Goal: Task Accomplishment & Management: Manage account settings

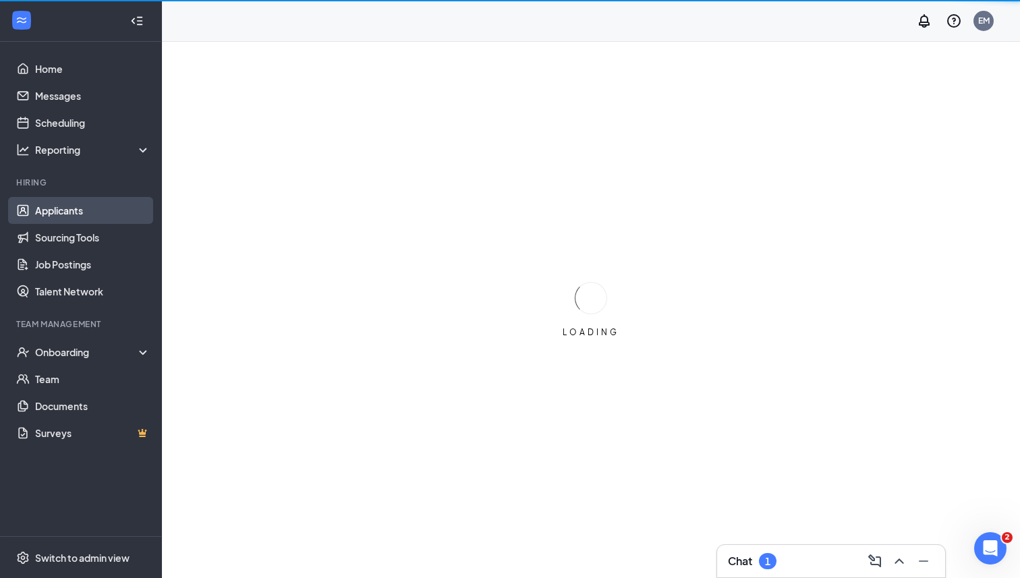
click at [92, 210] on link "Applicants" at bounding box center [92, 210] width 115 height 27
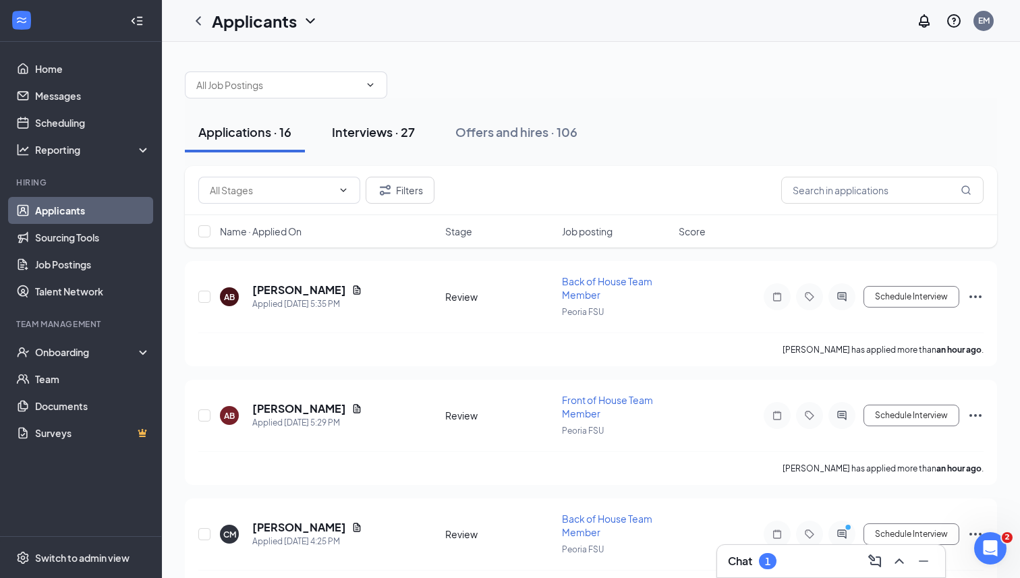
click at [343, 127] on div "Interviews · 27" at bounding box center [373, 131] width 83 height 17
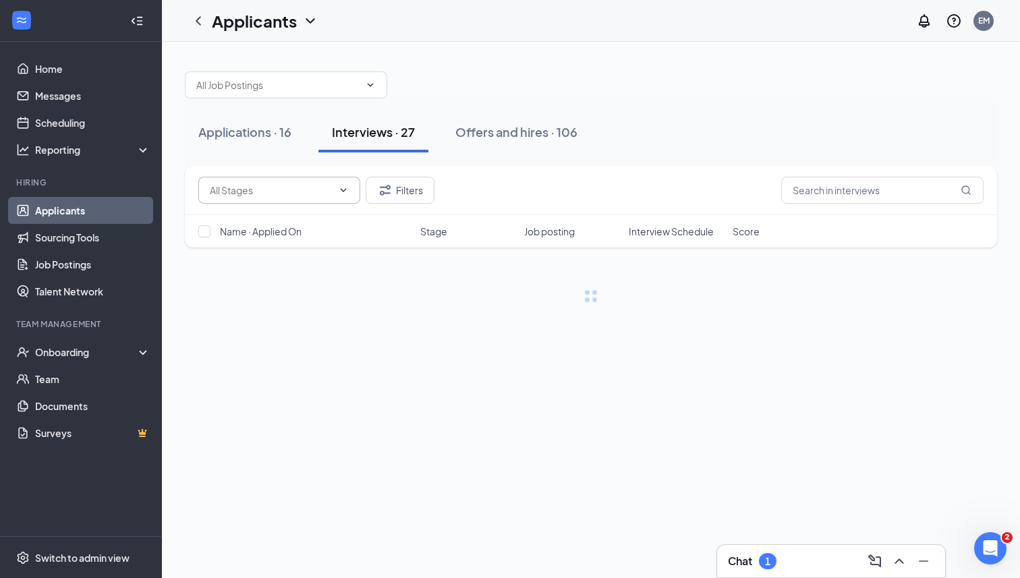
click at [301, 187] on input "text" at bounding box center [271, 190] width 123 height 15
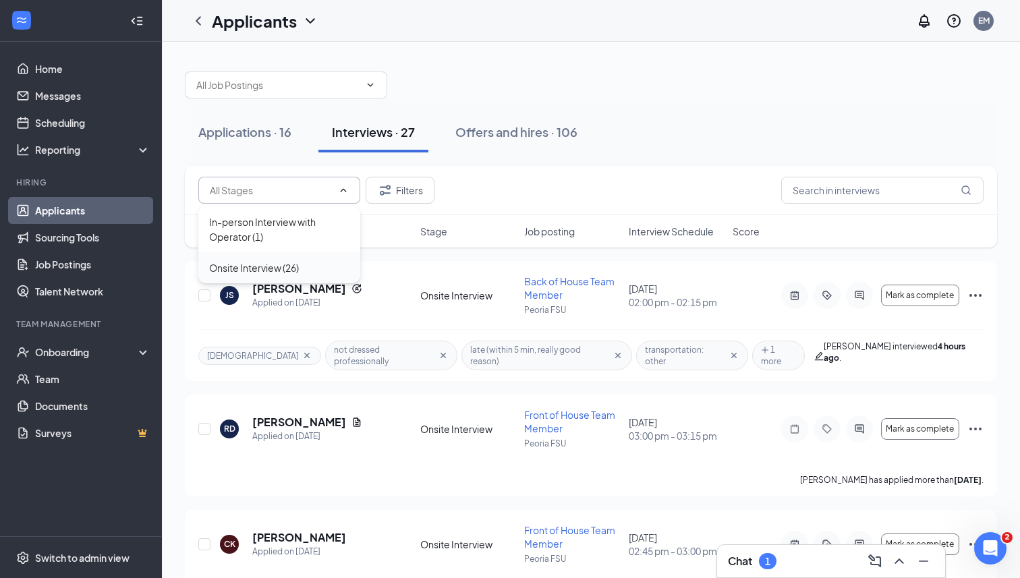
click at [289, 264] on div "Onsite Interview (26)" at bounding box center [254, 267] width 90 height 15
type input "Onsite Interview (26)"
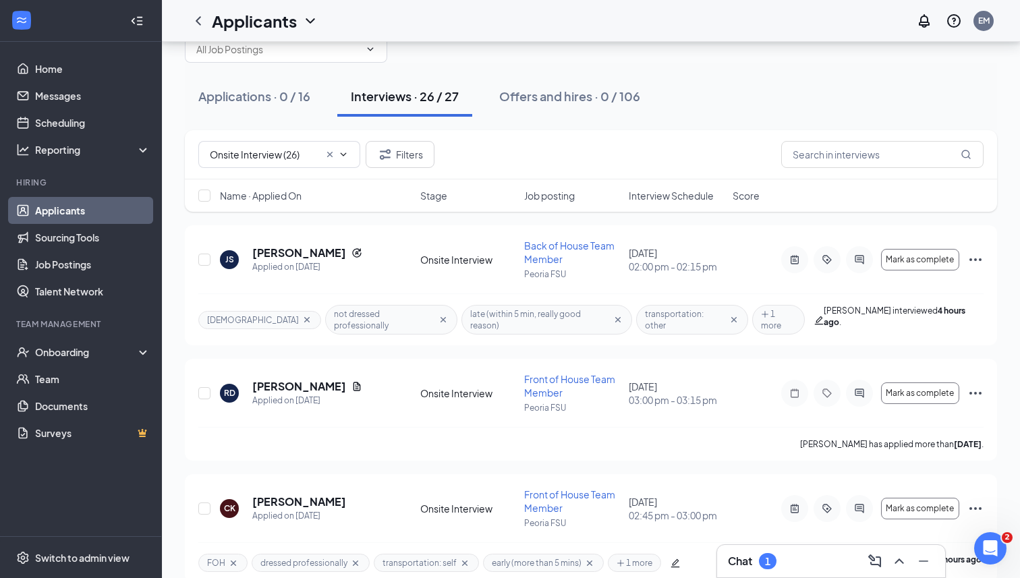
scroll to position [38, 0]
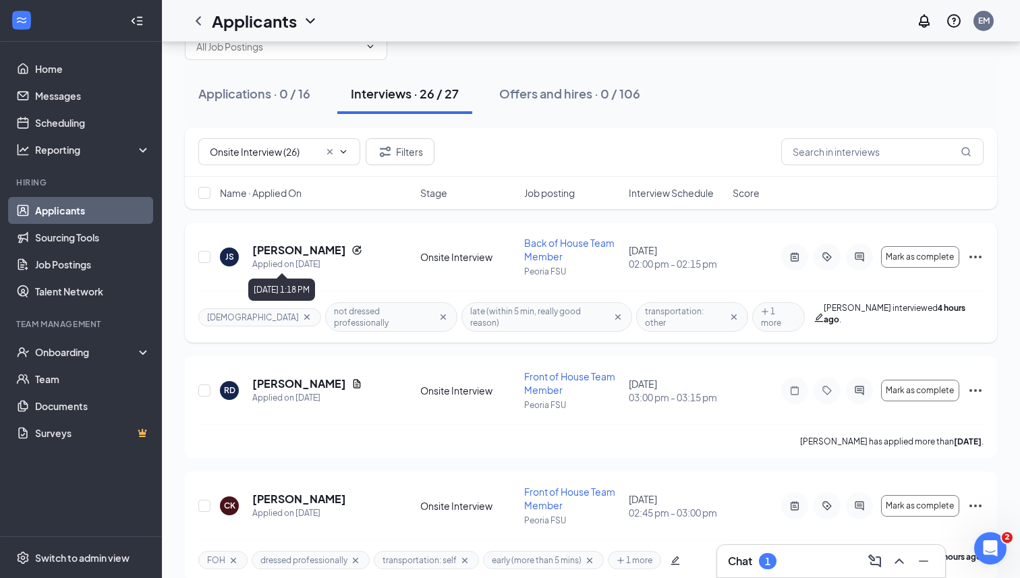
click at [291, 264] on div "Applied on [DATE]" at bounding box center [307, 264] width 110 height 13
click at [283, 243] on h5 "[PERSON_NAME]" at bounding box center [299, 250] width 94 height 15
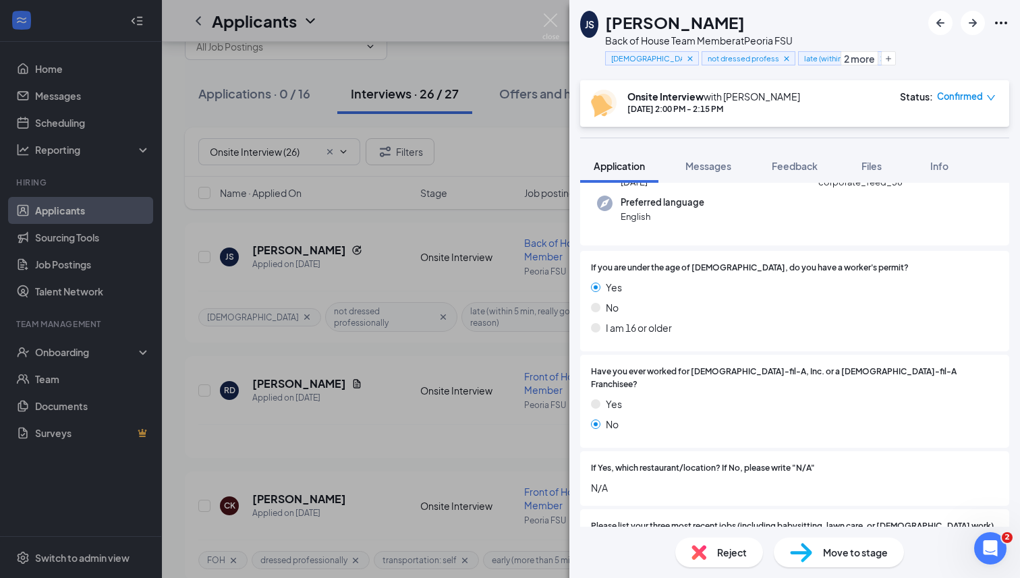
scroll to position [201, 0]
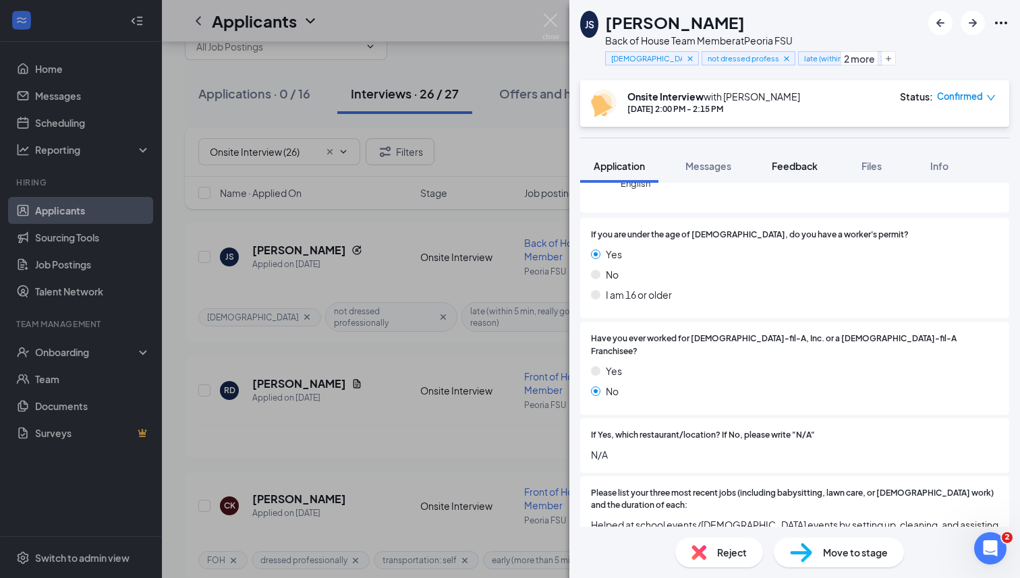
click at [717, 168] on span "Messages" at bounding box center [708, 166] width 46 height 12
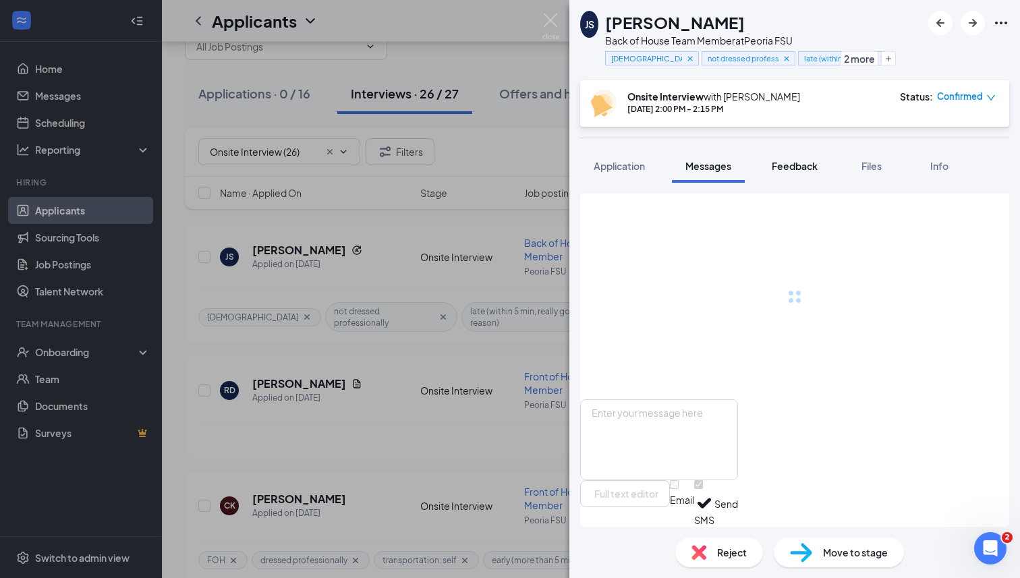
click at [790, 169] on span "Feedback" at bounding box center [794, 166] width 46 height 12
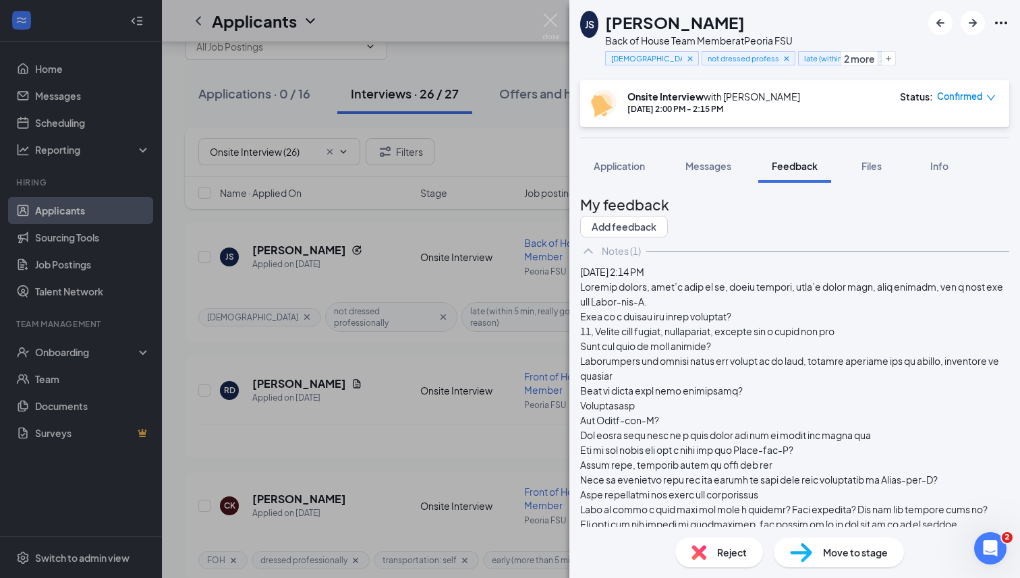
scroll to position [28, 0]
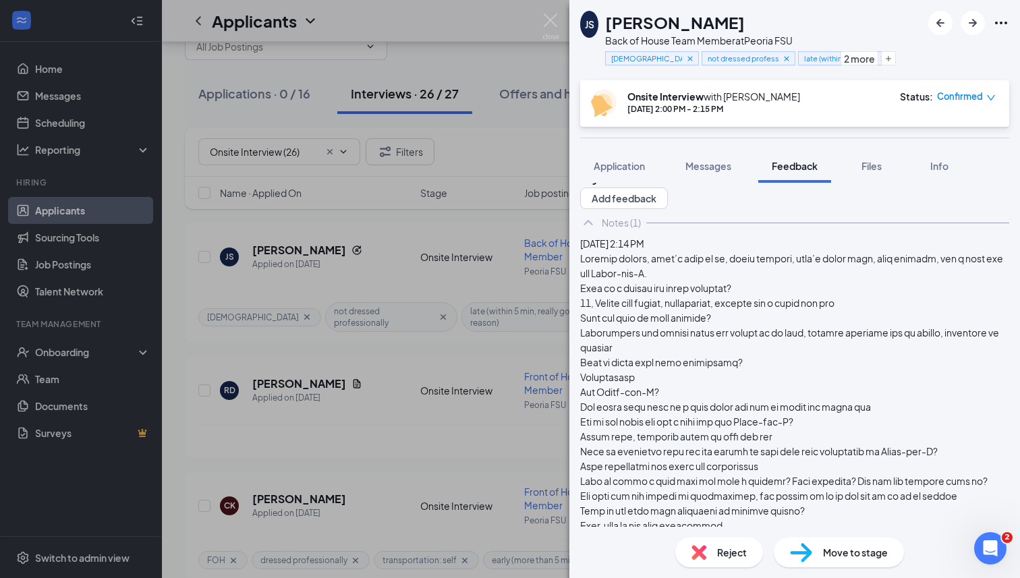
click at [681, 542] on div "Reject" at bounding box center [719, 552] width 88 height 30
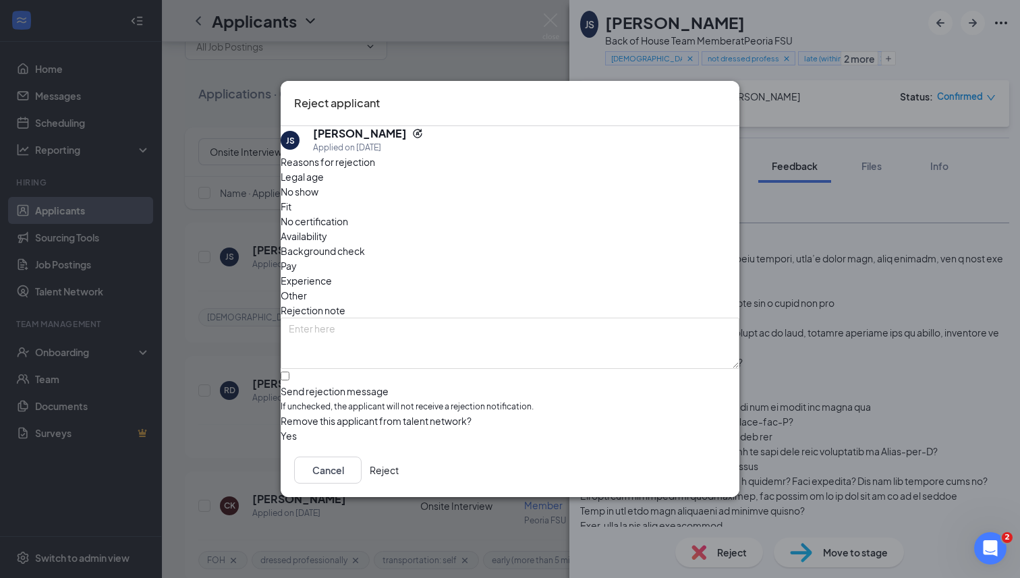
click at [399, 462] on button "Reject" at bounding box center [384, 469] width 29 height 27
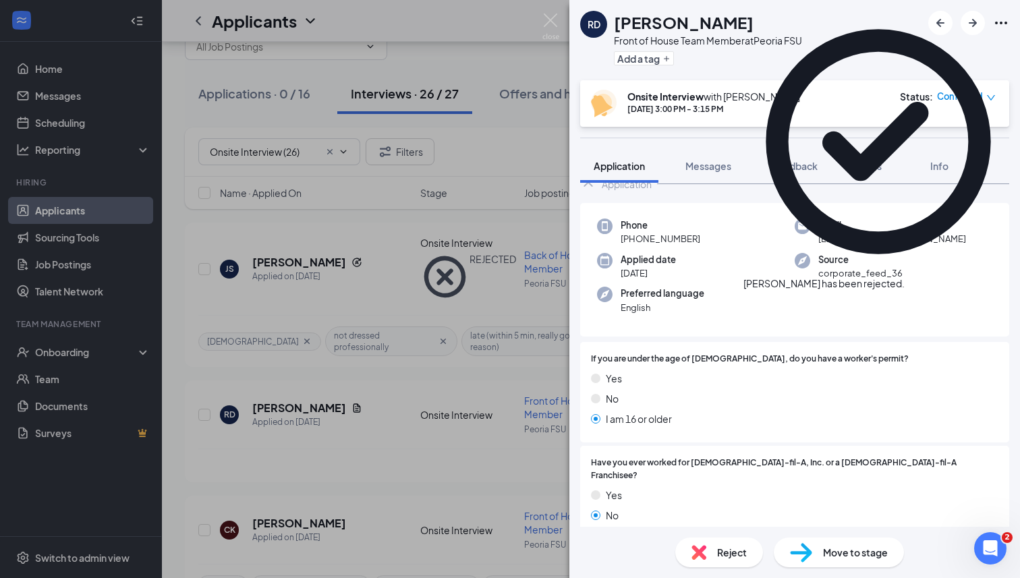
scroll to position [49, 0]
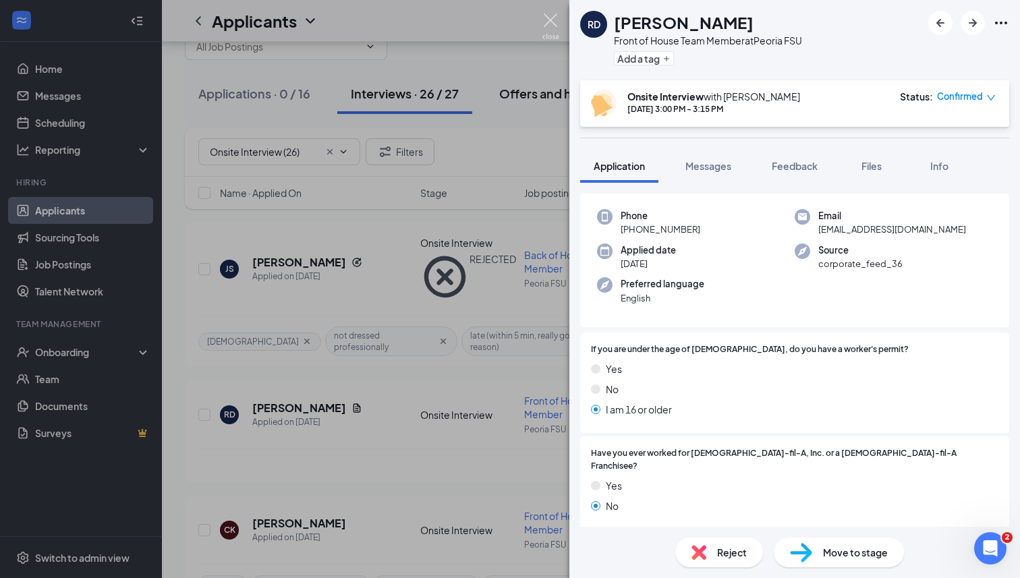
click at [554, 21] on img at bounding box center [550, 26] width 17 height 26
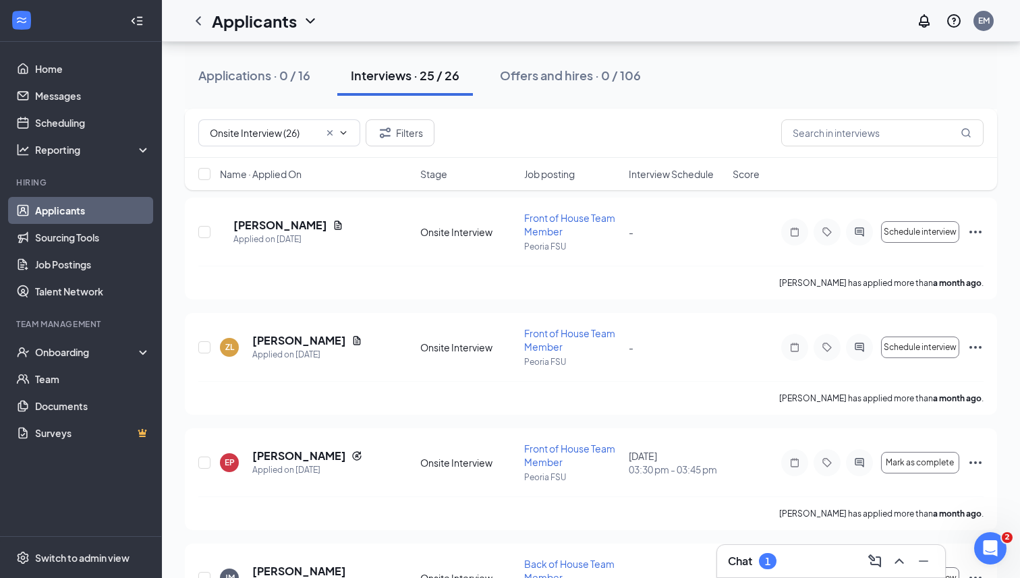
scroll to position [2649, 0]
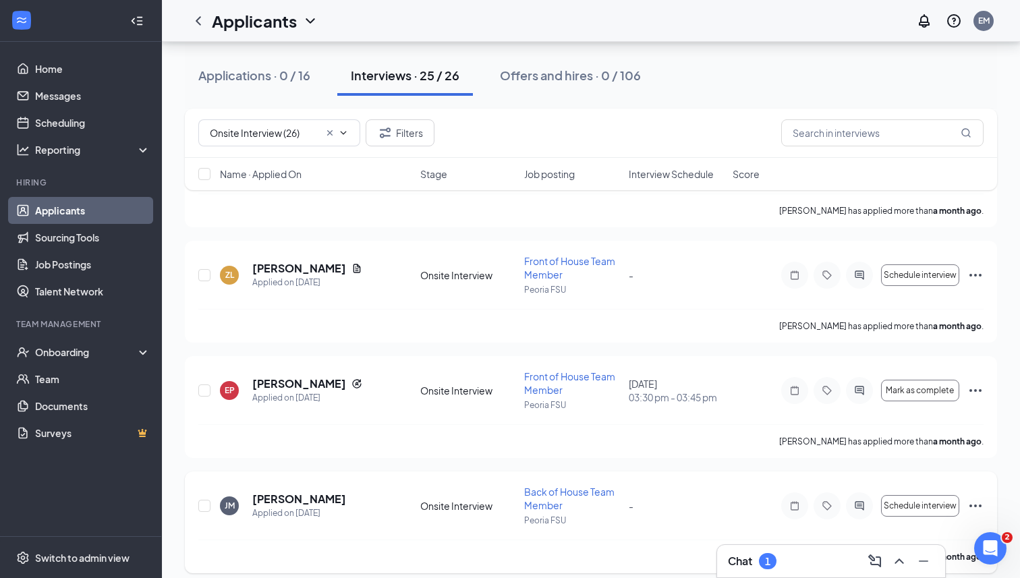
click at [974, 498] on icon "Ellipses" at bounding box center [975, 506] width 16 height 16
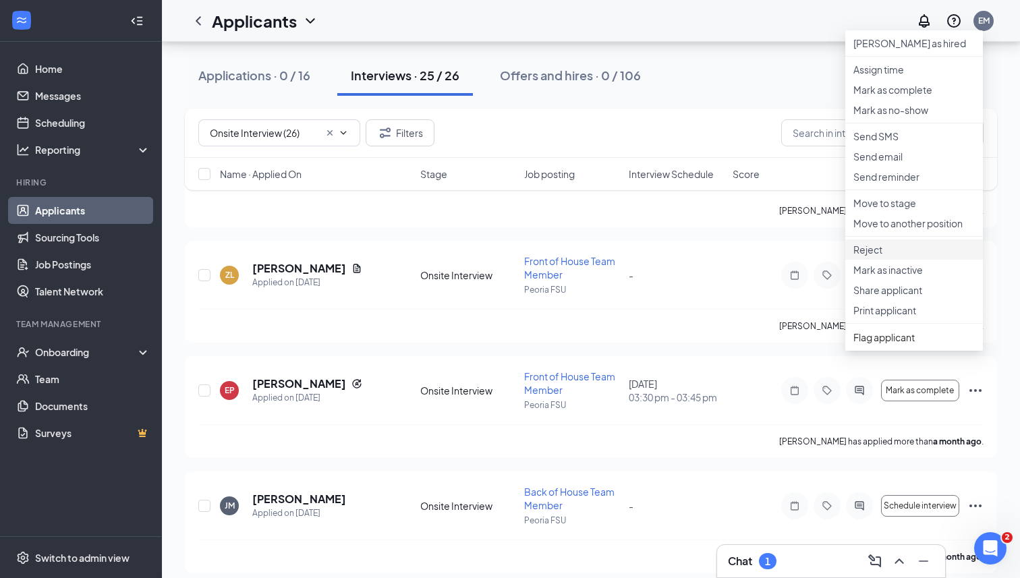
click at [903, 256] on p "Reject" at bounding box center [913, 249] width 121 height 13
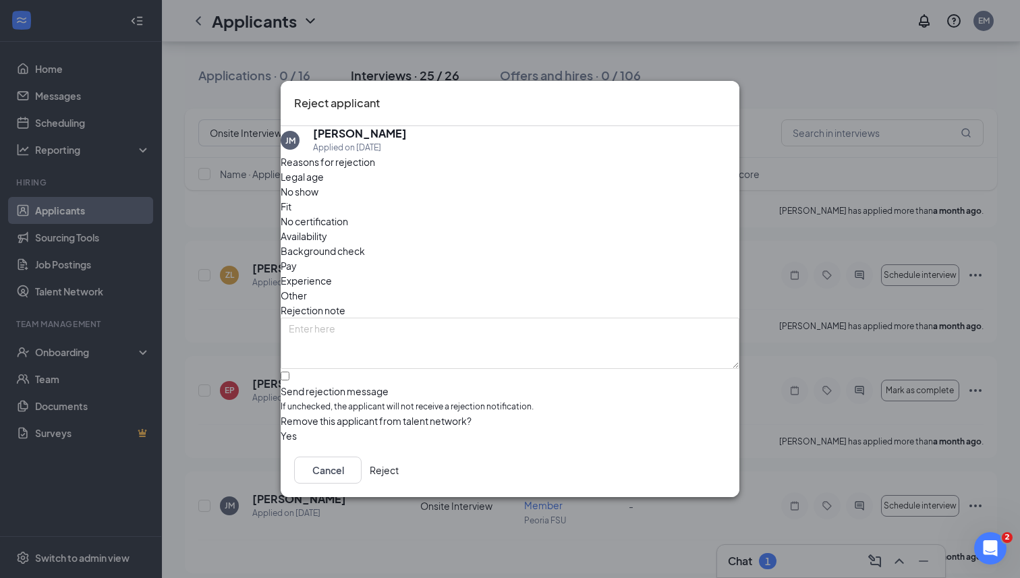
click at [399, 461] on button "Reject" at bounding box center [384, 469] width 29 height 27
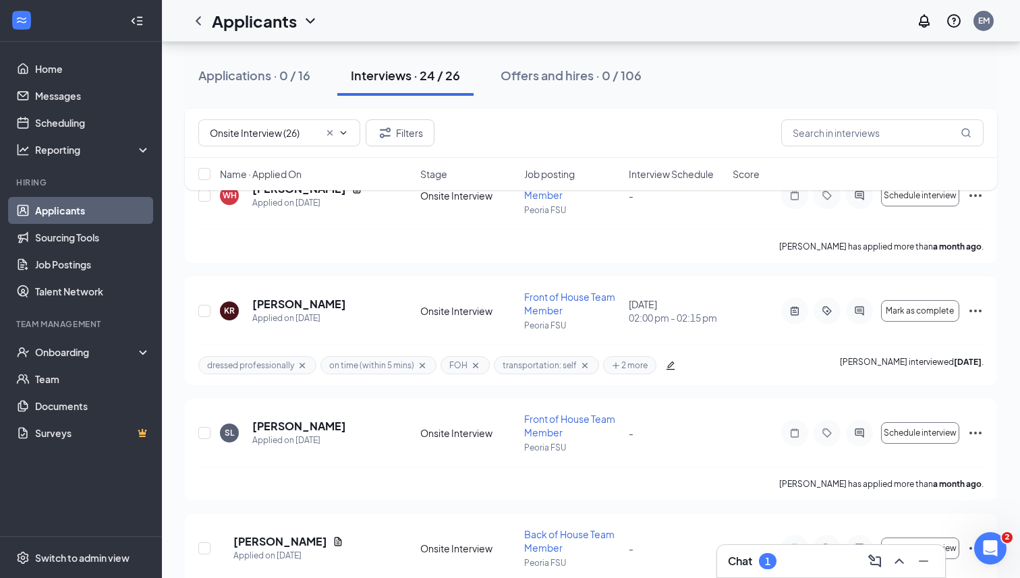
scroll to position [2018, 0]
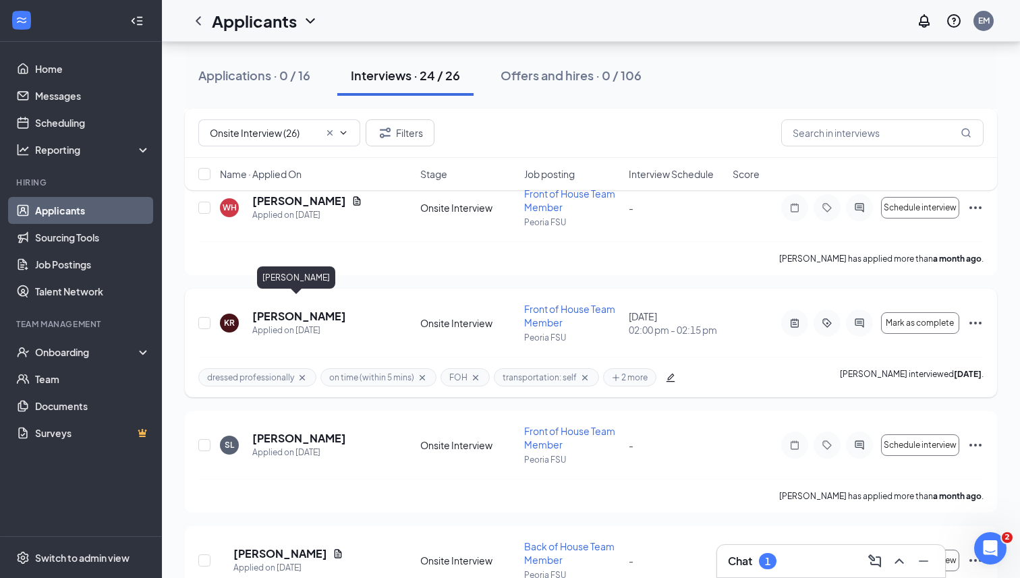
click at [308, 309] on h5 "[PERSON_NAME]" at bounding box center [299, 316] width 94 height 15
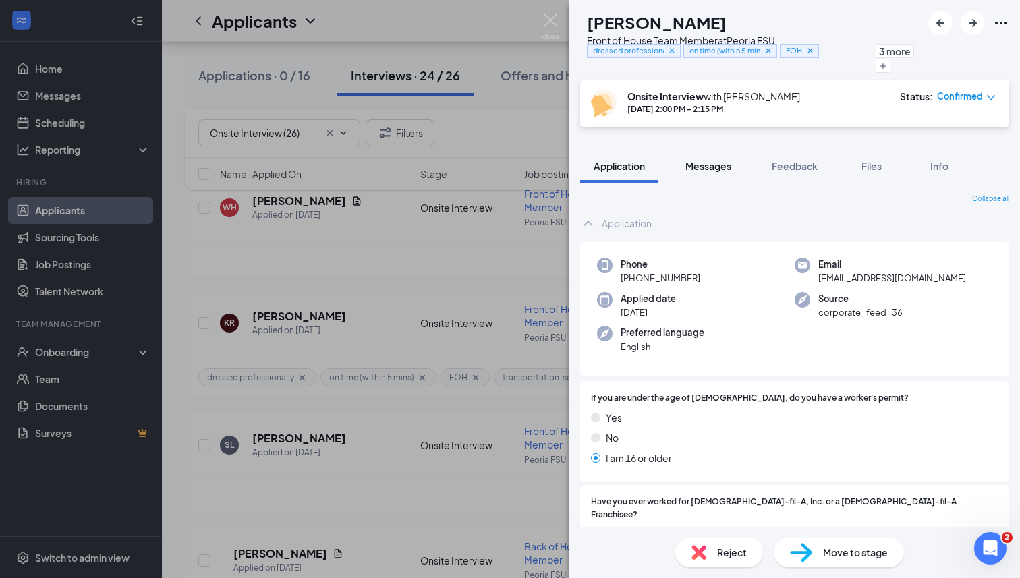
click at [721, 161] on span "Messages" at bounding box center [708, 166] width 46 height 12
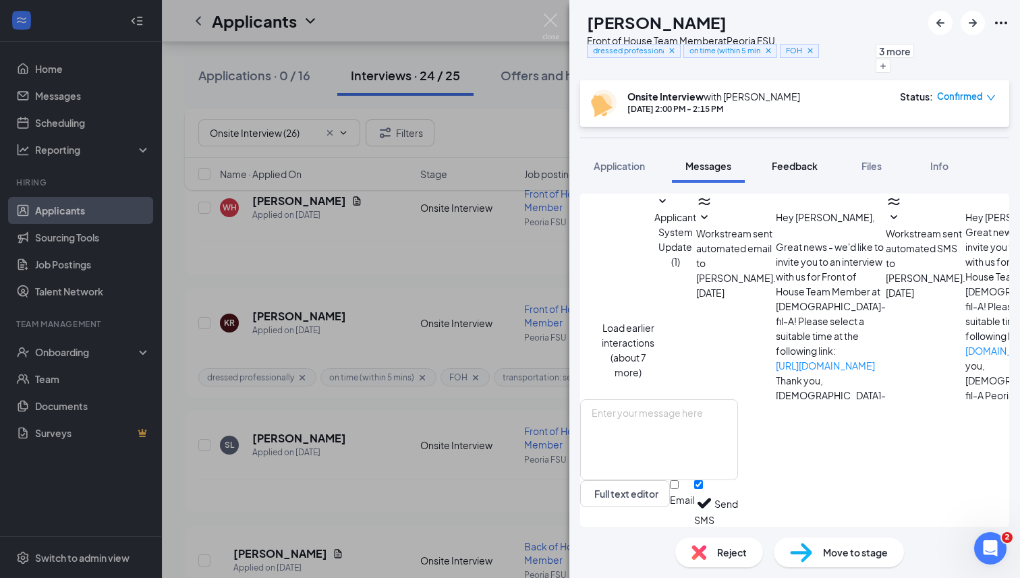
click at [800, 165] on span "Feedback" at bounding box center [794, 166] width 46 height 12
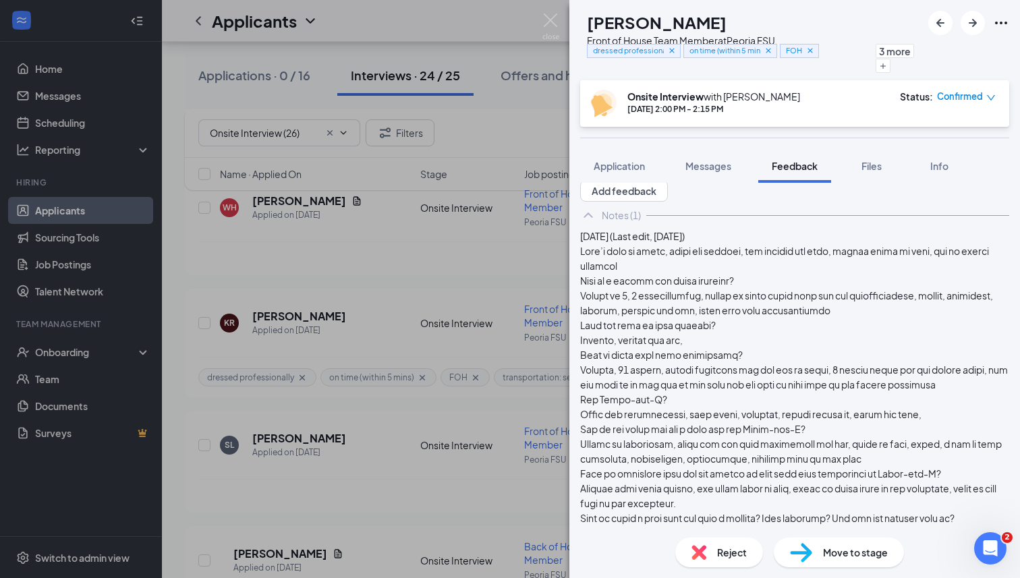
scroll to position [40, 0]
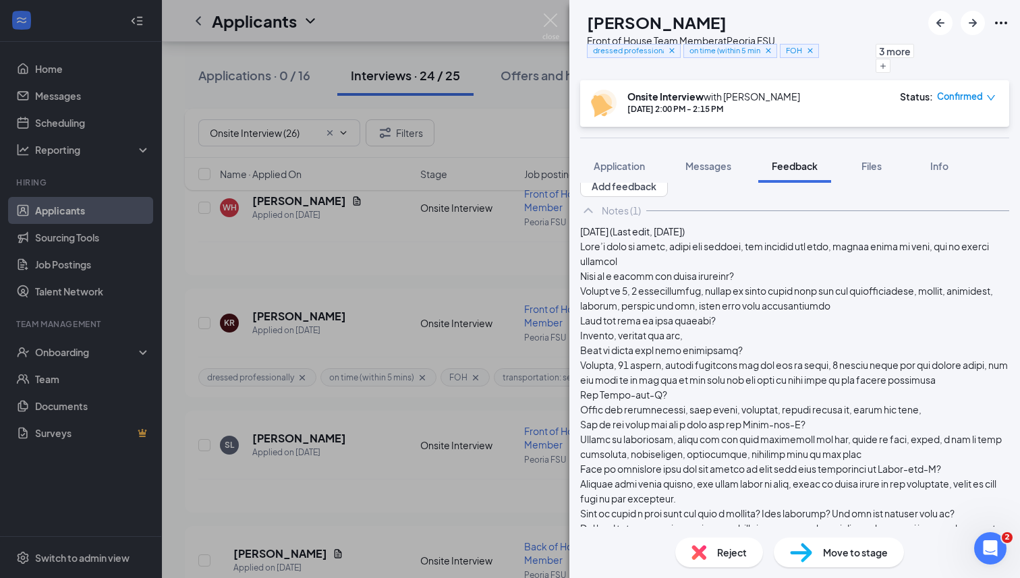
click at [700, 558] on img at bounding box center [698, 552] width 15 height 15
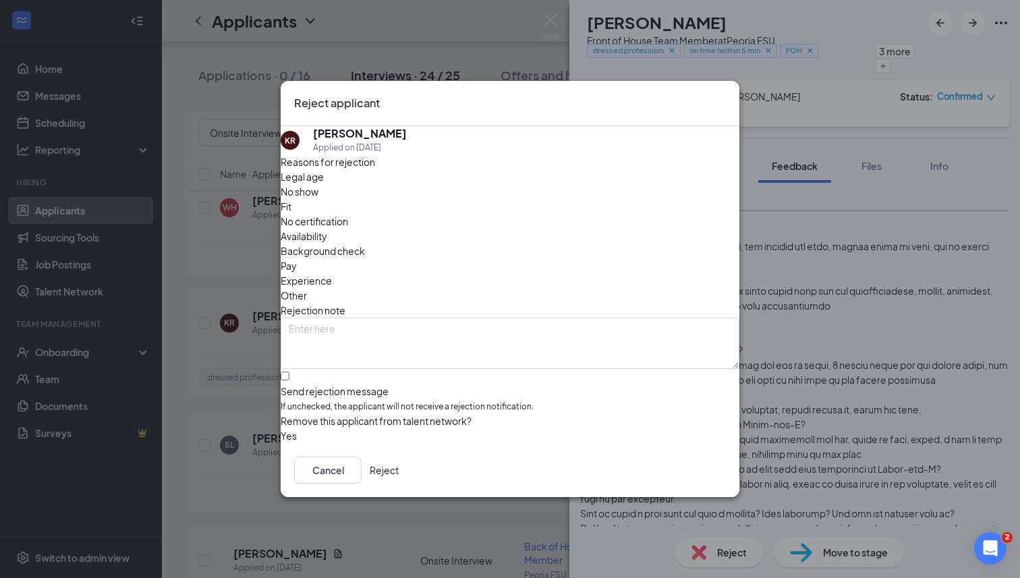
click at [399, 464] on button "Reject" at bounding box center [384, 469] width 29 height 27
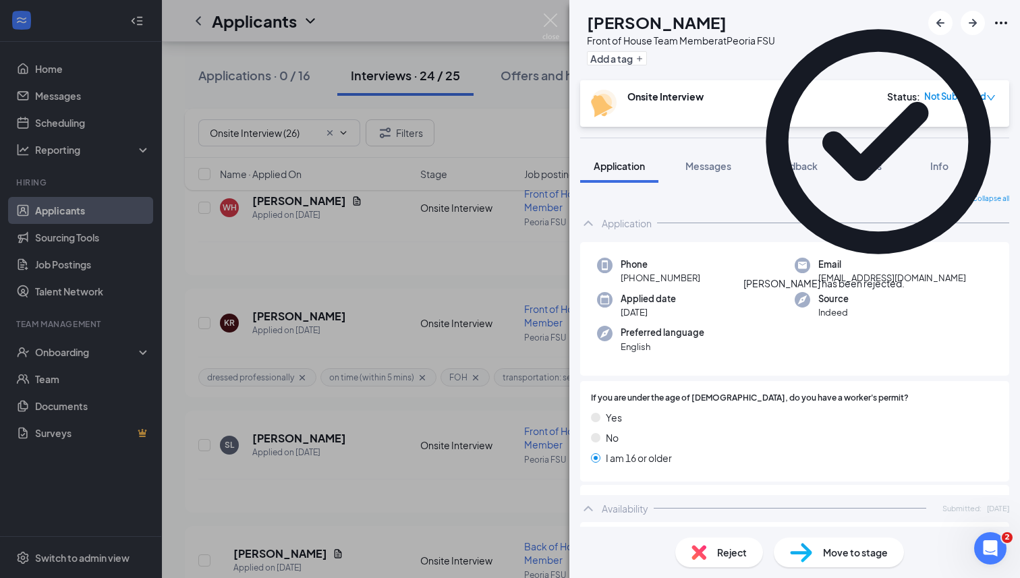
click at [555, 26] on img at bounding box center [550, 26] width 17 height 26
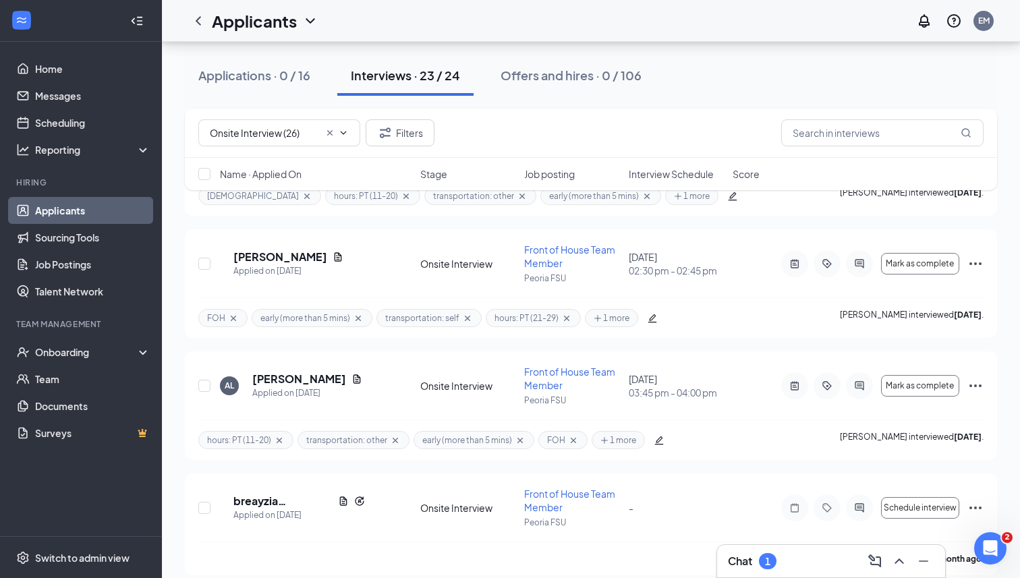
scroll to position [1591, 0]
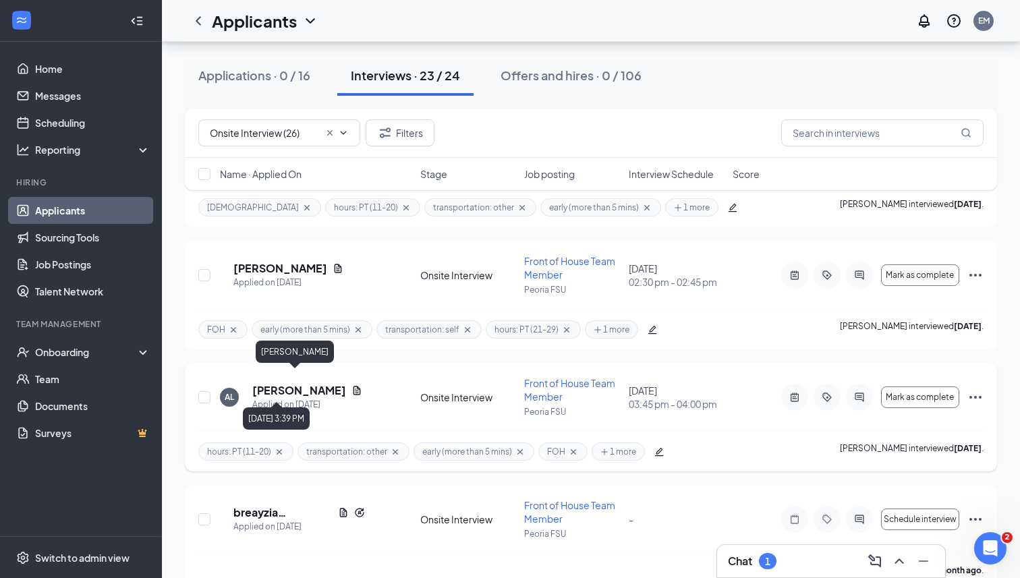
click at [303, 383] on h5 "[PERSON_NAME]" at bounding box center [299, 390] width 94 height 15
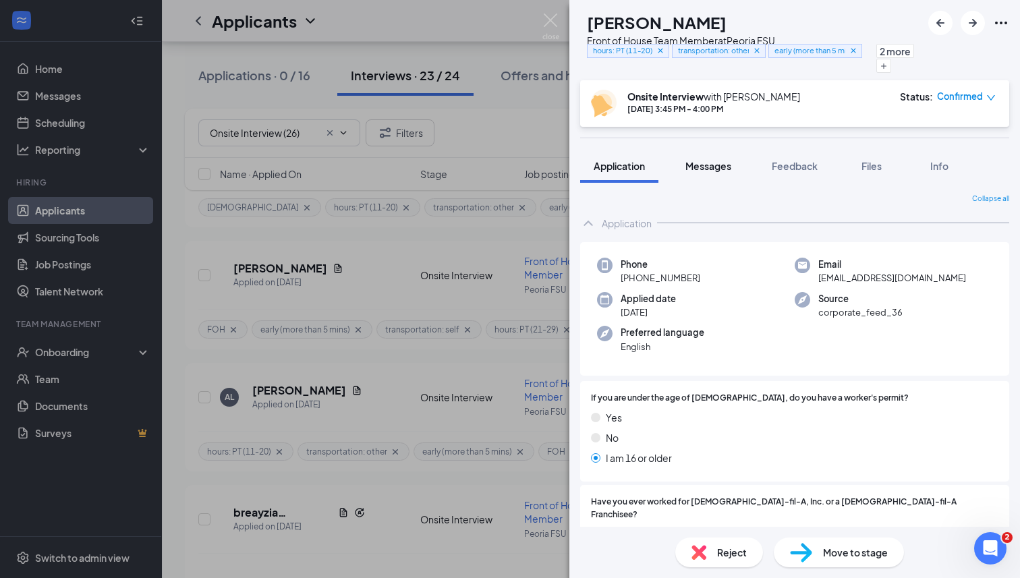
click at [738, 169] on button "Messages" at bounding box center [708, 166] width 73 height 34
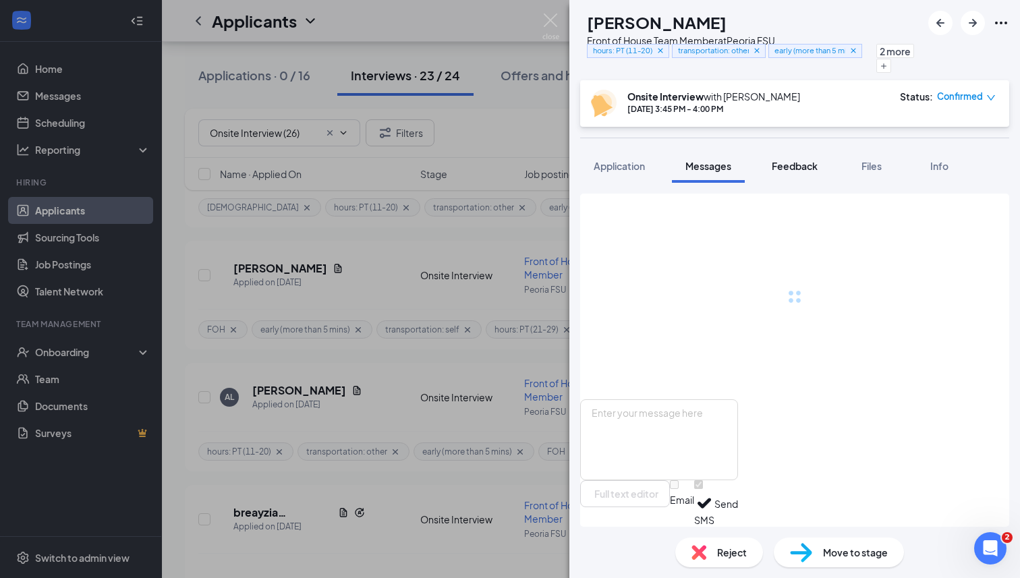
click at [793, 170] on span "Feedback" at bounding box center [794, 166] width 46 height 12
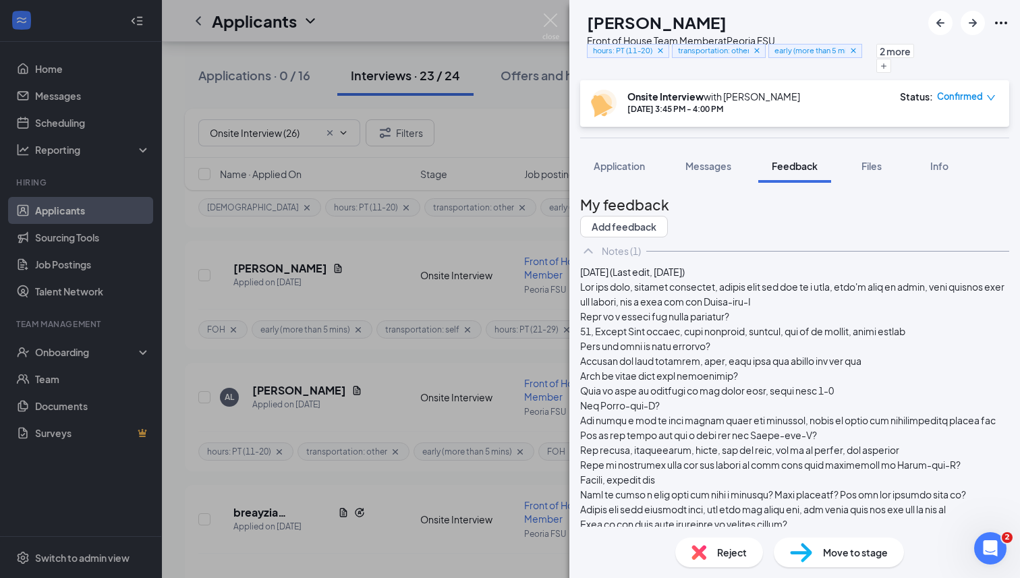
scroll to position [20, 0]
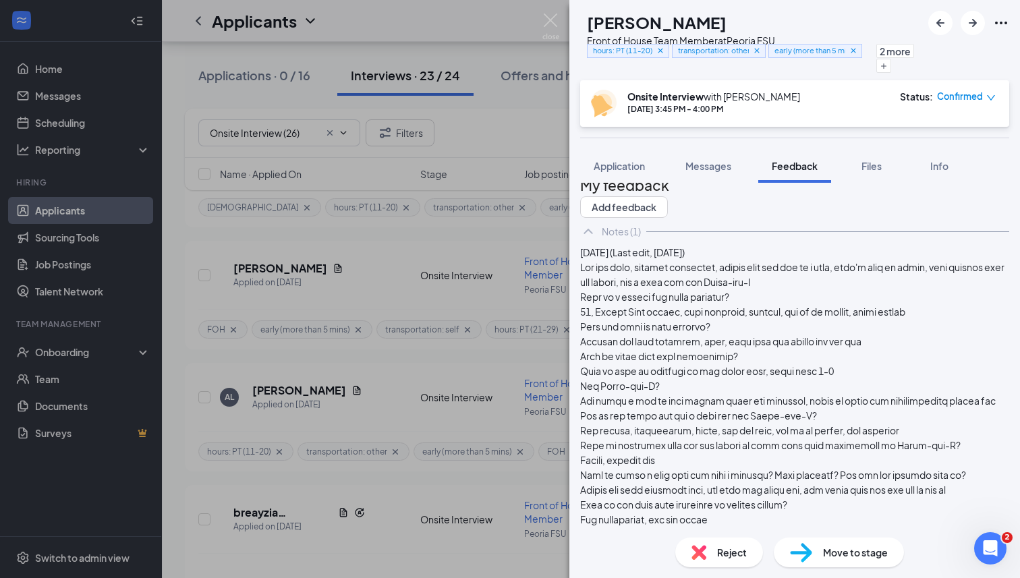
click at [712, 547] on div "Reject" at bounding box center [719, 552] width 88 height 30
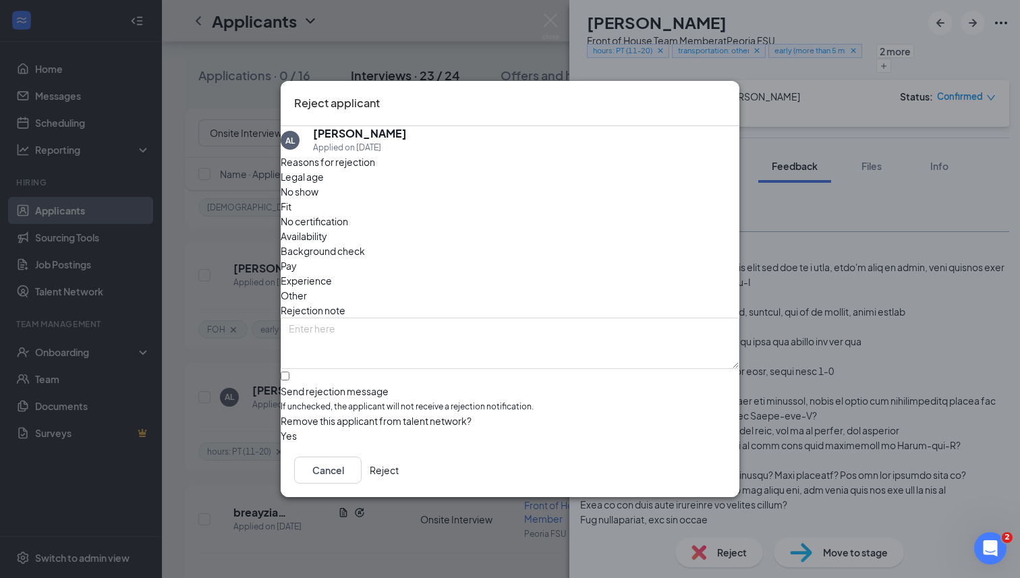
click at [399, 463] on button "Reject" at bounding box center [384, 469] width 29 height 27
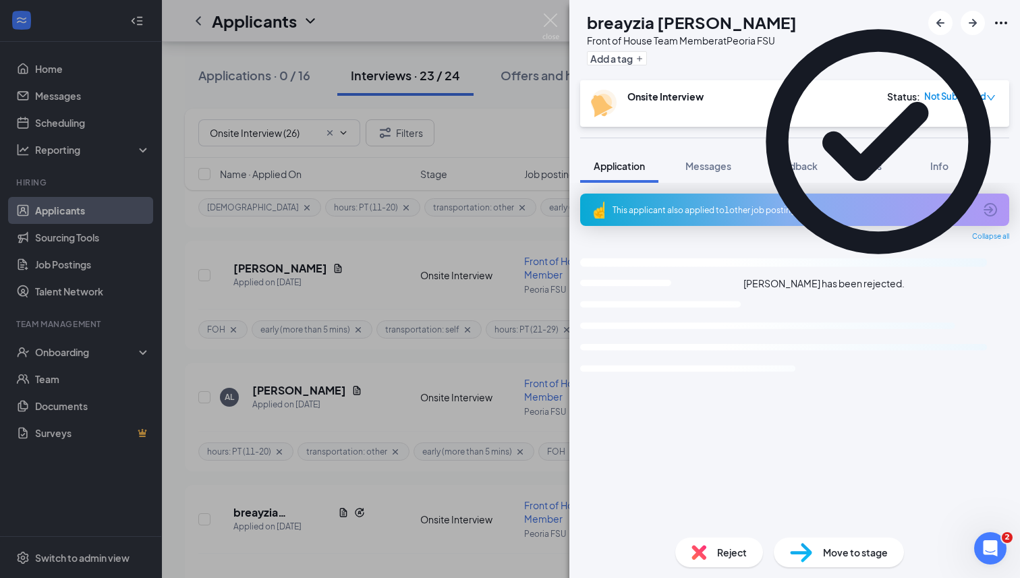
click at [548, 16] on img at bounding box center [550, 26] width 17 height 26
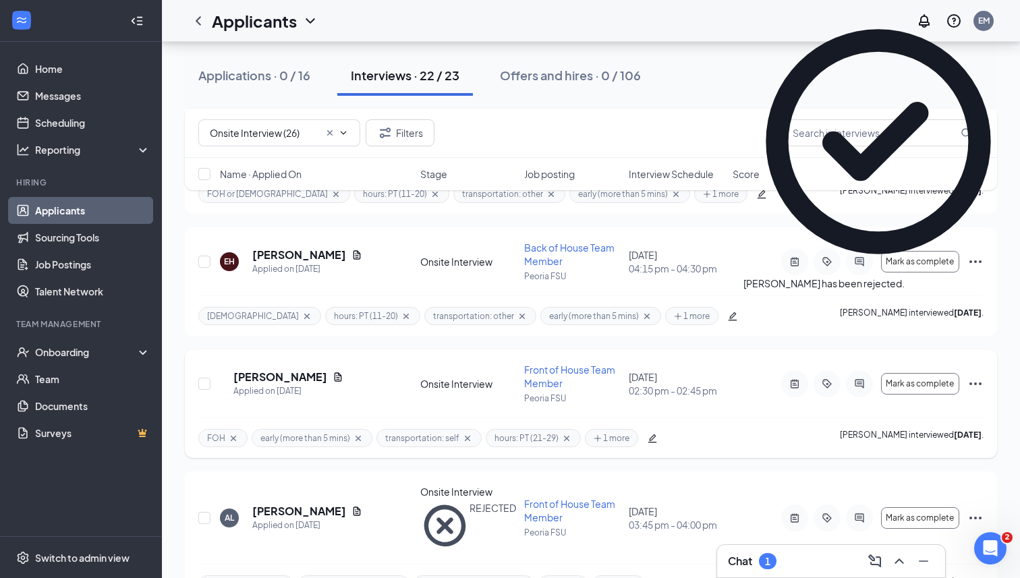
scroll to position [1479, 0]
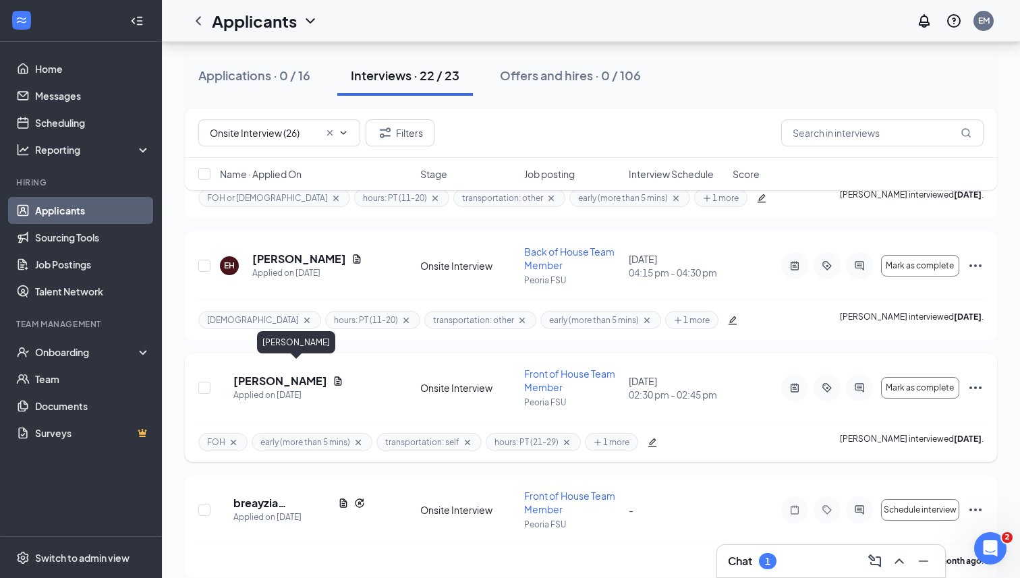
click at [300, 374] on h5 "[PERSON_NAME]" at bounding box center [280, 381] width 94 height 15
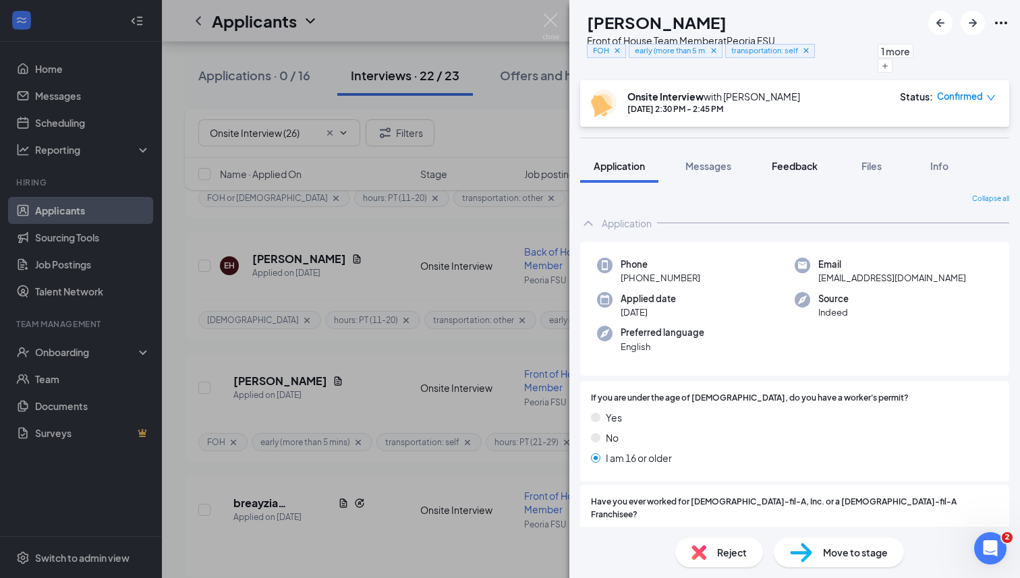
click at [813, 167] on span "Feedback" at bounding box center [794, 166] width 46 height 12
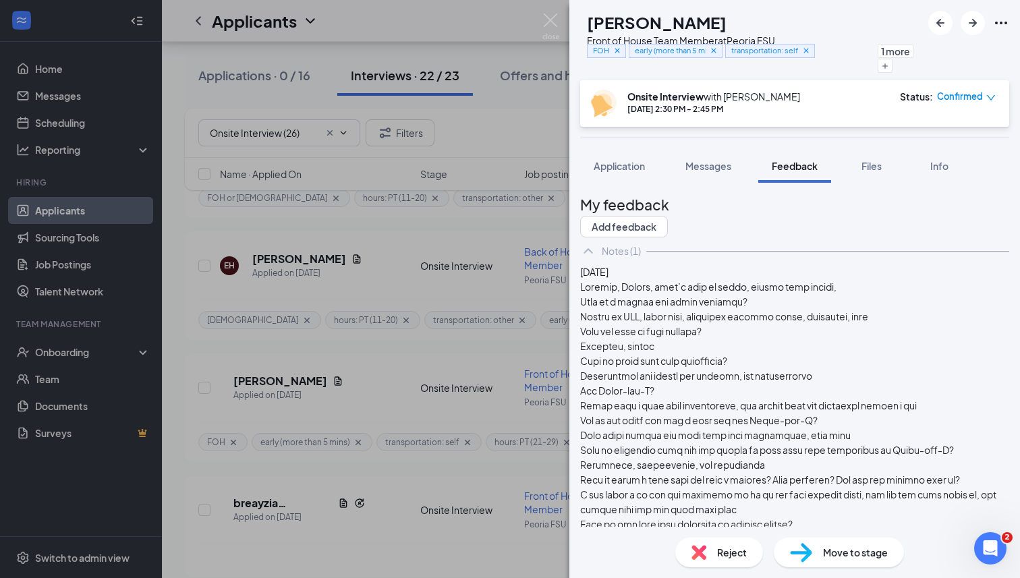
click at [703, 560] on div "Reject" at bounding box center [719, 552] width 88 height 30
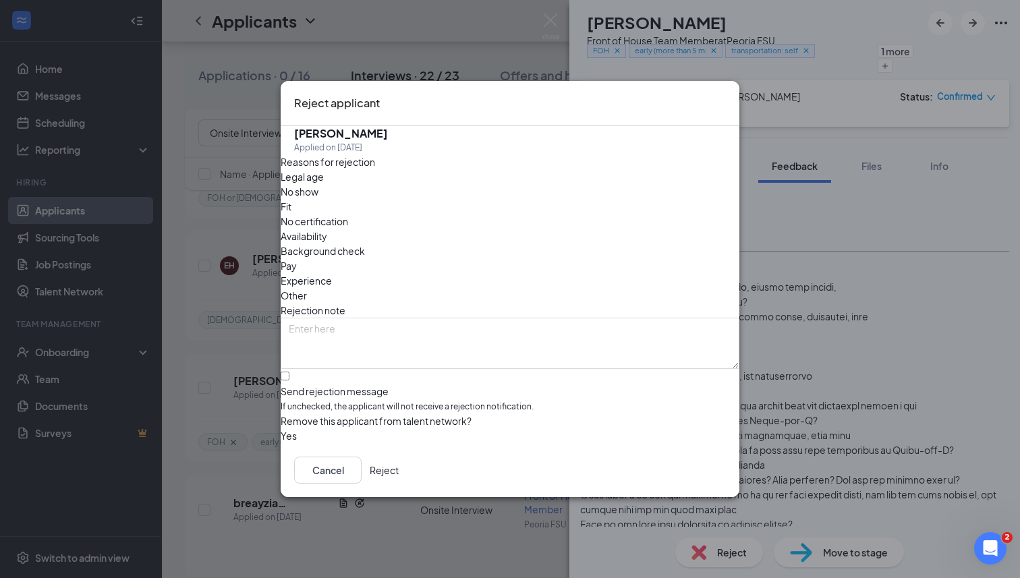
click at [399, 480] on button "Reject" at bounding box center [384, 469] width 29 height 27
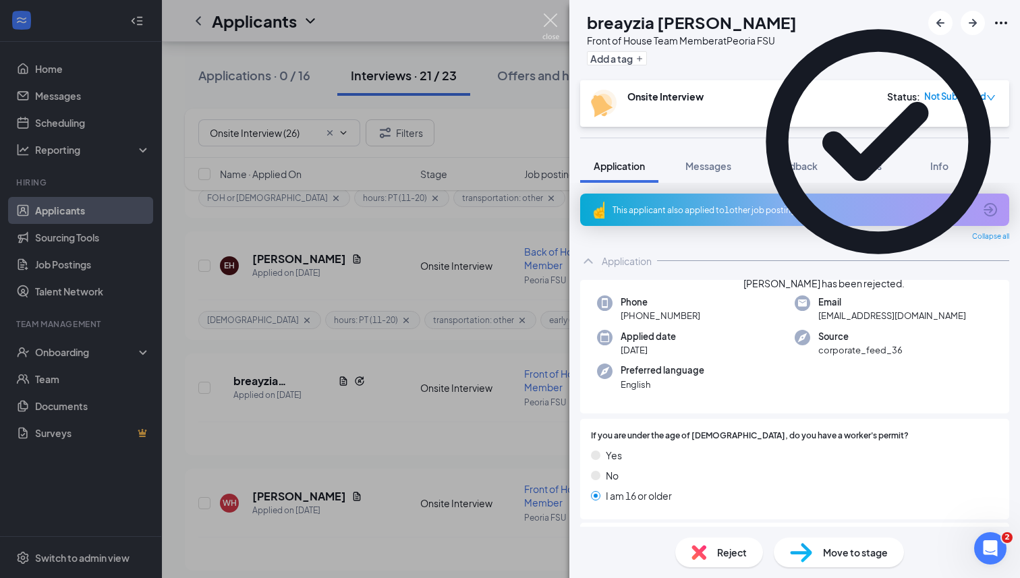
click at [547, 22] on img at bounding box center [550, 26] width 17 height 26
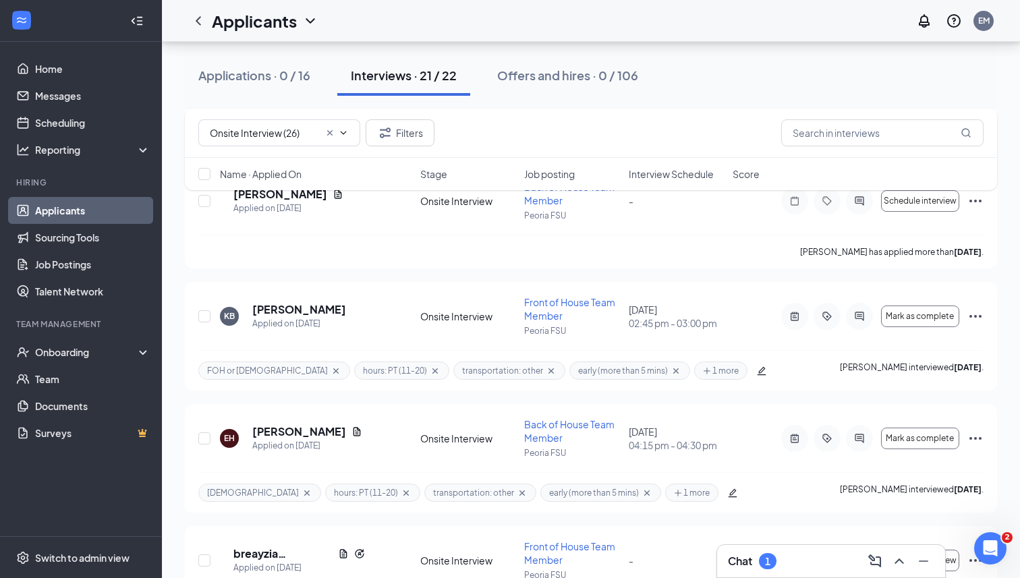
scroll to position [1300, 0]
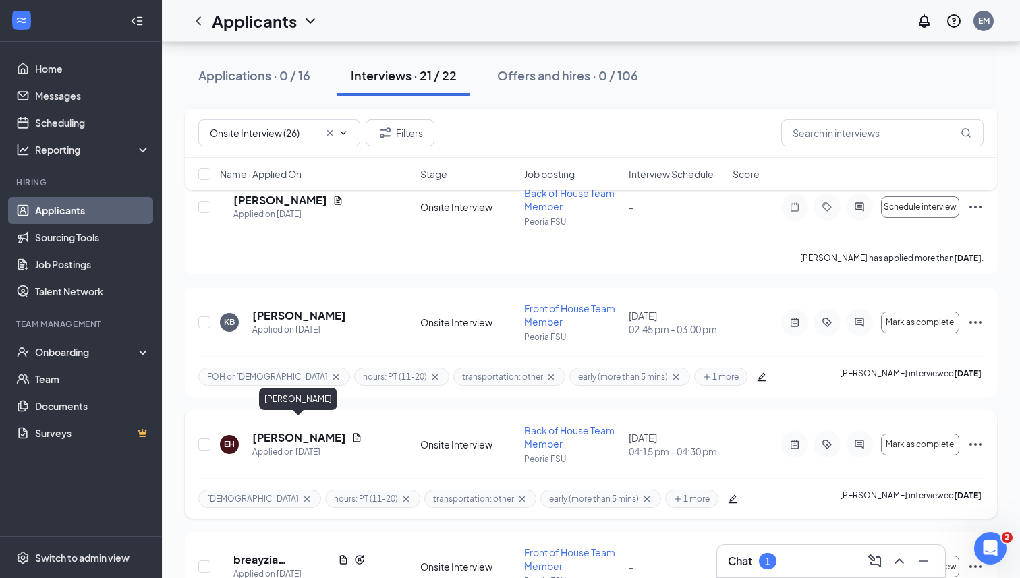
click at [305, 430] on h5 "[PERSON_NAME]" at bounding box center [299, 437] width 94 height 15
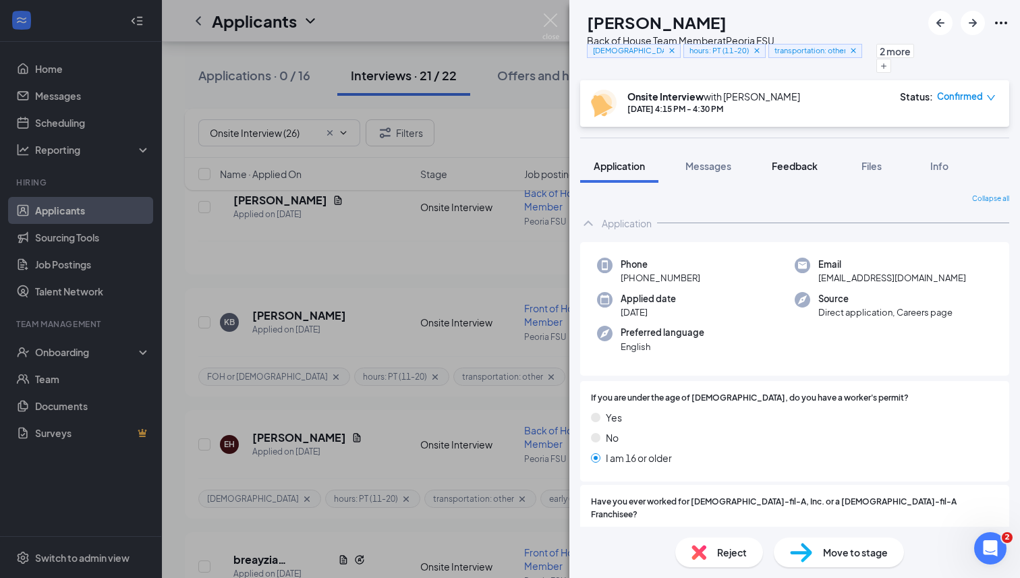
click at [803, 168] on span "Feedback" at bounding box center [794, 166] width 46 height 12
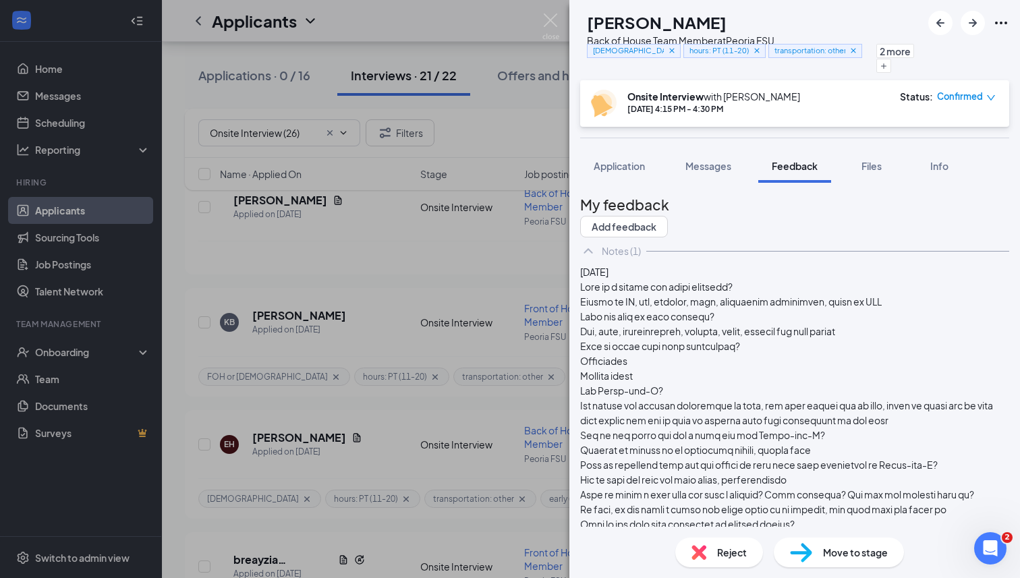
scroll to position [365, 0]
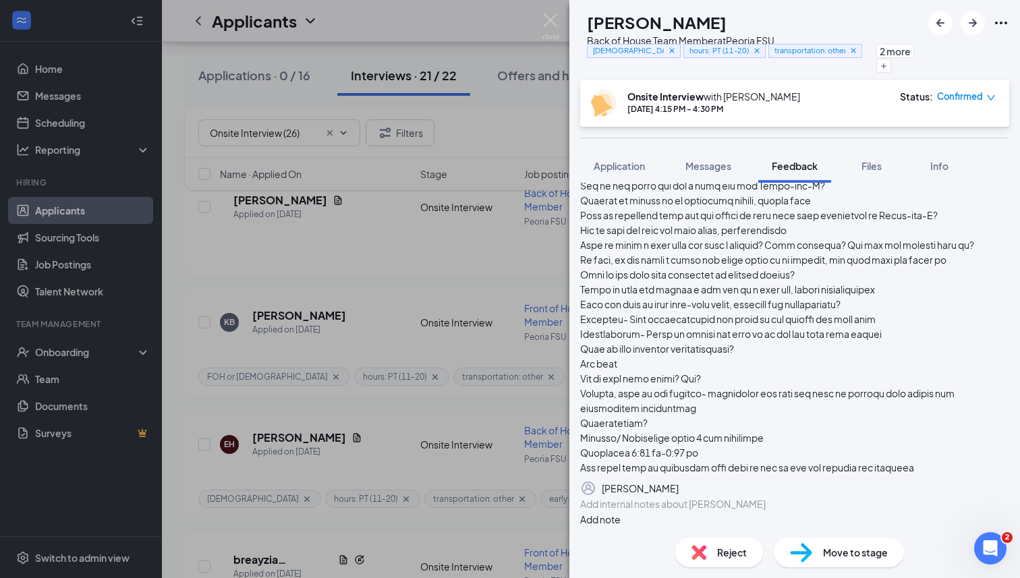
click at [709, 558] on div "Reject" at bounding box center [719, 552] width 88 height 30
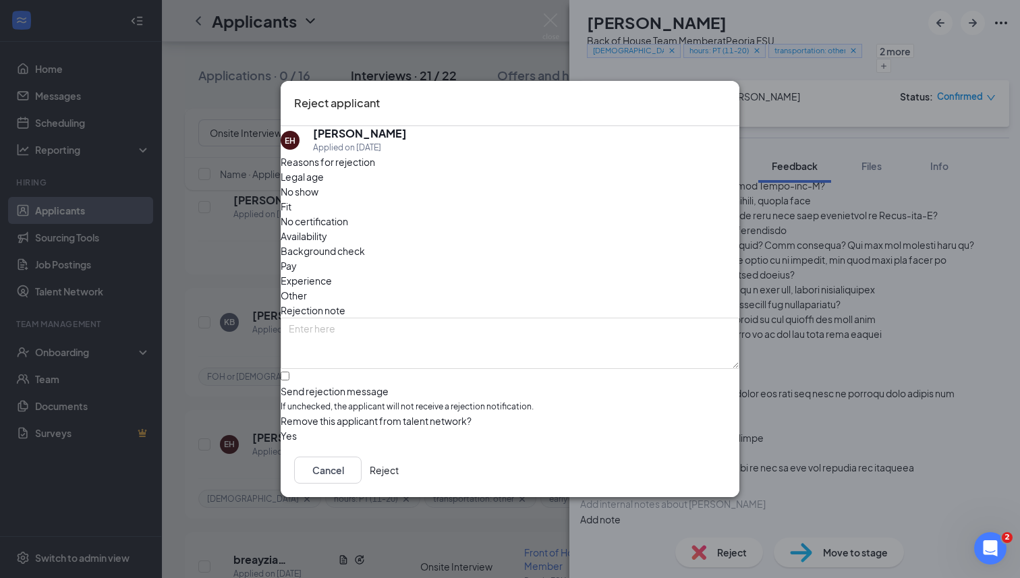
click at [399, 475] on button "Reject" at bounding box center [384, 469] width 29 height 27
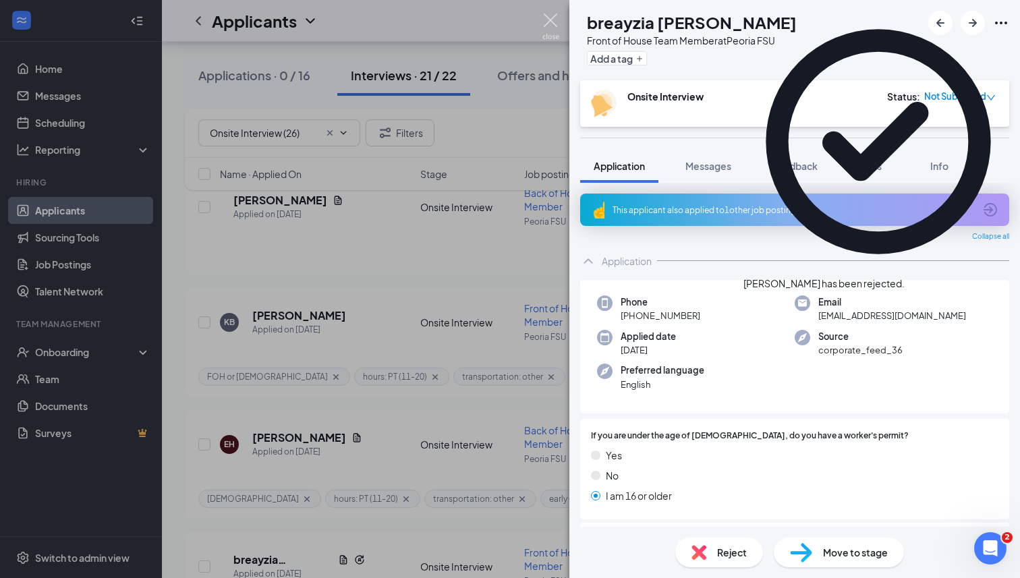
click at [548, 28] on img at bounding box center [550, 26] width 17 height 26
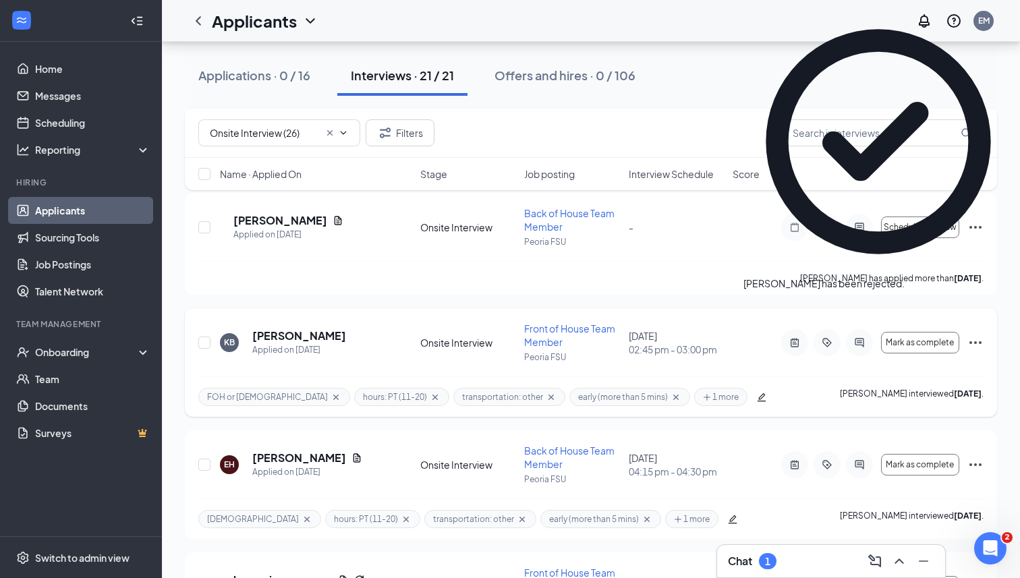
scroll to position [1272, 0]
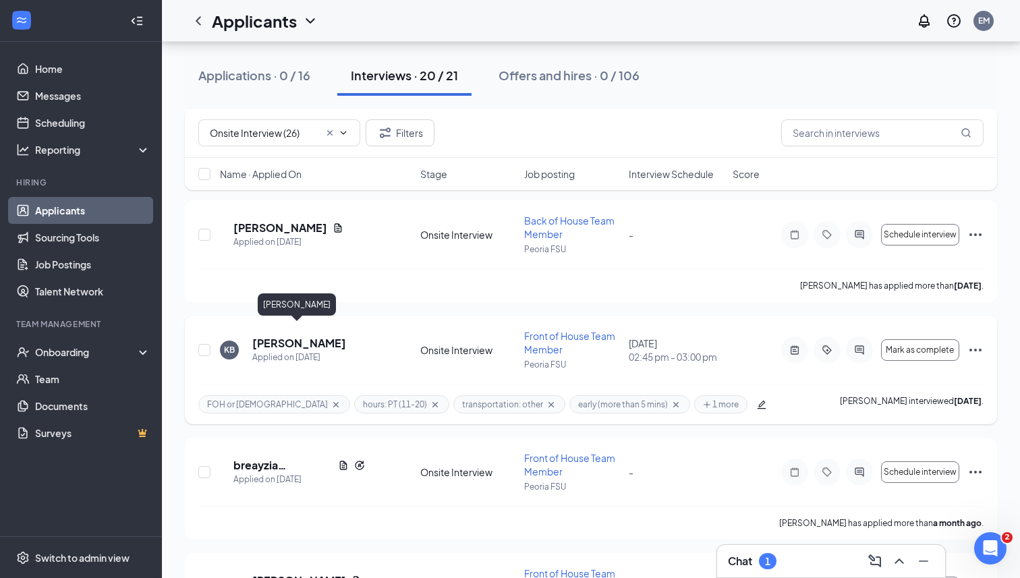
click at [303, 336] on h5 "[PERSON_NAME]" at bounding box center [299, 343] width 94 height 15
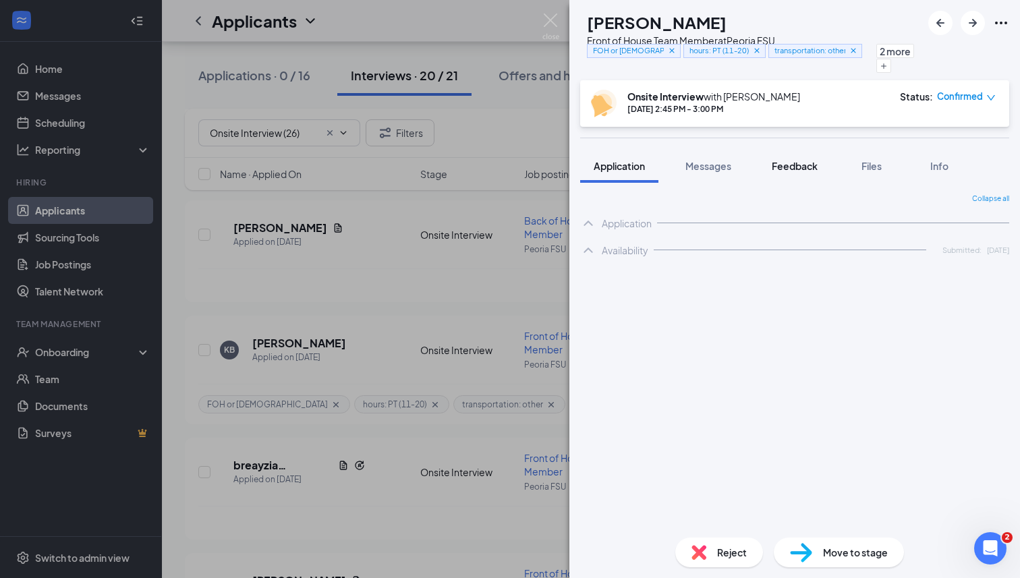
click at [807, 171] on span "Feedback" at bounding box center [794, 166] width 46 height 12
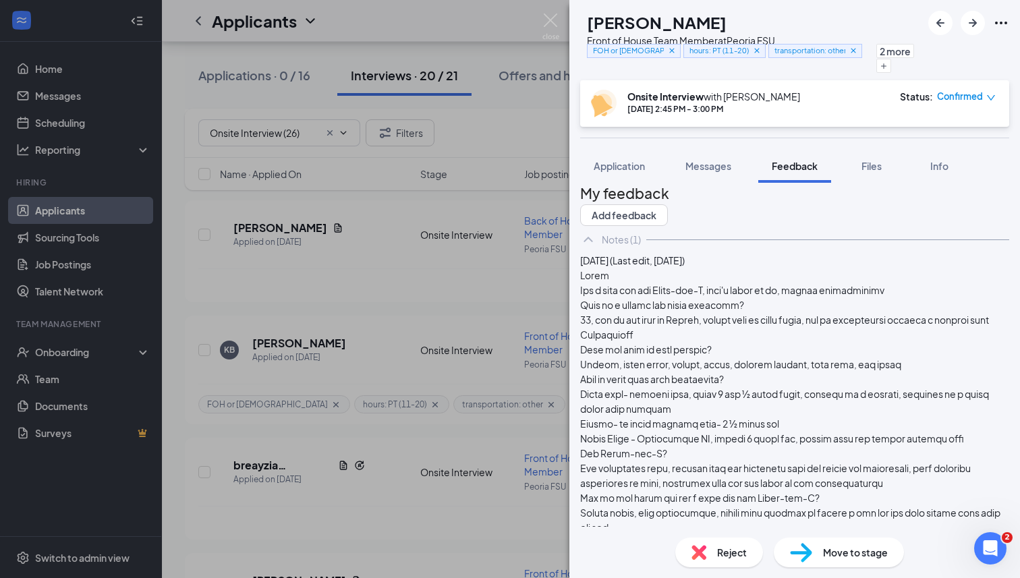
scroll to position [13, 0]
click at [717, 546] on span "Reject" at bounding box center [732, 552] width 30 height 15
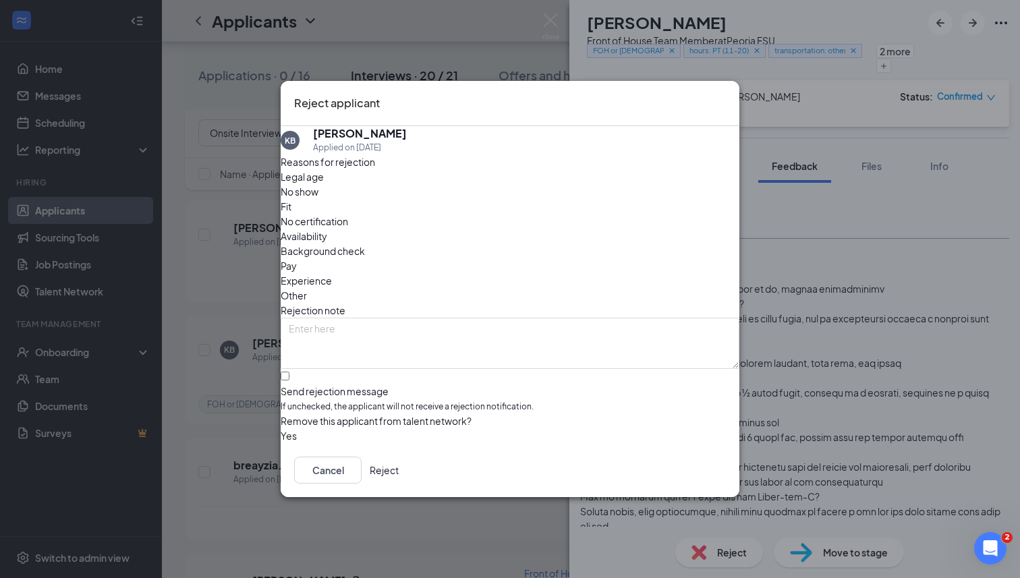
click at [399, 478] on button "Reject" at bounding box center [384, 469] width 29 height 27
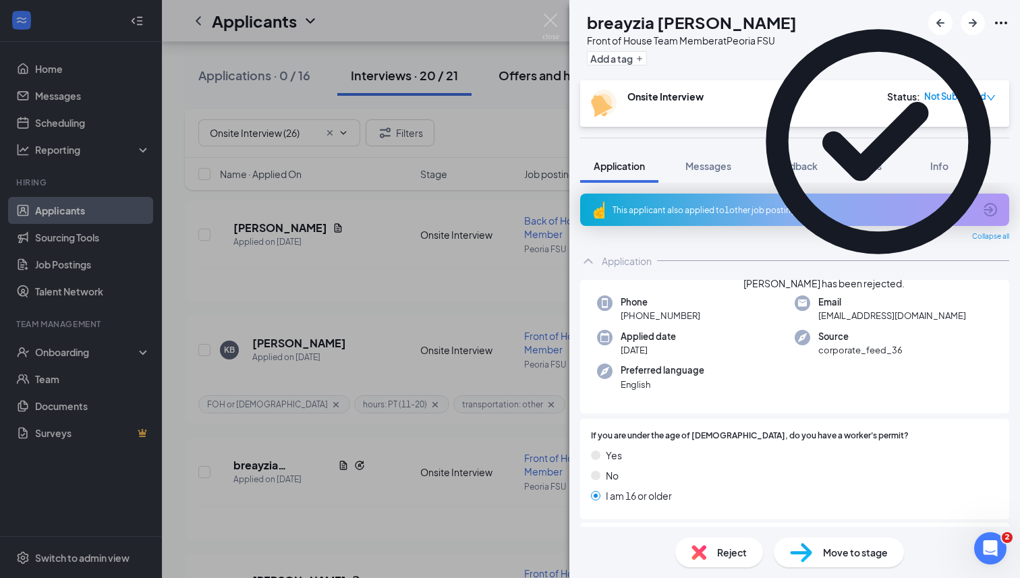
drag, startPoint x: 555, startPoint y: 26, endPoint x: 563, endPoint y: 95, distance: 69.3
click at [555, 26] on img at bounding box center [550, 26] width 17 height 26
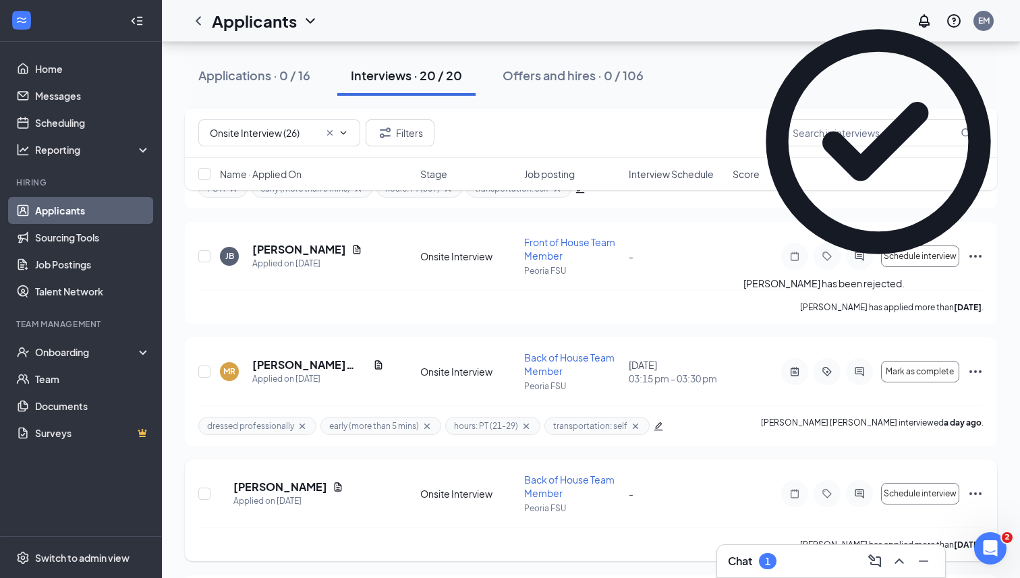
scroll to position [1011, 0]
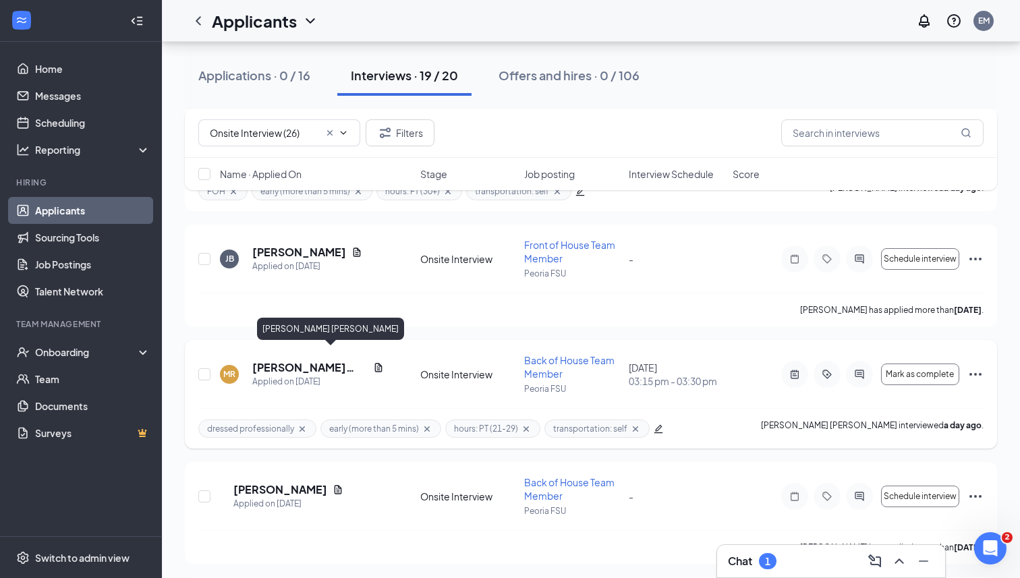
click at [292, 360] on h5 "[PERSON_NAME] [PERSON_NAME]" at bounding box center [309, 367] width 115 height 15
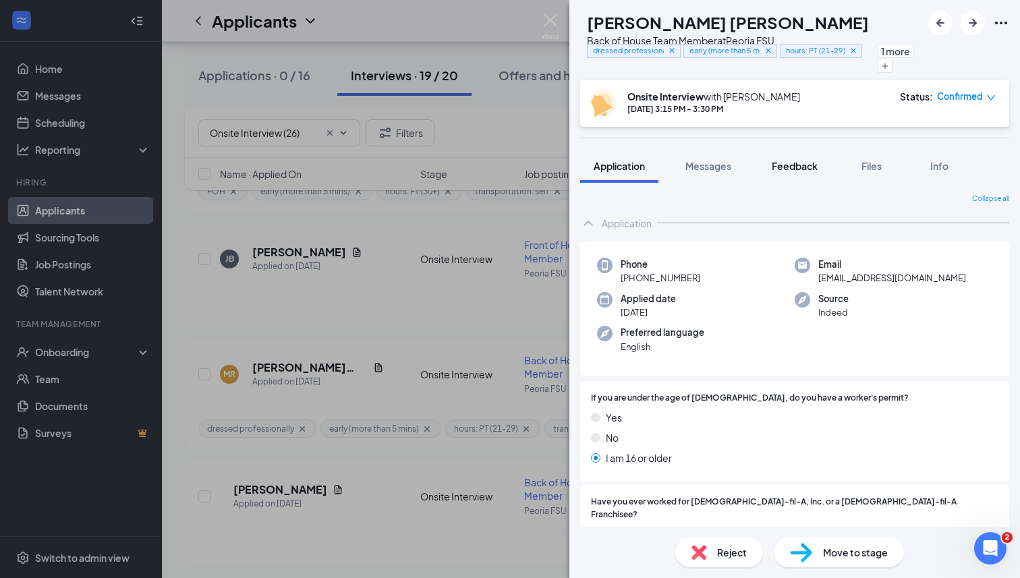
click at [787, 163] on span "Feedback" at bounding box center [794, 166] width 46 height 12
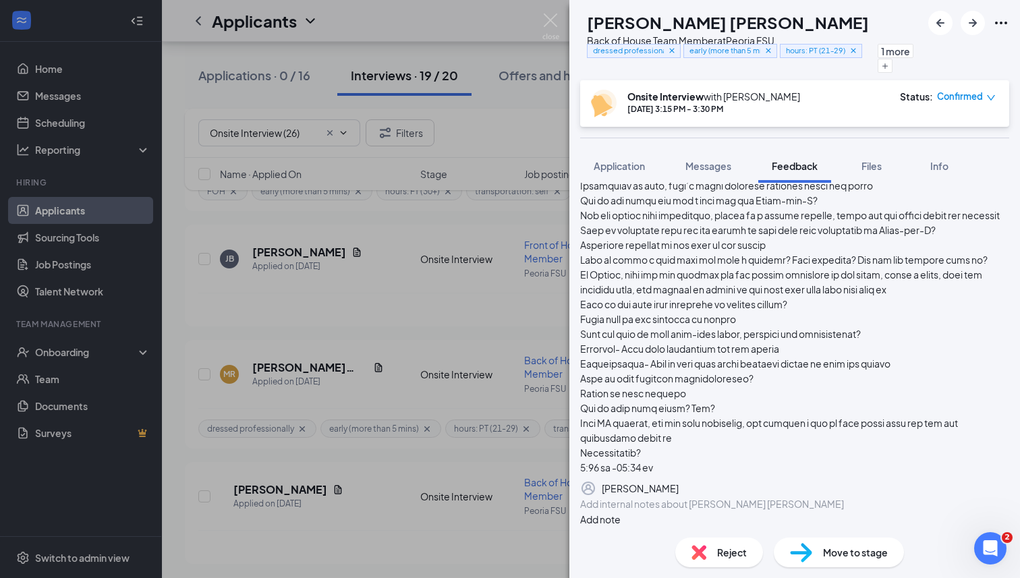
scroll to position [343, 0]
click at [550, 22] on img at bounding box center [550, 26] width 17 height 26
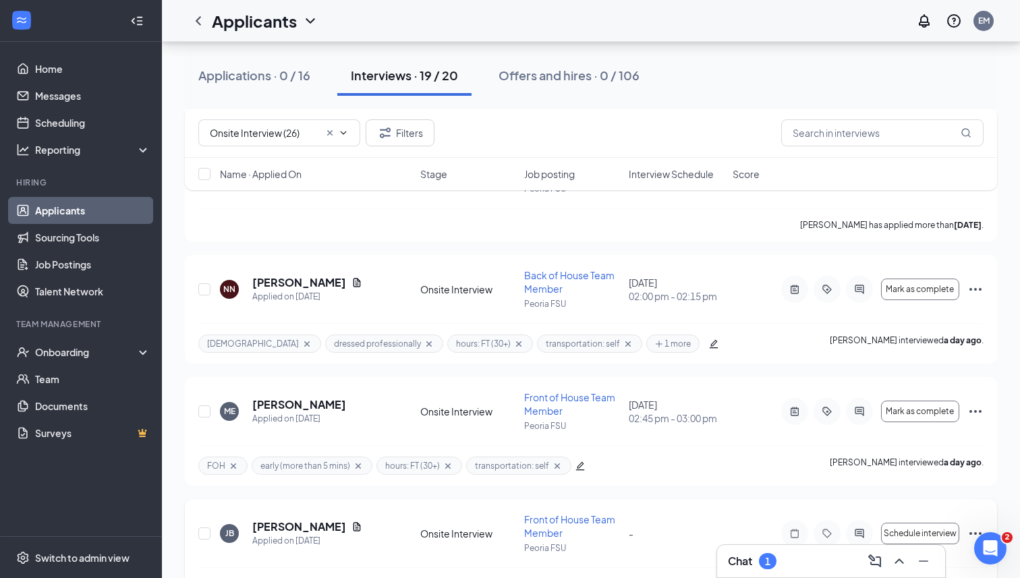
scroll to position [715, 0]
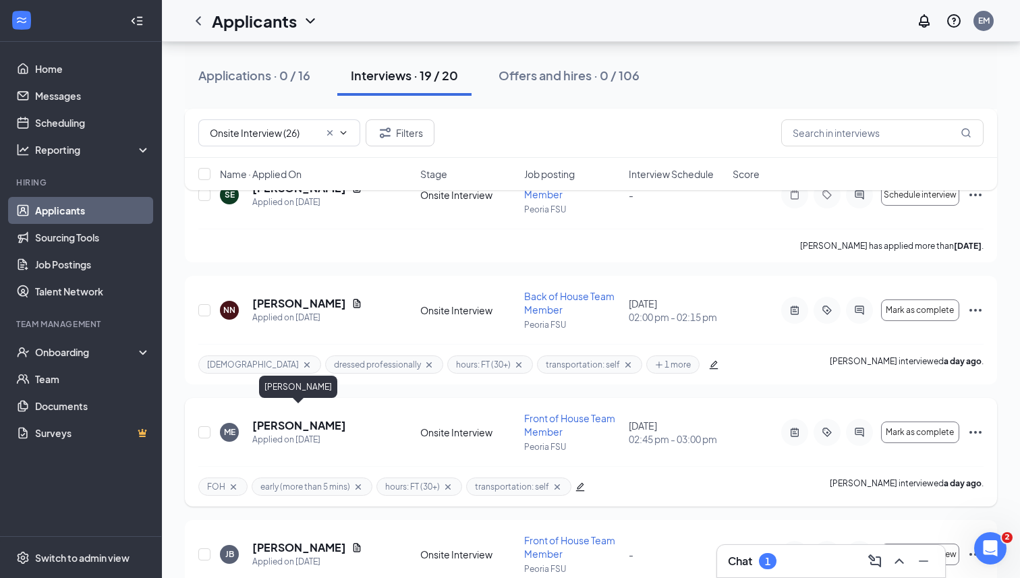
click at [298, 418] on h5 "[PERSON_NAME]" at bounding box center [299, 425] width 94 height 15
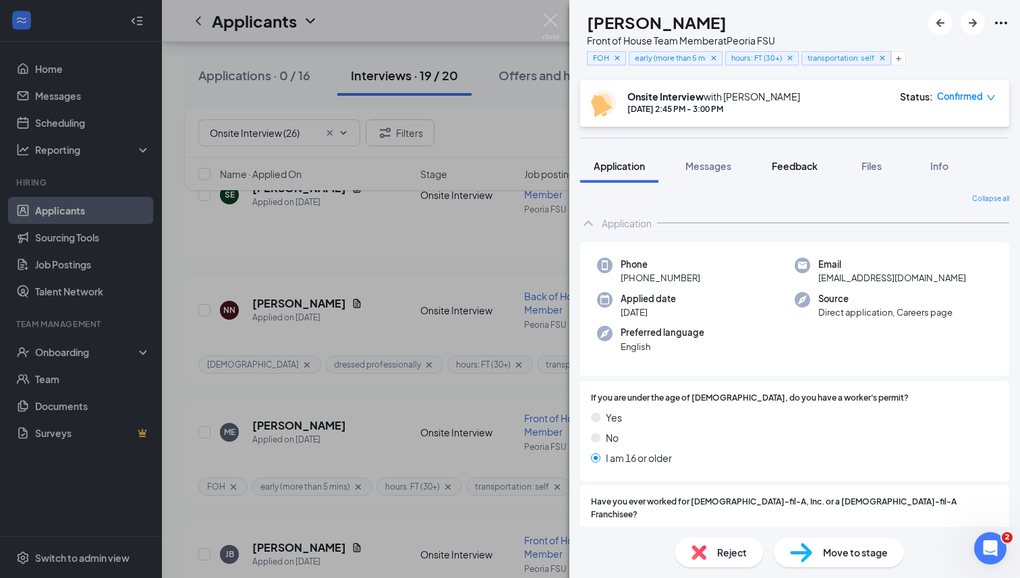
click at [808, 160] on span "Feedback" at bounding box center [794, 166] width 46 height 12
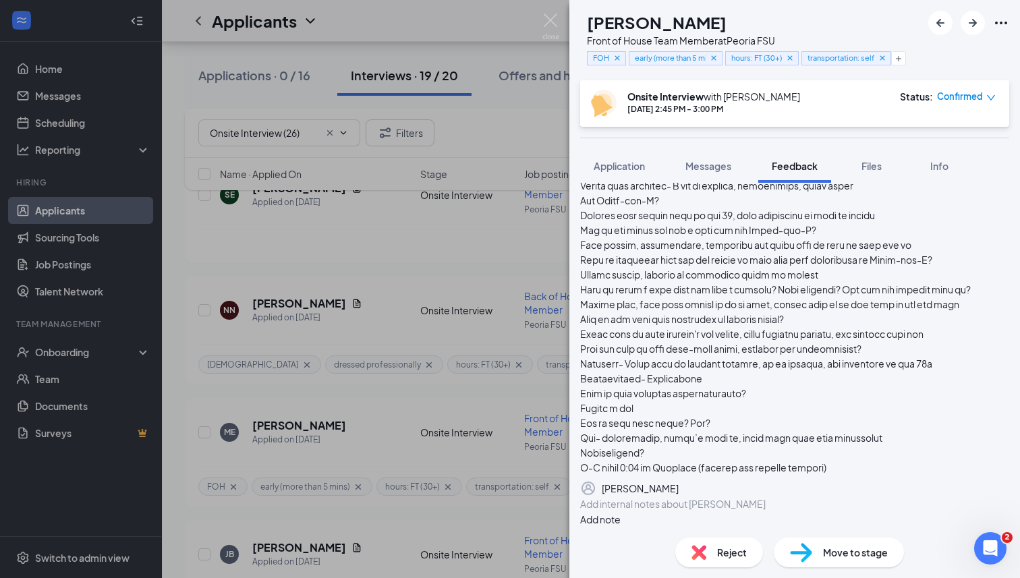
scroll to position [203, 0]
click at [699, 542] on div "Reject" at bounding box center [719, 552] width 88 height 30
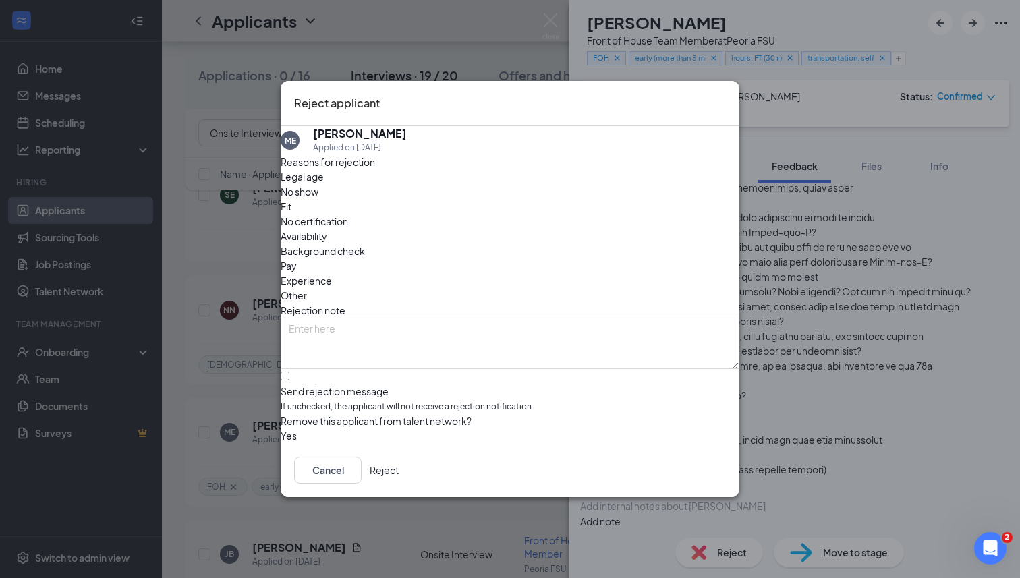
click at [399, 465] on button "Reject" at bounding box center [384, 469] width 29 height 27
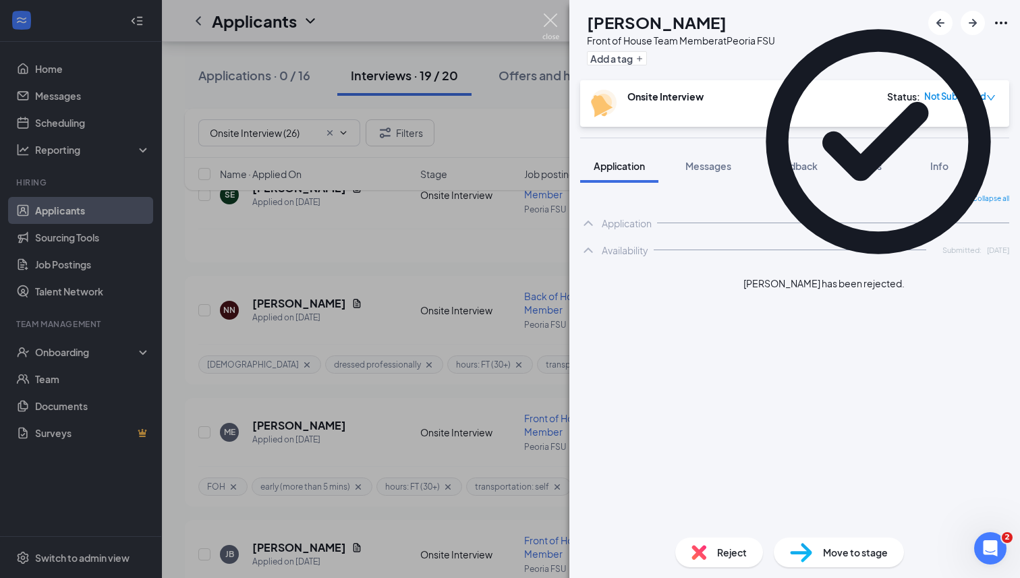
click at [550, 30] on img at bounding box center [550, 26] width 17 height 26
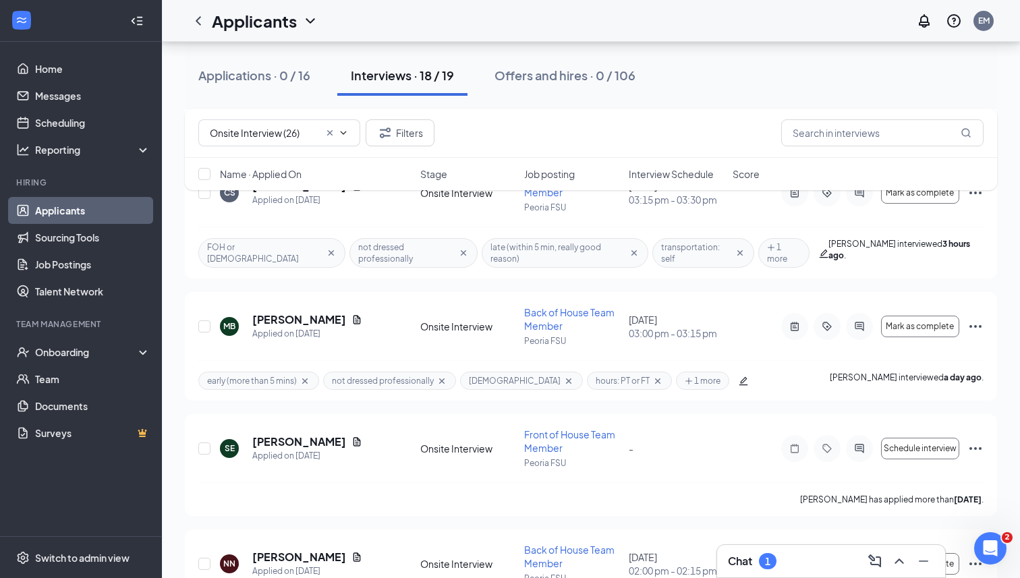
scroll to position [461, 0]
click at [328, 314] on h5 "[PERSON_NAME]" at bounding box center [299, 321] width 94 height 15
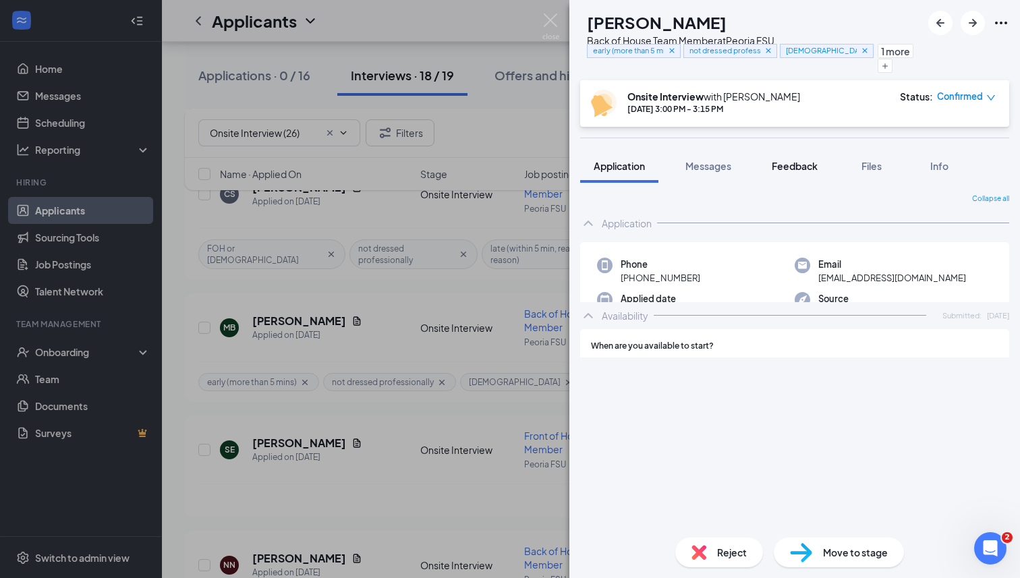
click at [817, 165] on span "Feedback" at bounding box center [794, 166] width 46 height 12
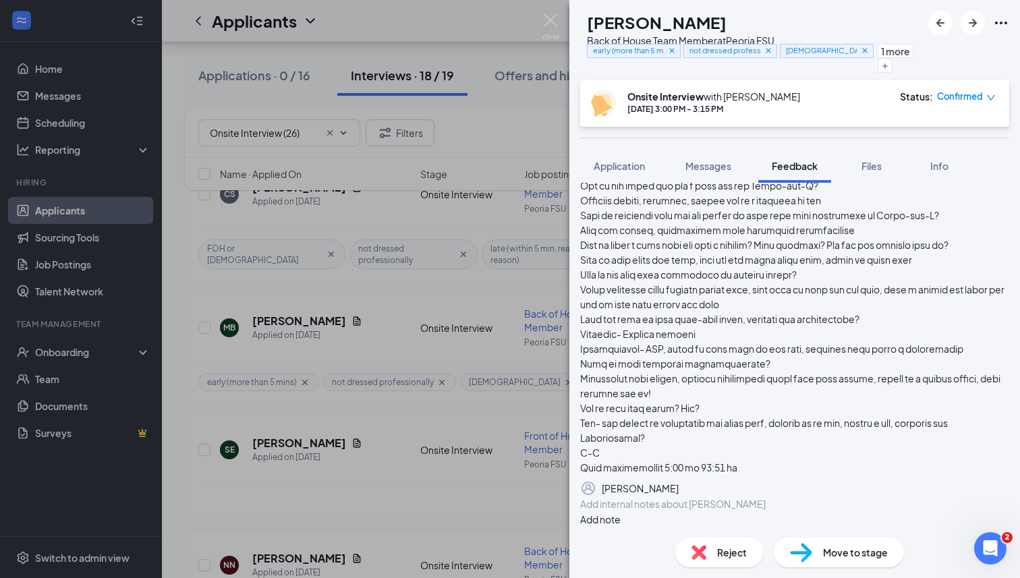
scroll to position [291, 0]
click at [817, 544] on div "Move to stage" at bounding box center [838, 552] width 130 height 30
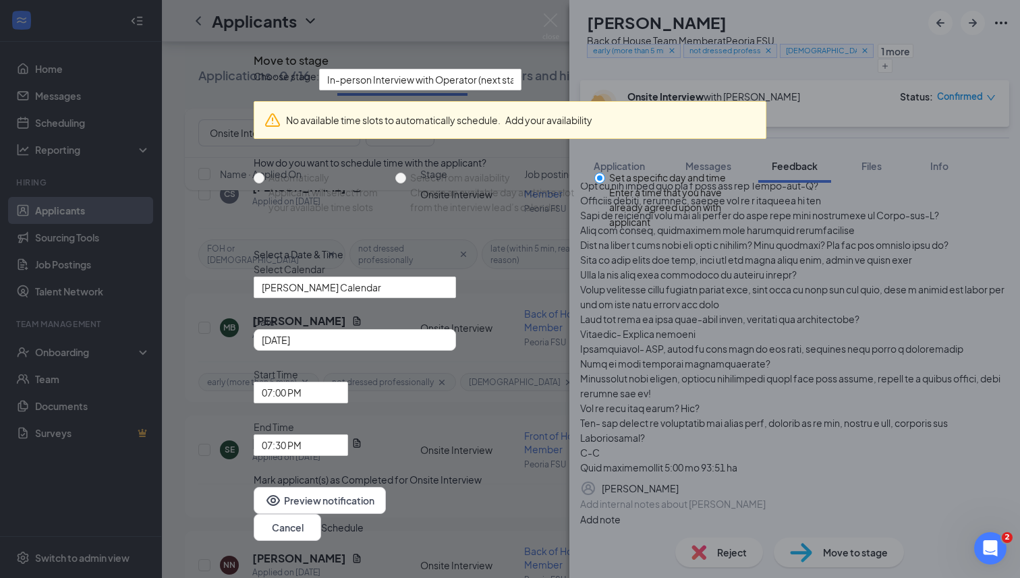
click at [254, 49] on icon "Cross" at bounding box center [254, 49] width 0 height 0
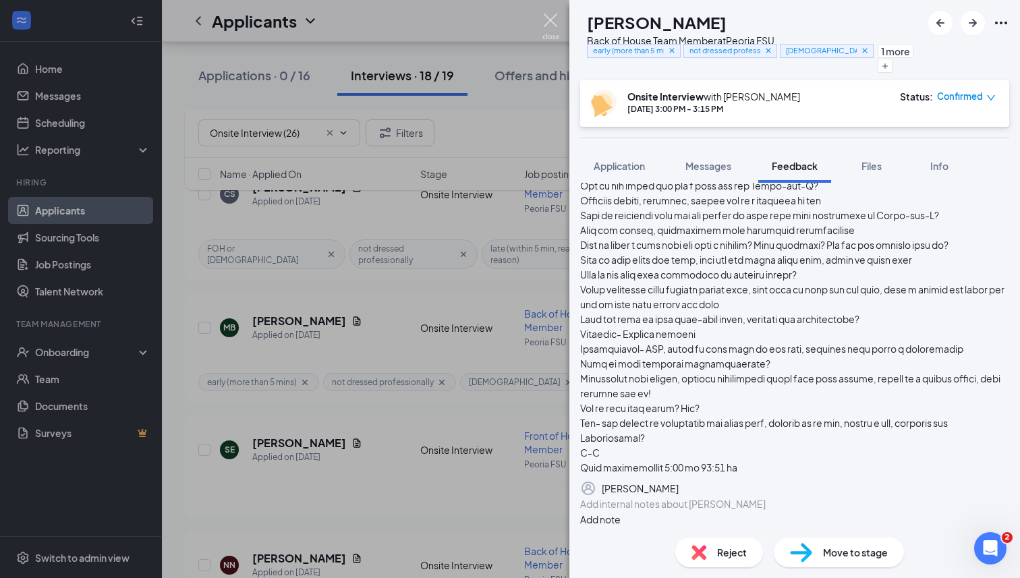
click at [546, 24] on img at bounding box center [550, 26] width 17 height 26
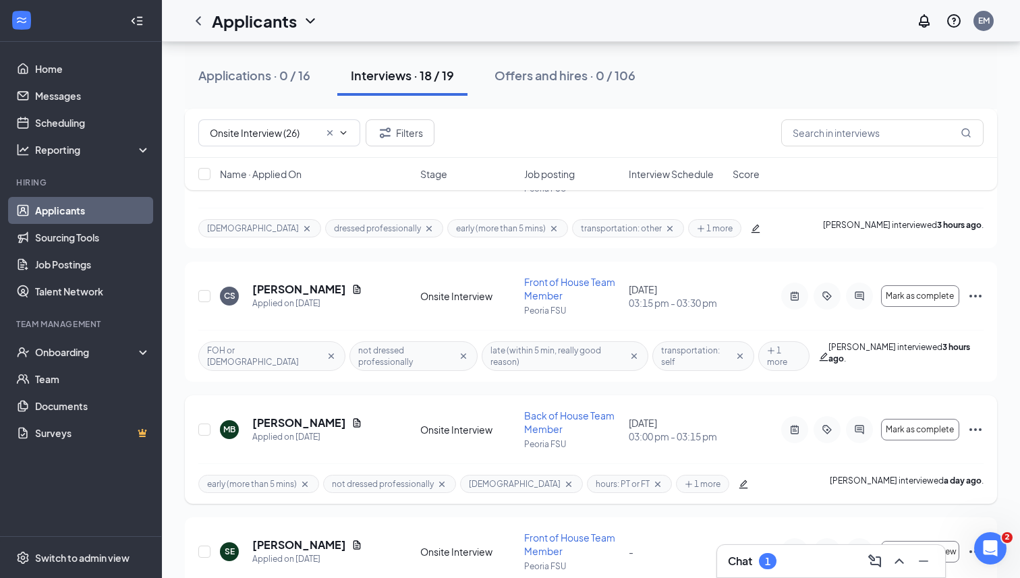
scroll to position [349, 0]
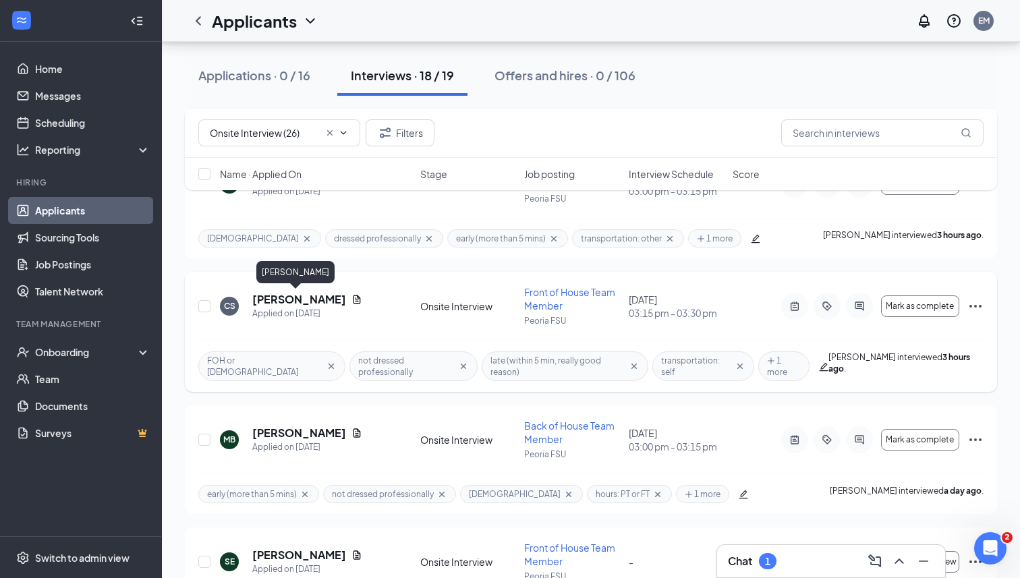
click at [308, 299] on h5 "[PERSON_NAME]" at bounding box center [299, 299] width 94 height 15
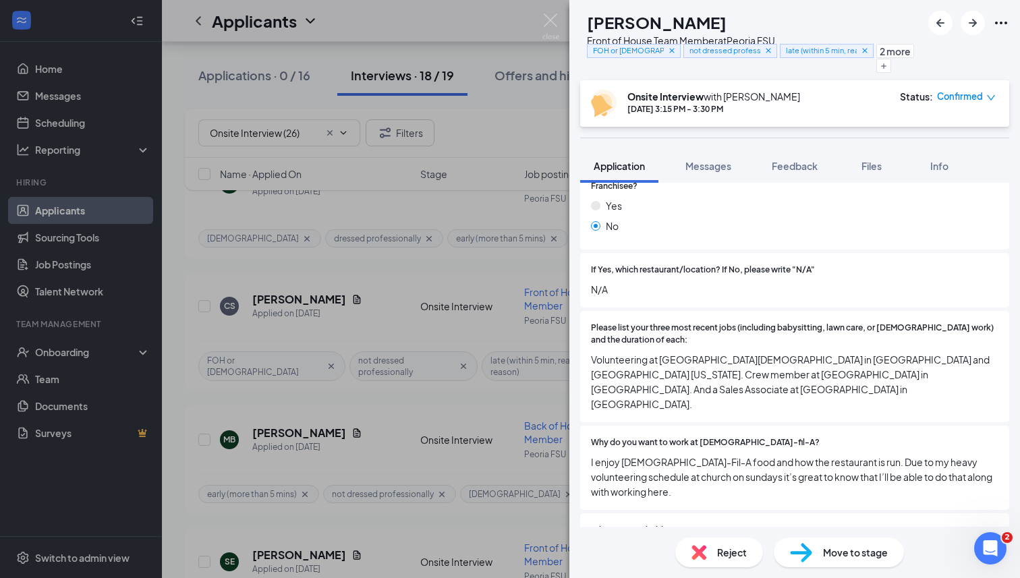
scroll to position [369, 0]
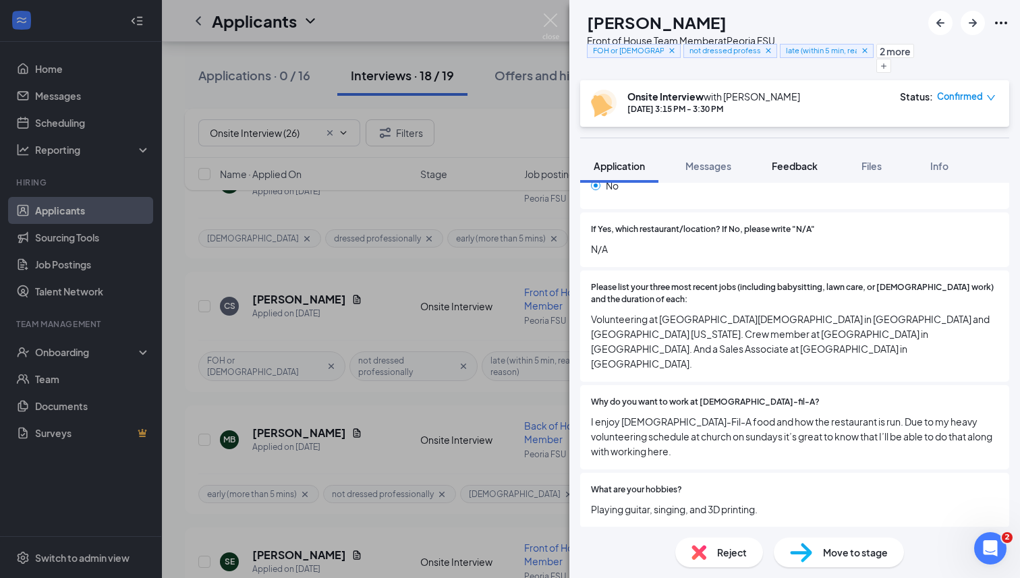
click at [802, 167] on span "Feedback" at bounding box center [794, 166] width 46 height 12
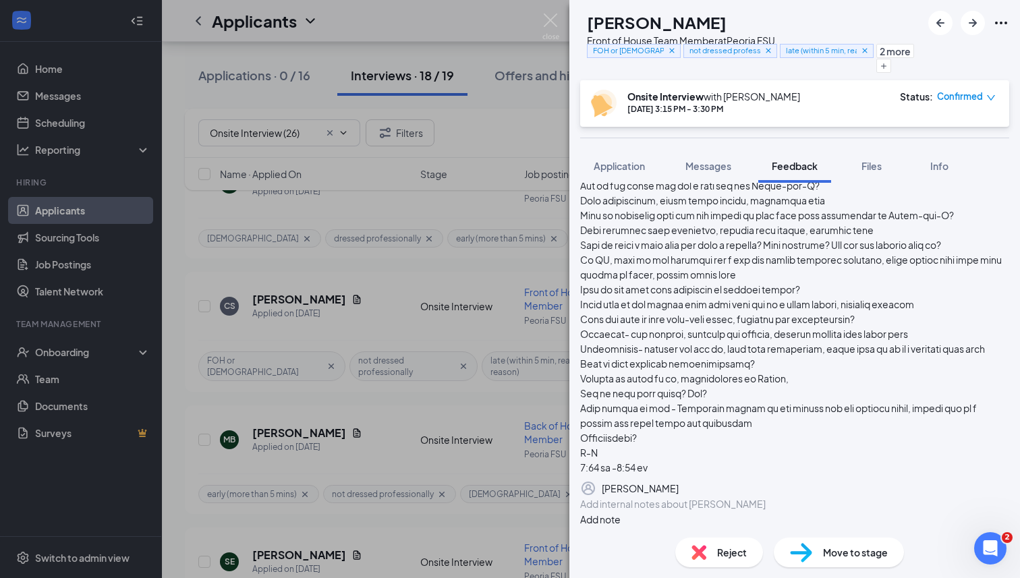
scroll to position [380, 0]
click at [552, 18] on img at bounding box center [550, 26] width 17 height 26
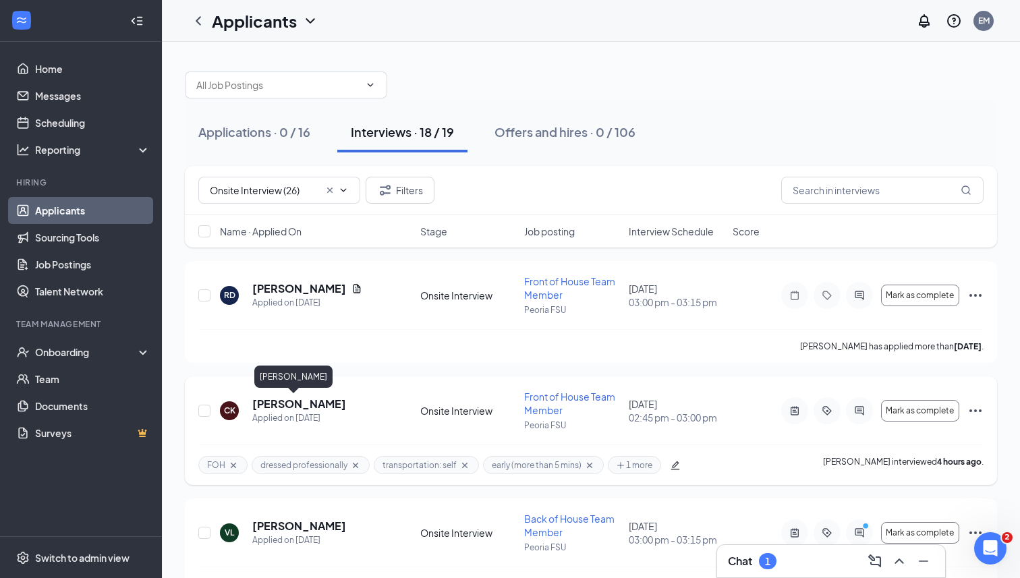
click at [293, 409] on h5 "[PERSON_NAME]" at bounding box center [299, 403] width 94 height 15
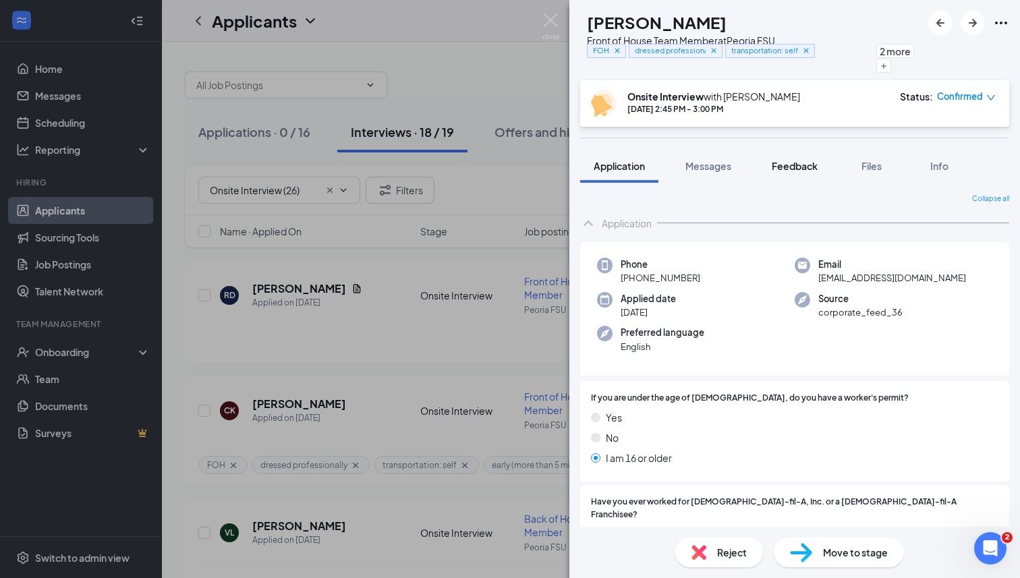
click at [816, 182] on button "Feedback" at bounding box center [794, 166] width 73 height 34
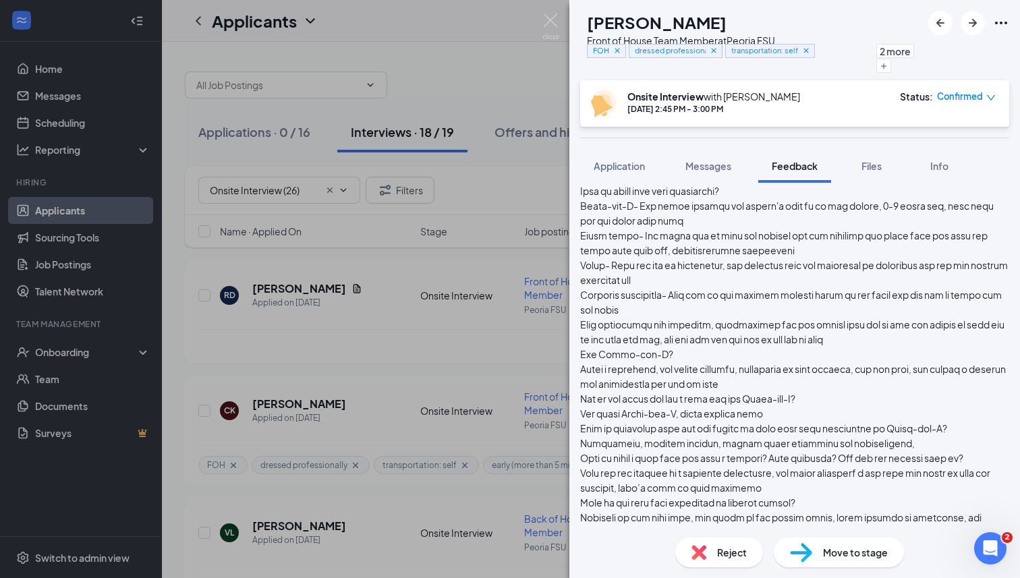
scroll to position [176, 0]
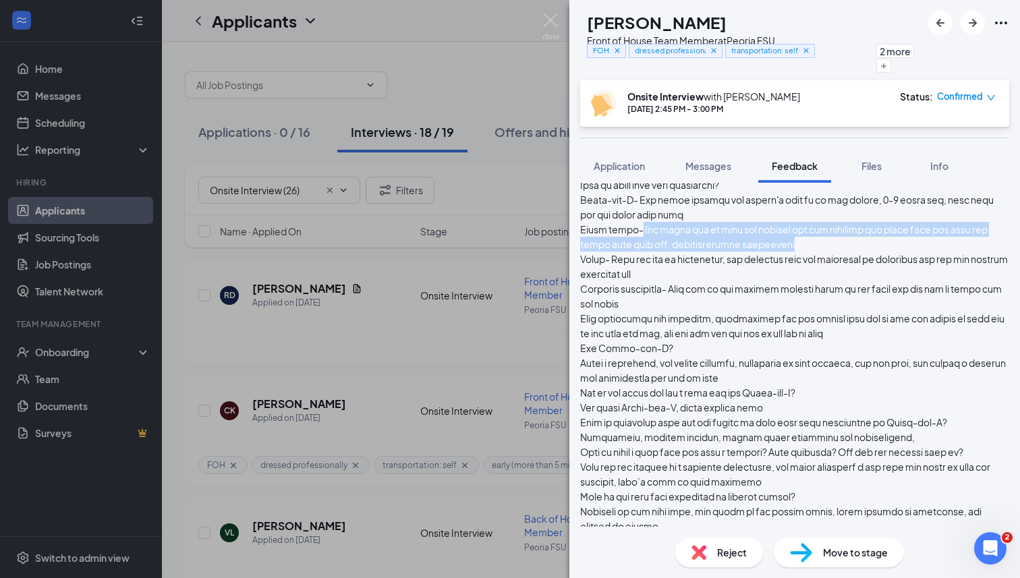
drag, startPoint x: 665, startPoint y: 270, endPoint x: 879, endPoint y: 286, distance: 214.3
click at [879, 286] on div at bounding box center [794, 422] width 429 height 638
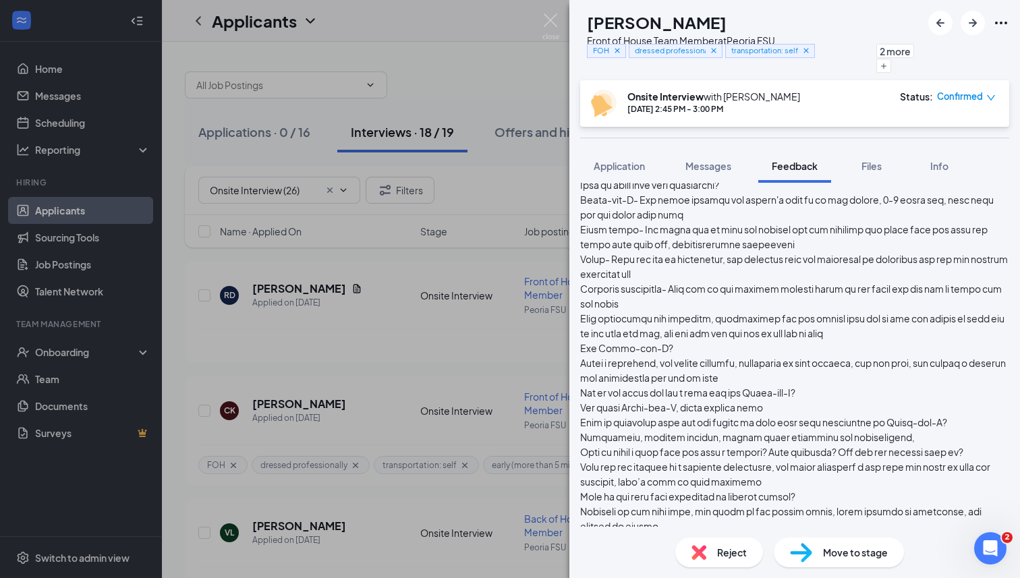
click at [648, 312] on div at bounding box center [794, 422] width 429 height 638
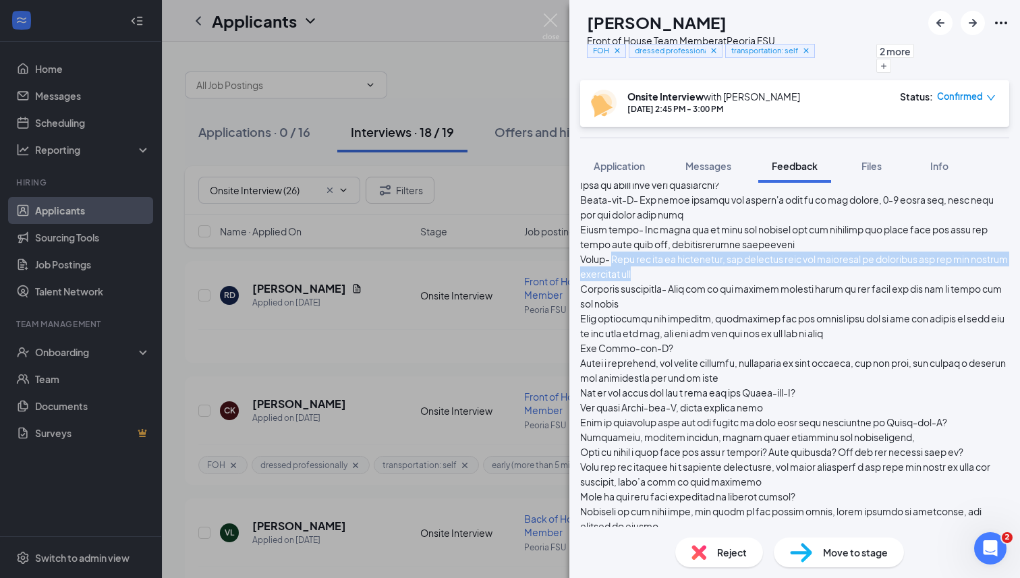
drag, startPoint x: 645, startPoint y: 303, endPoint x: 828, endPoint y: 312, distance: 183.6
click at [828, 312] on div at bounding box center [794, 422] width 429 height 638
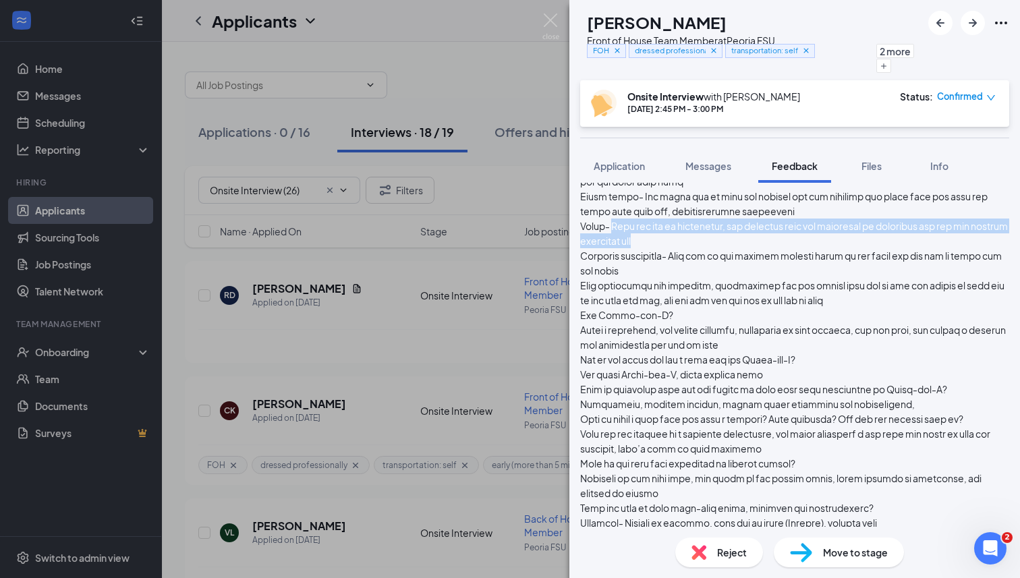
scroll to position [212, 0]
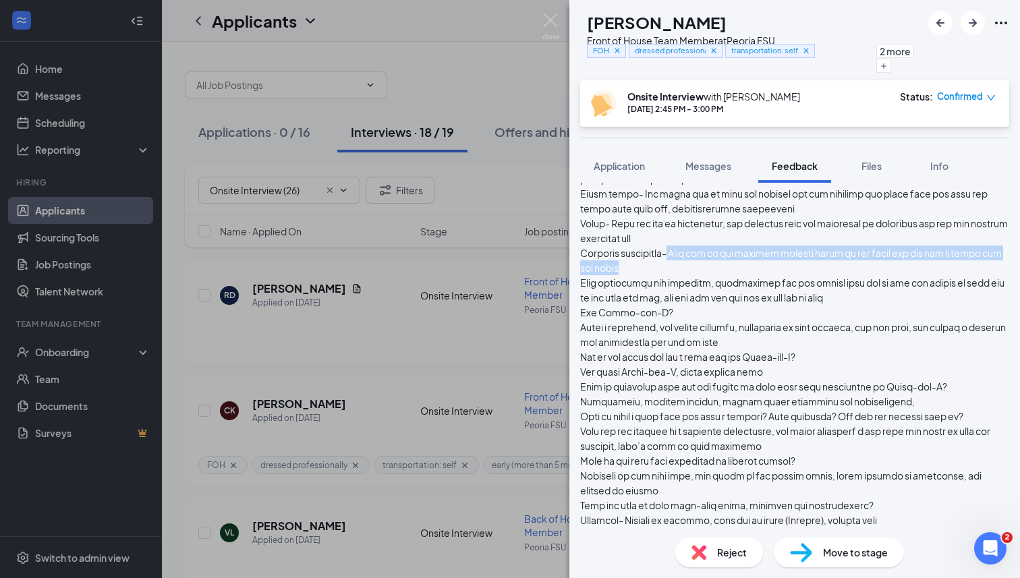
drag, startPoint x: 704, startPoint y: 289, endPoint x: 715, endPoint y: 308, distance: 22.1
click at [715, 309] on div at bounding box center [794, 386] width 429 height 638
drag, startPoint x: 607, startPoint y: 293, endPoint x: 718, endPoint y: 312, distance: 112.8
click at [718, 312] on div "[DATE] 3:06 PM [PERSON_NAME]" at bounding box center [794, 390] width 429 height 674
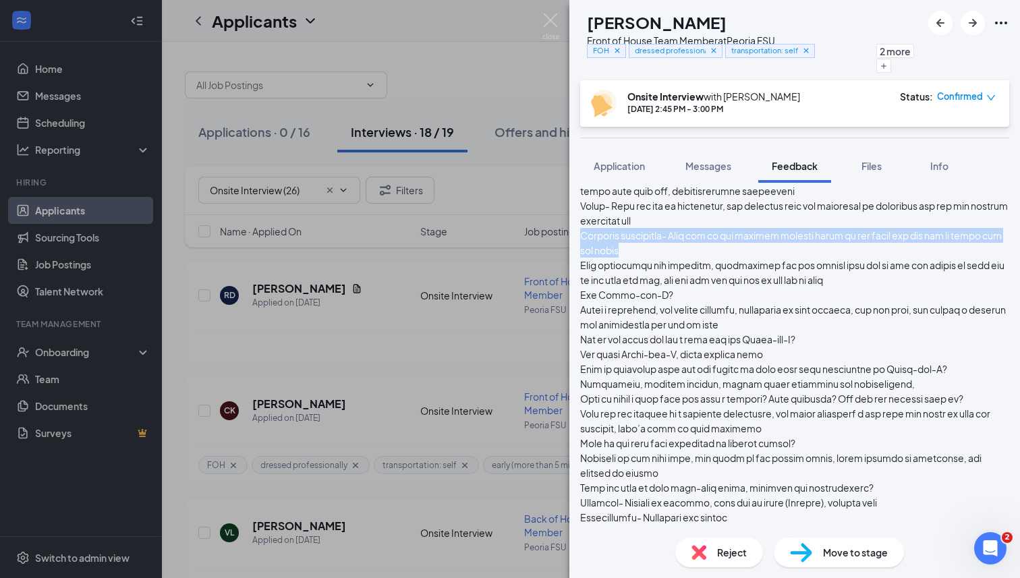
scroll to position [232, 0]
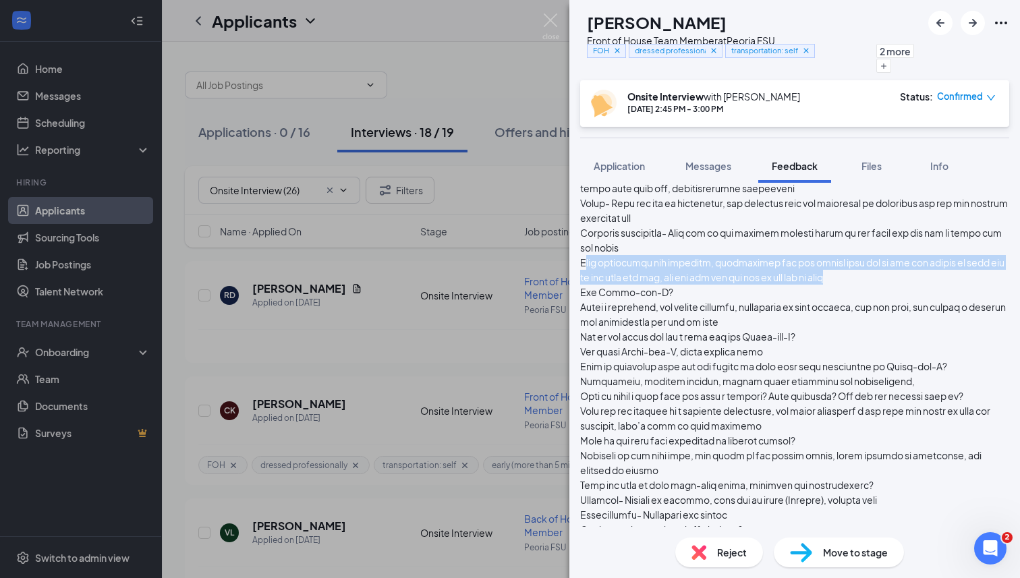
drag, startPoint x: 612, startPoint y: 303, endPoint x: 970, endPoint y: 319, distance: 359.1
click at [972, 319] on div at bounding box center [794, 366] width 429 height 638
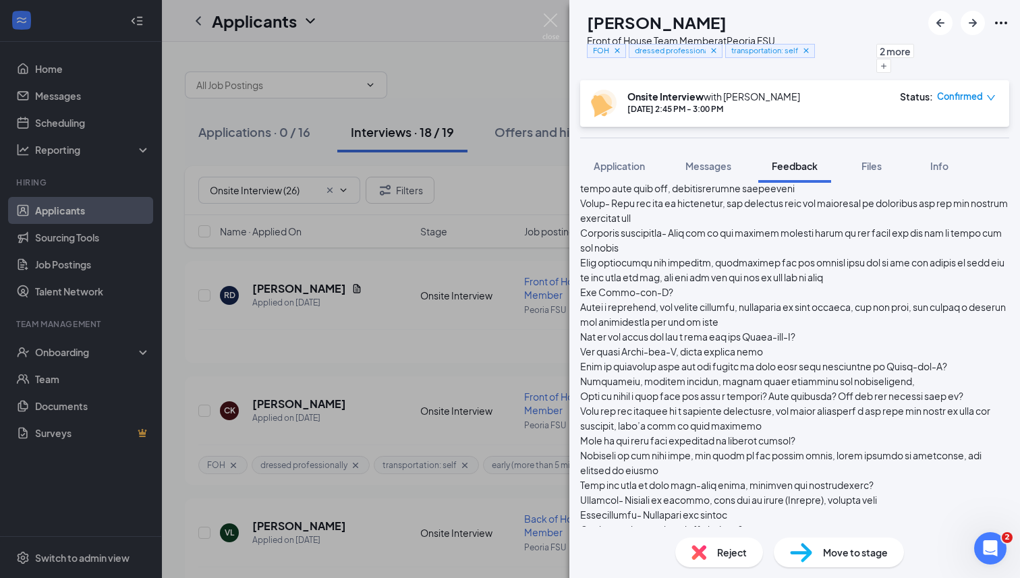
click at [608, 305] on div at bounding box center [794, 366] width 429 height 638
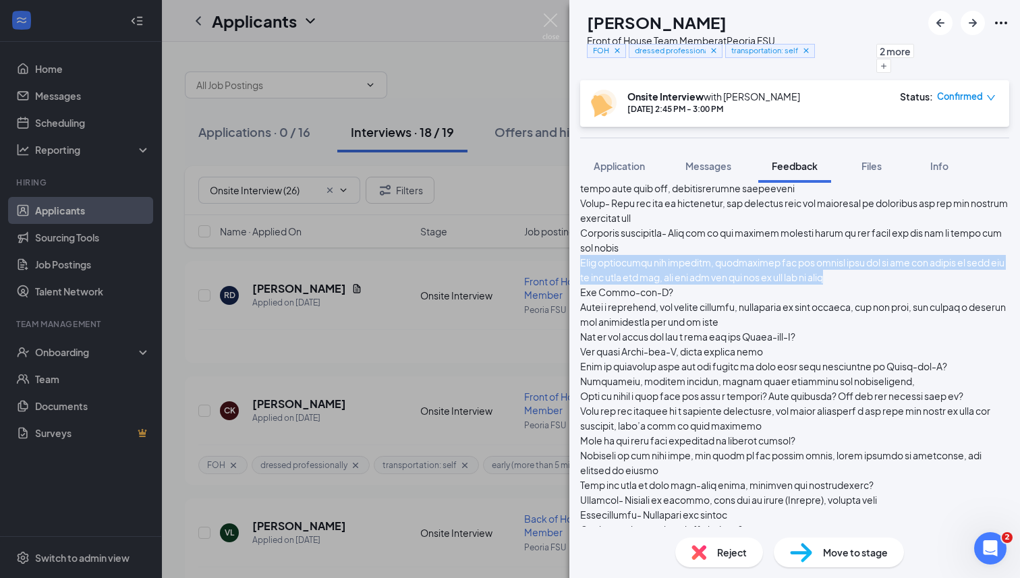
drag, startPoint x: 608, startPoint y: 301, endPoint x: 973, endPoint y: 323, distance: 366.1
click at [973, 323] on div at bounding box center [794, 366] width 429 height 638
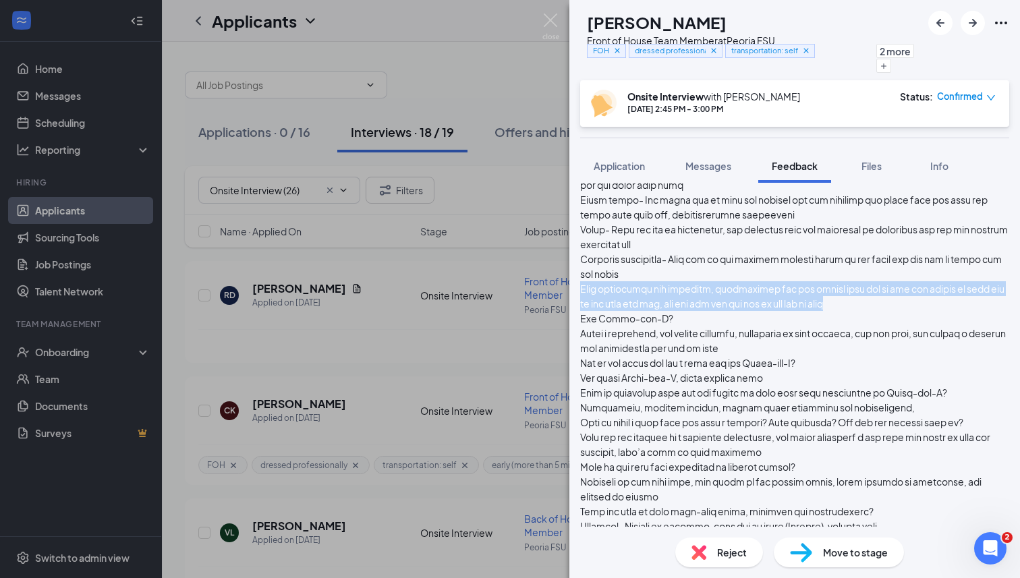
click at [973, 323] on div at bounding box center [794, 392] width 429 height 638
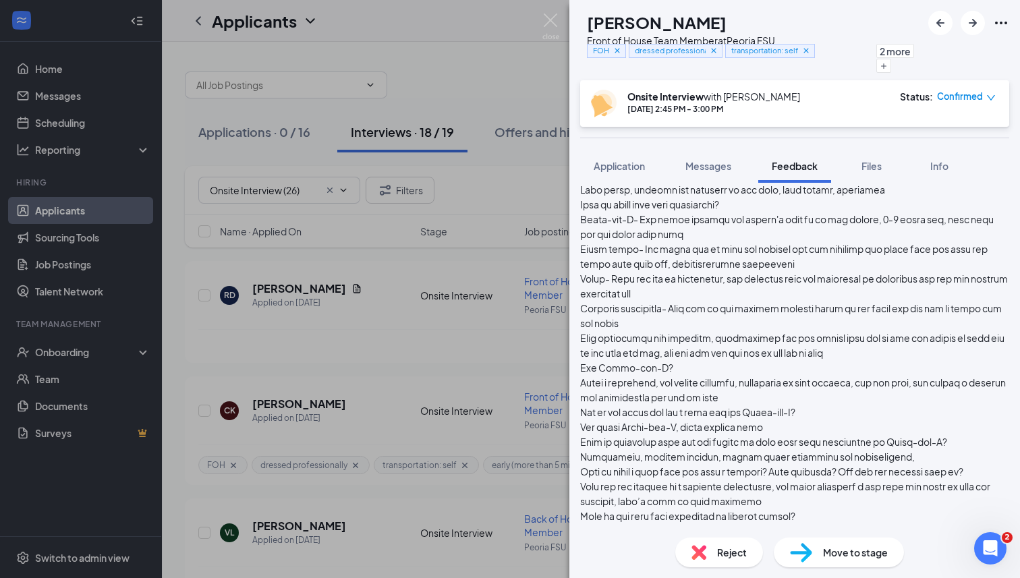
scroll to position [0, 0]
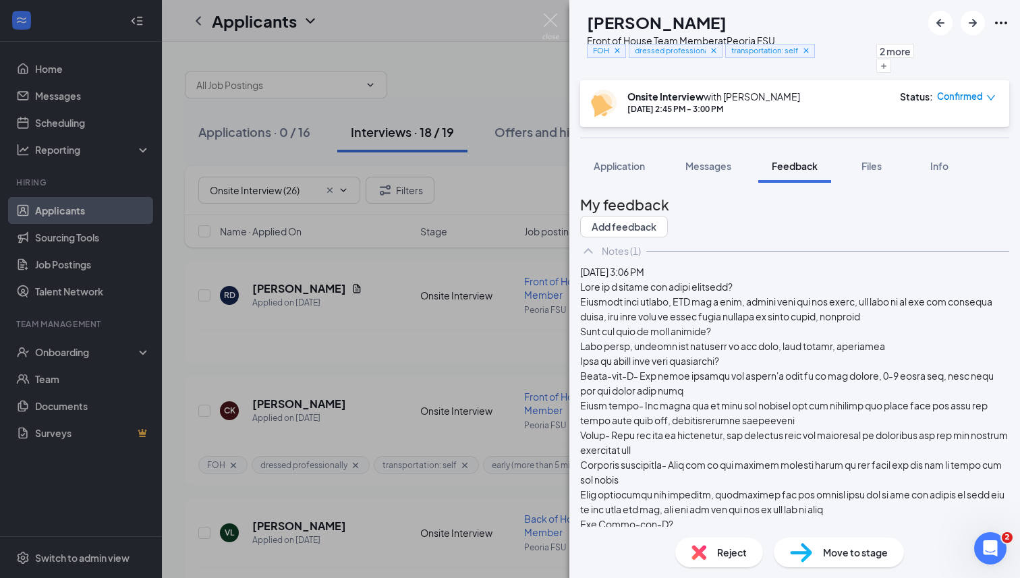
click at [810, 555] on img at bounding box center [801, 553] width 22 height 20
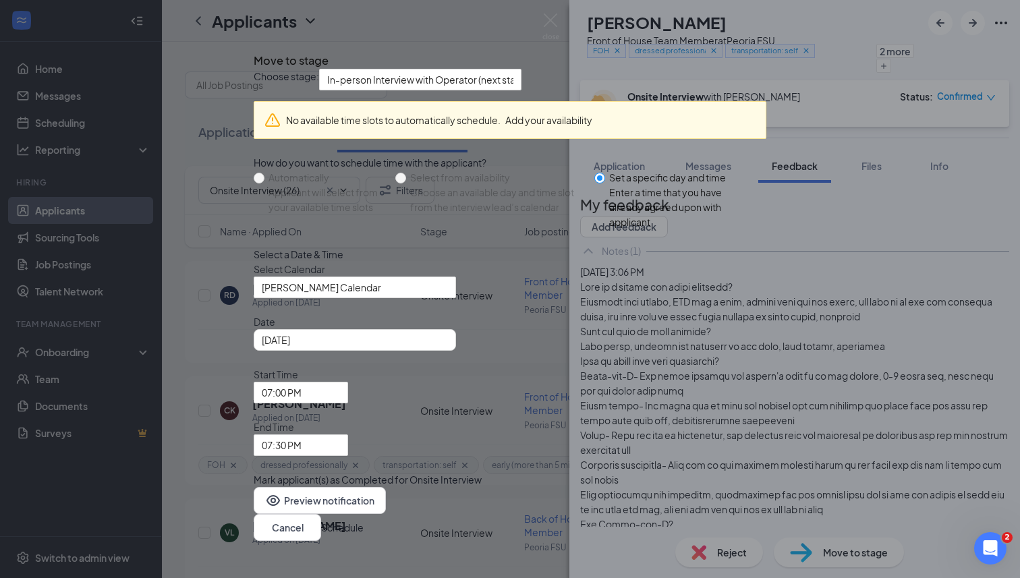
click at [735, 69] on div "Move to stage" at bounding box center [510, 61] width 512 height 18
click at [541, 22] on div "Move to stage Choose stage: In-person Interview with Operator (next stage) No a…" at bounding box center [510, 289] width 1020 height 578
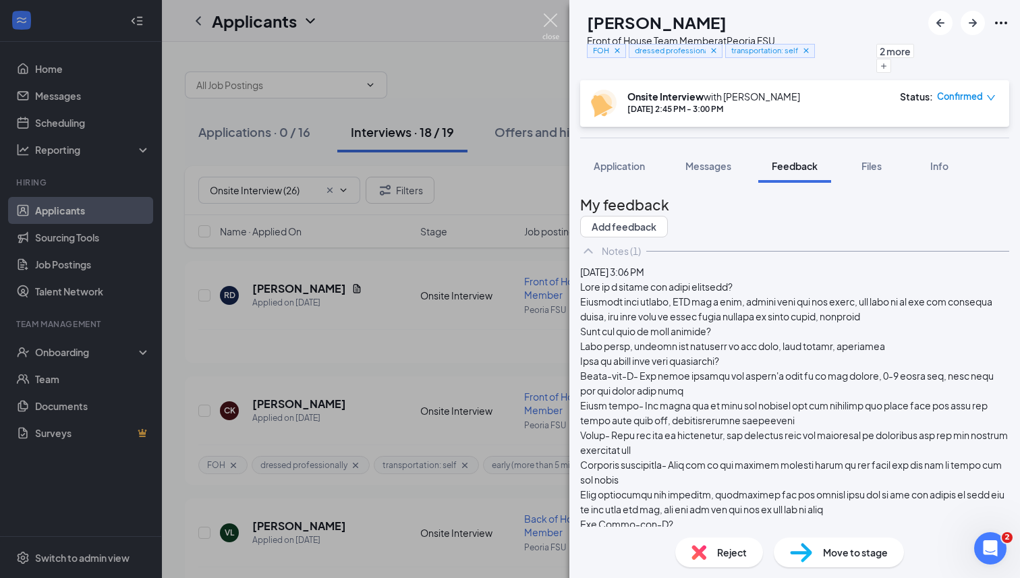
click at [549, 24] on img at bounding box center [550, 26] width 17 height 26
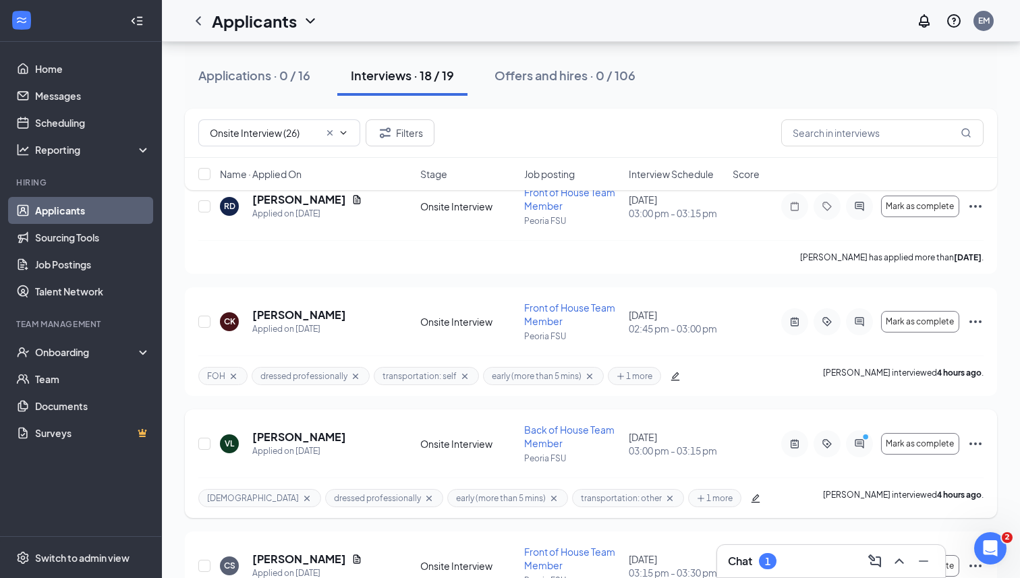
scroll to position [138, 0]
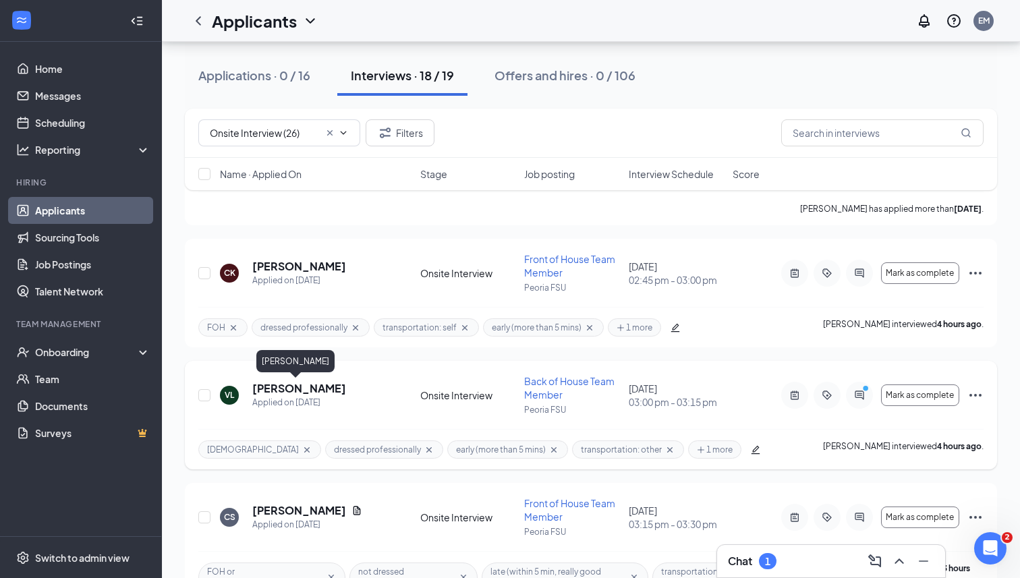
click at [297, 384] on h5 "[PERSON_NAME]" at bounding box center [299, 388] width 94 height 15
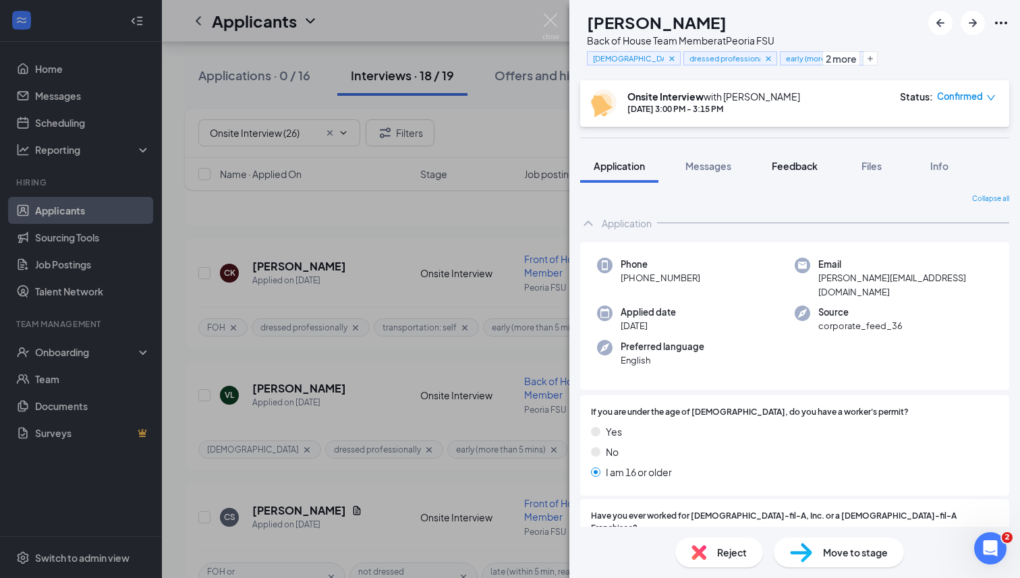
click at [808, 169] on span "Feedback" at bounding box center [794, 166] width 46 height 12
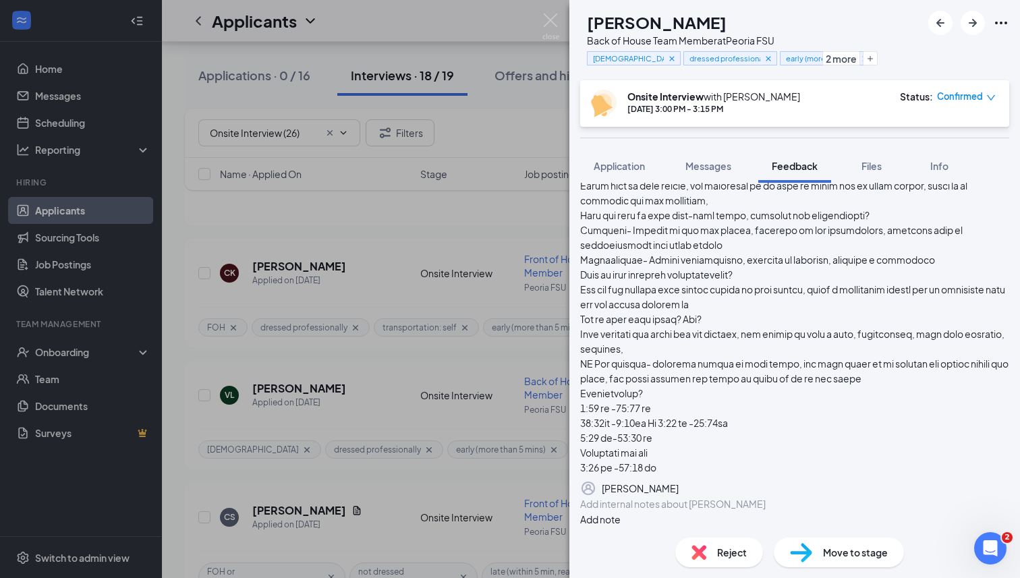
scroll to position [500, 0]
click at [709, 558] on div "Reject" at bounding box center [719, 552] width 88 height 30
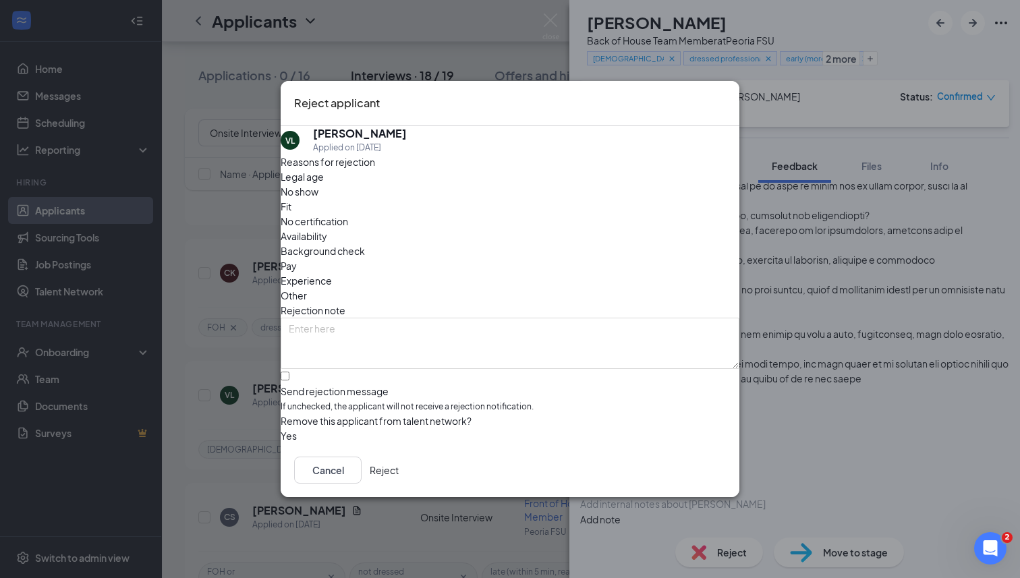
click at [399, 464] on button "Reject" at bounding box center [384, 469] width 29 height 27
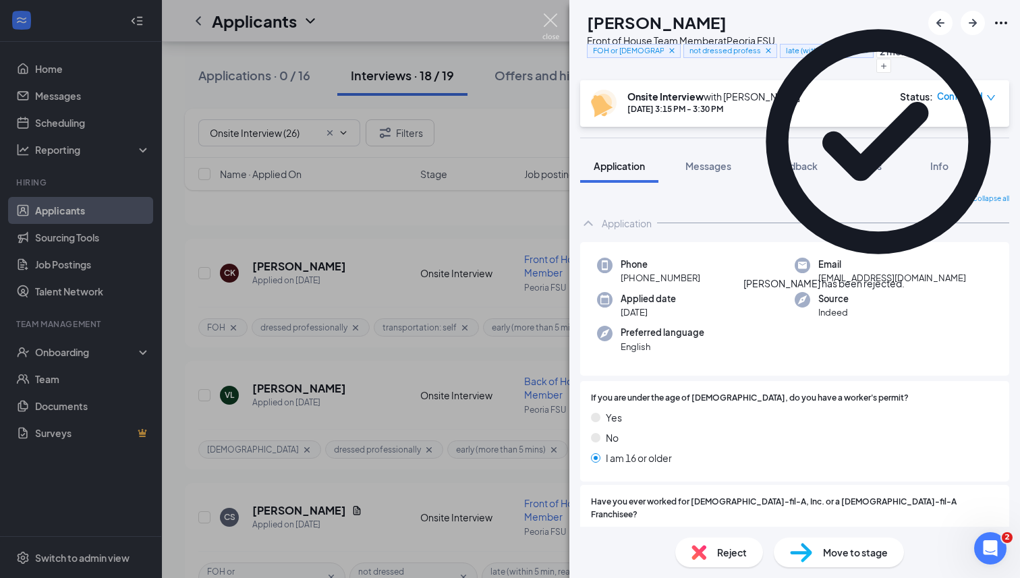
click at [544, 25] on img at bounding box center [550, 26] width 17 height 26
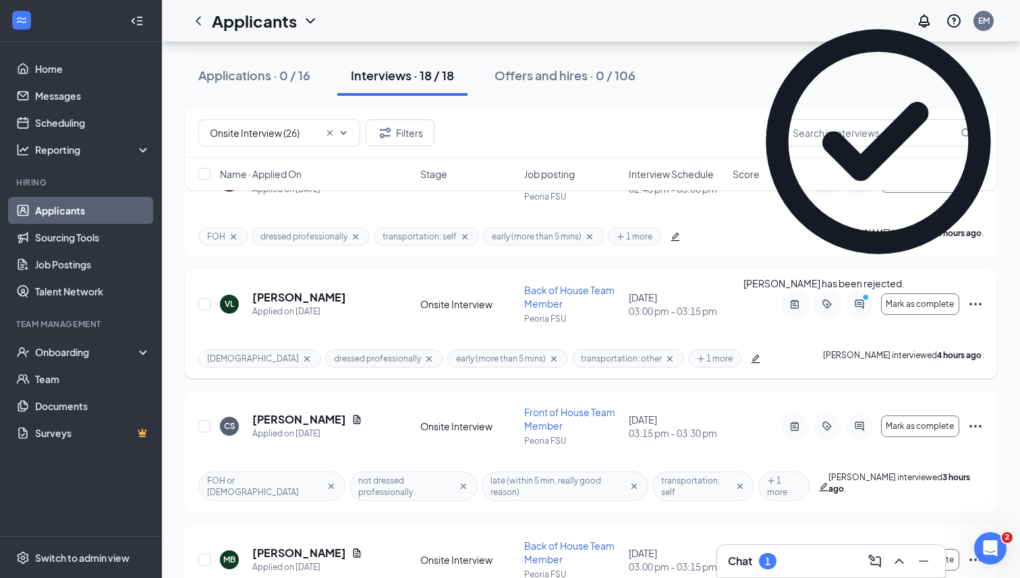
scroll to position [231, 0]
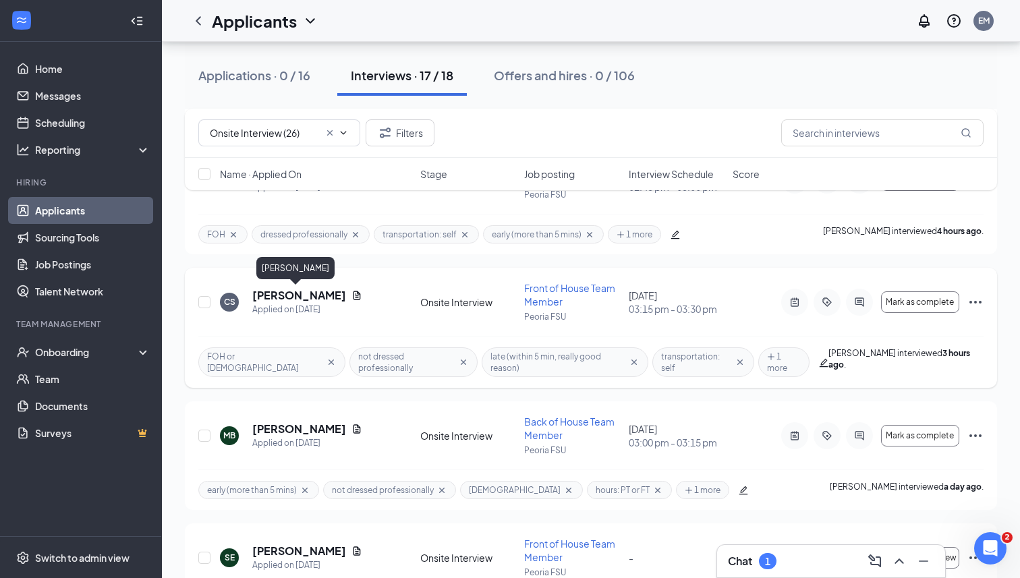
click at [299, 298] on h5 "[PERSON_NAME]" at bounding box center [299, 295] width 94 height 15
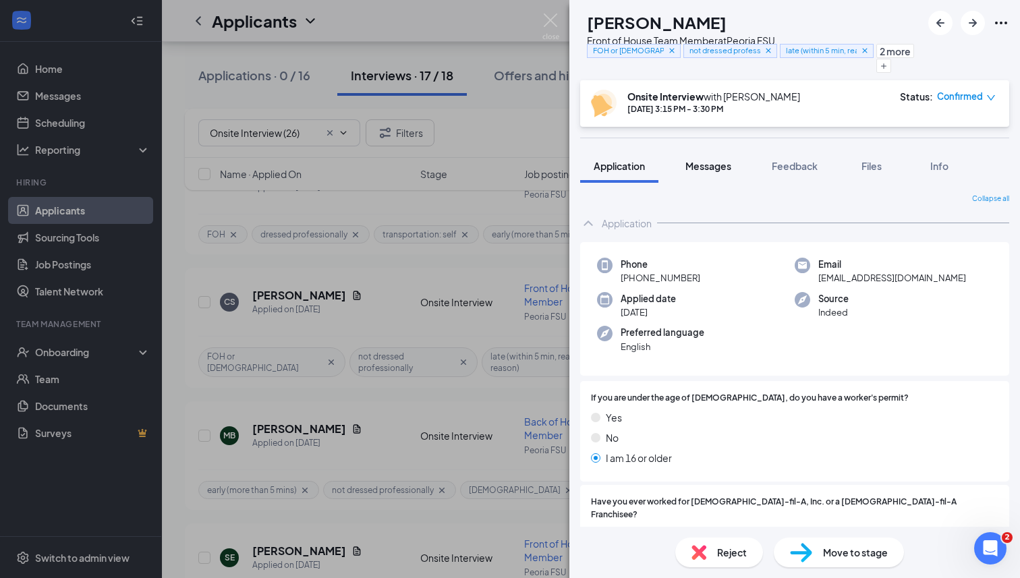
click at [723, 160] on span "Messages" at bounding box center [708, 166] width 46 height 12
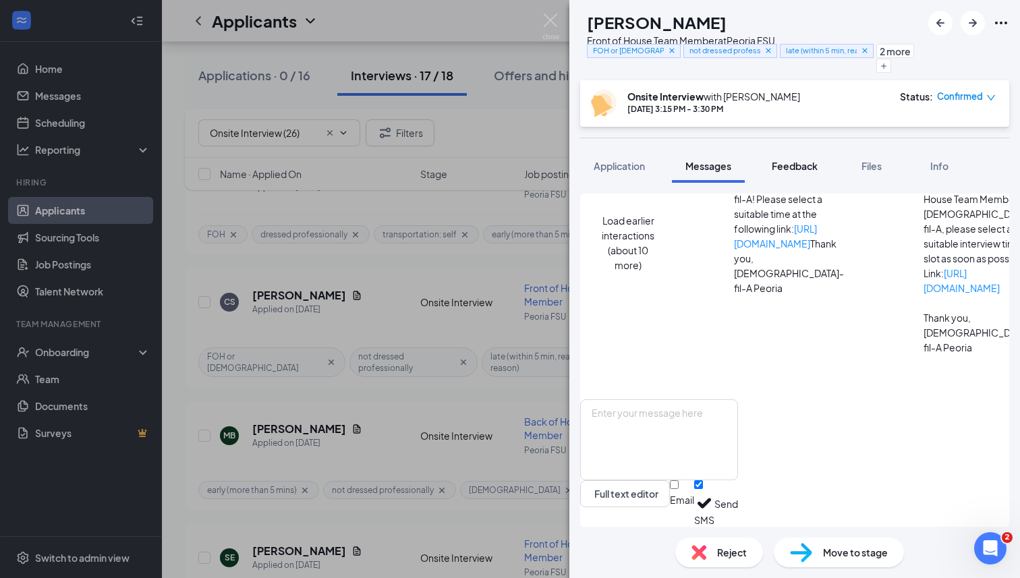
scroll to position [450, 0]
click at [778, 165] on span "Feedback" at bounding box center [794, 166] width 46 height 12
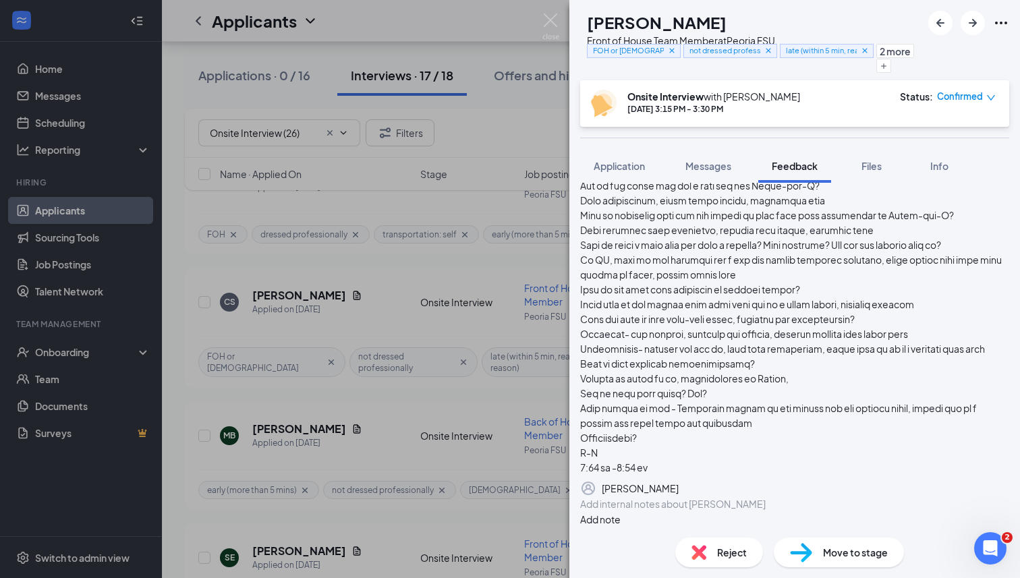
scroll to position [380, 0]
click at [552, 30] on img at bounding box center [550, 26] width 17 height 26
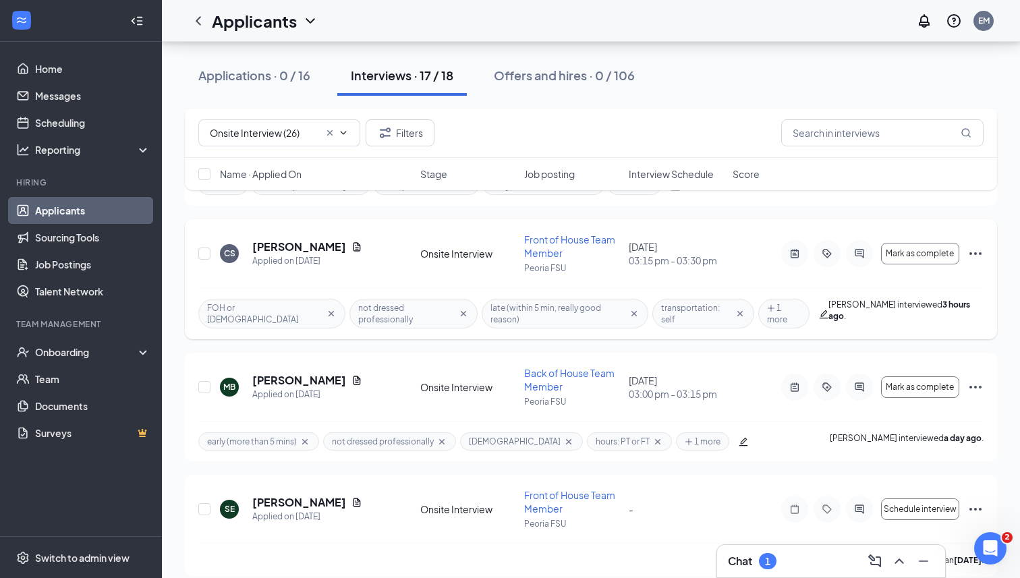
scroll to position [282, 0]
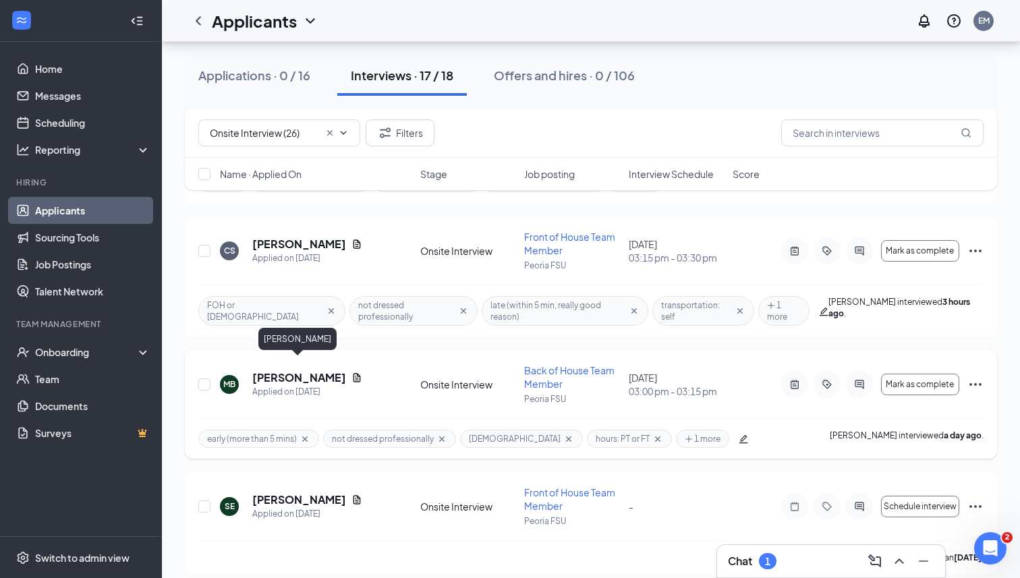
click at [309, 370] on h5 "[PERSON_NAME]" at bounding box center [299, 377] width 94 height 15
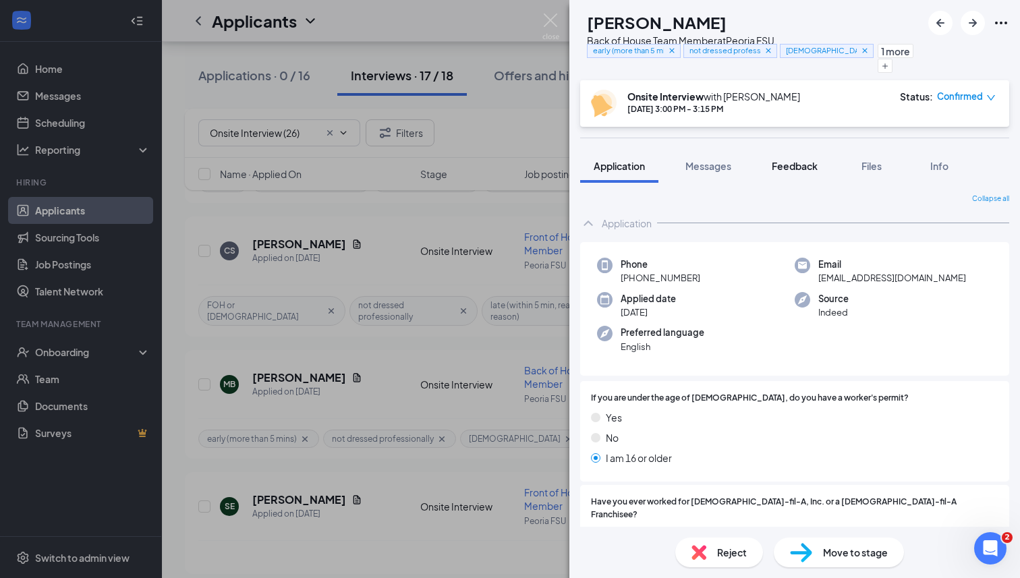
click at [803, 170] on span "Feedback" at bounding box center [794, 166] width 46 height 12
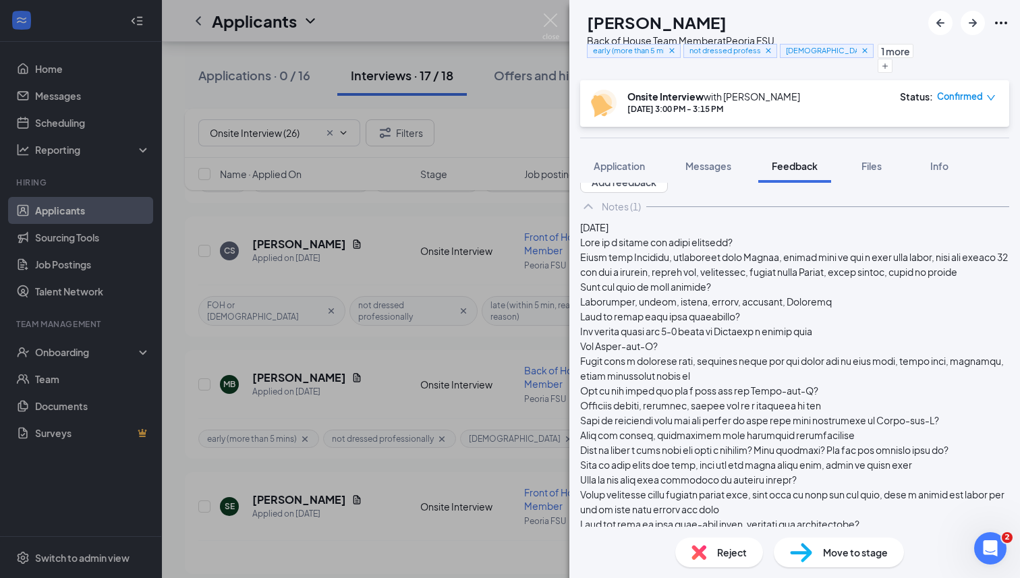
scroll to position [52, 0]
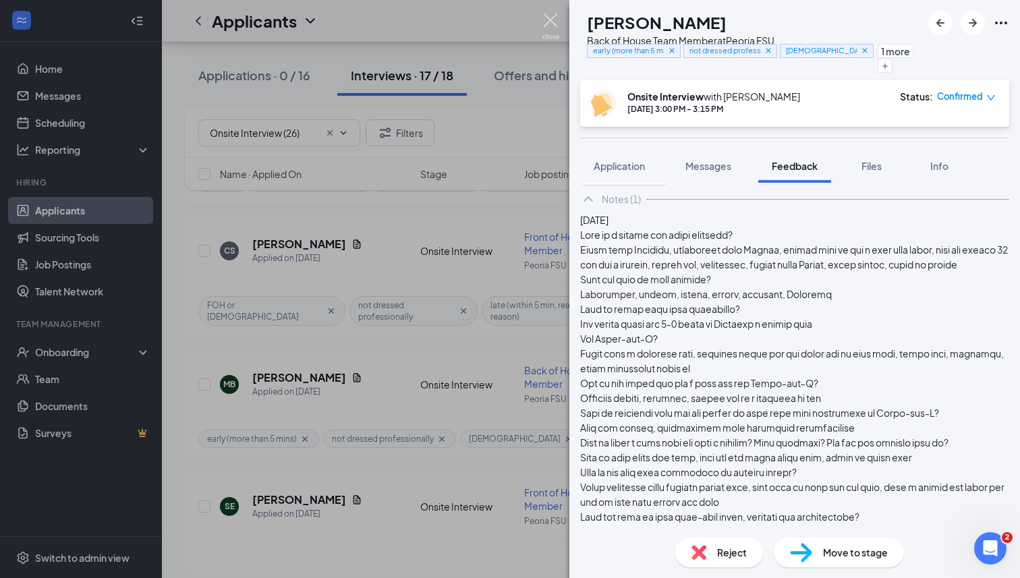
click at [548, 25] on img at bounding box center [550, 26] width 17 height 26
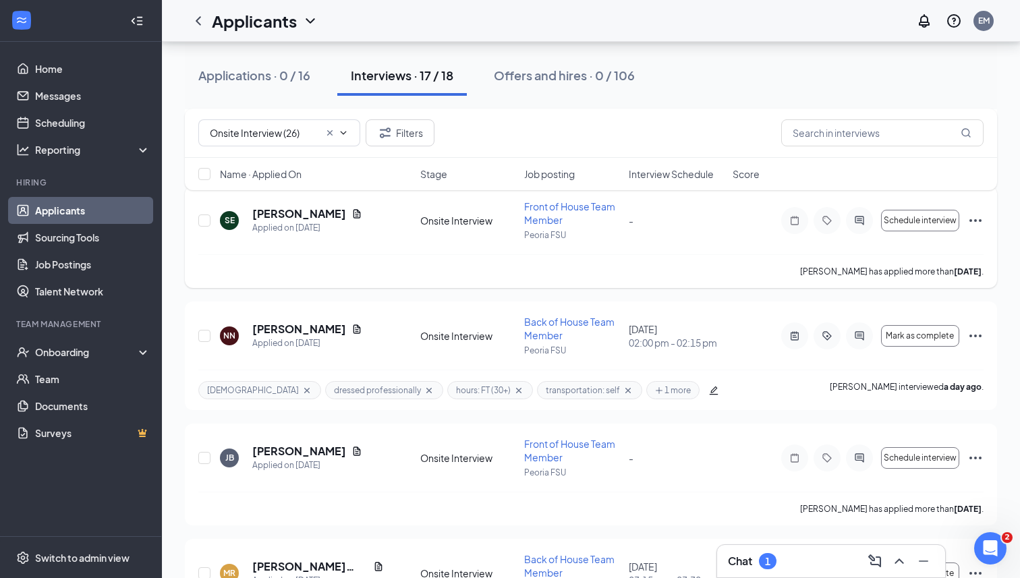
scroll to position [577, 0]
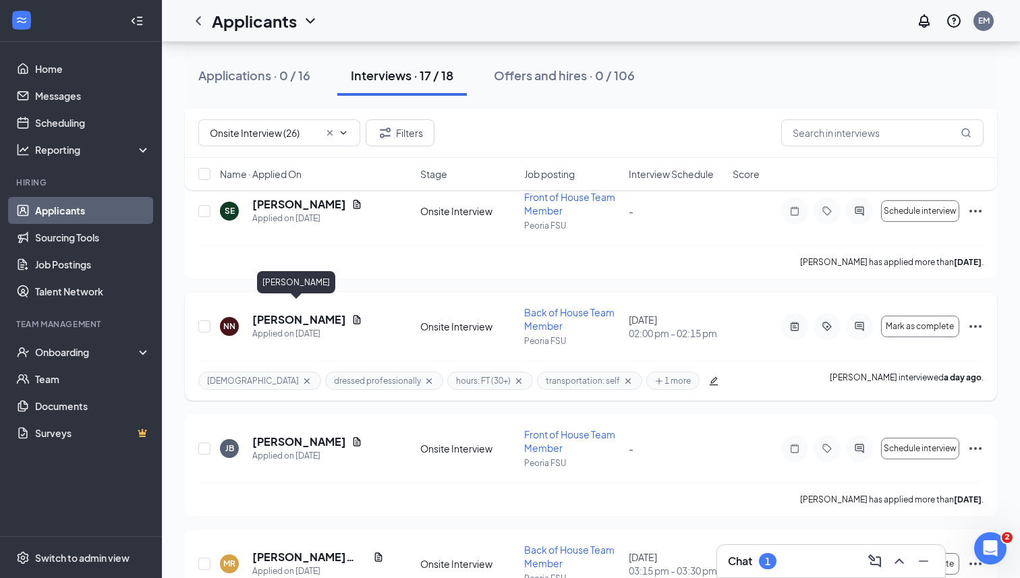
click at [298, 312] on h5 "[PERSON_NAME]" at bounding box center [299, 319] width 94 height 15
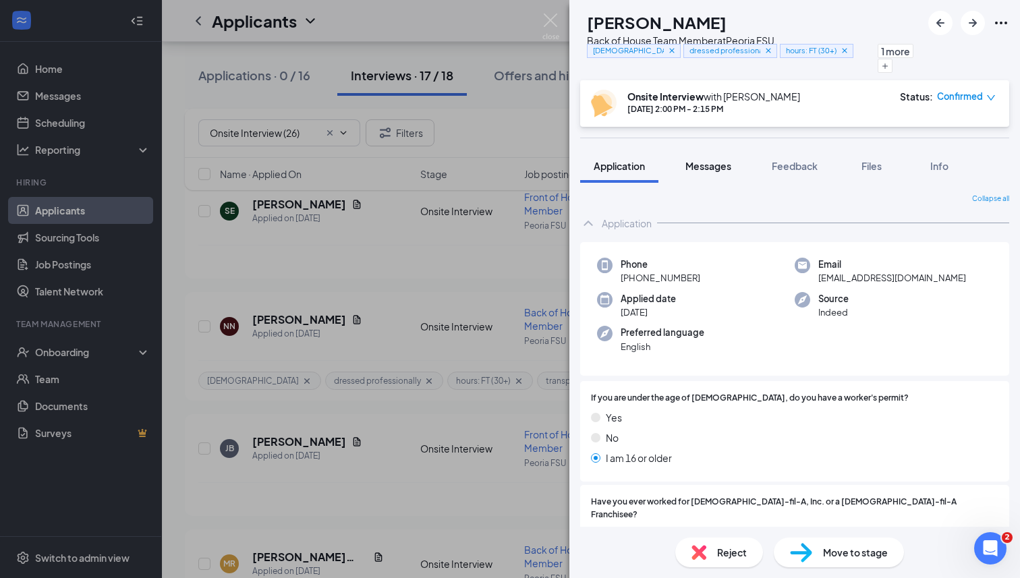
click at [714, 174] on button "Messages" at bounding box center [708, 166] width 73 height 34
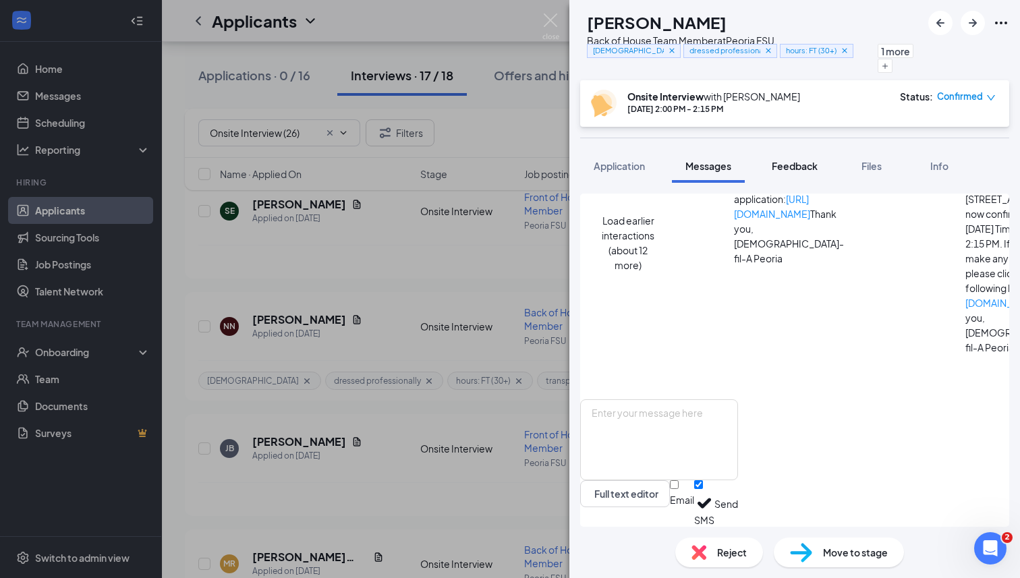
scroll to position [492, 0]
click at [794, 167] on span "Feedback" at bounding box center [794, 166] width 46 height 12
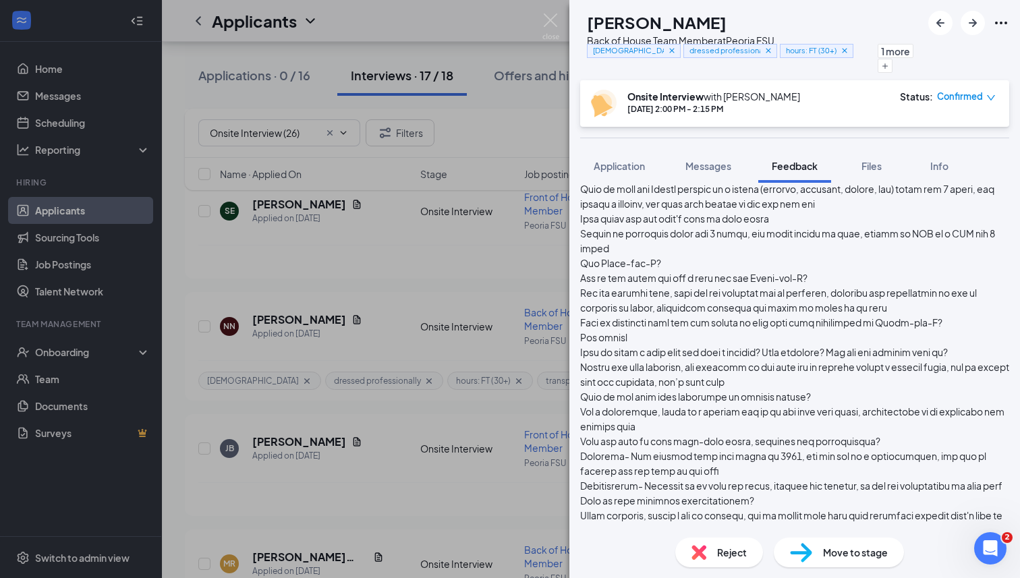
scroll to position [618, 0]
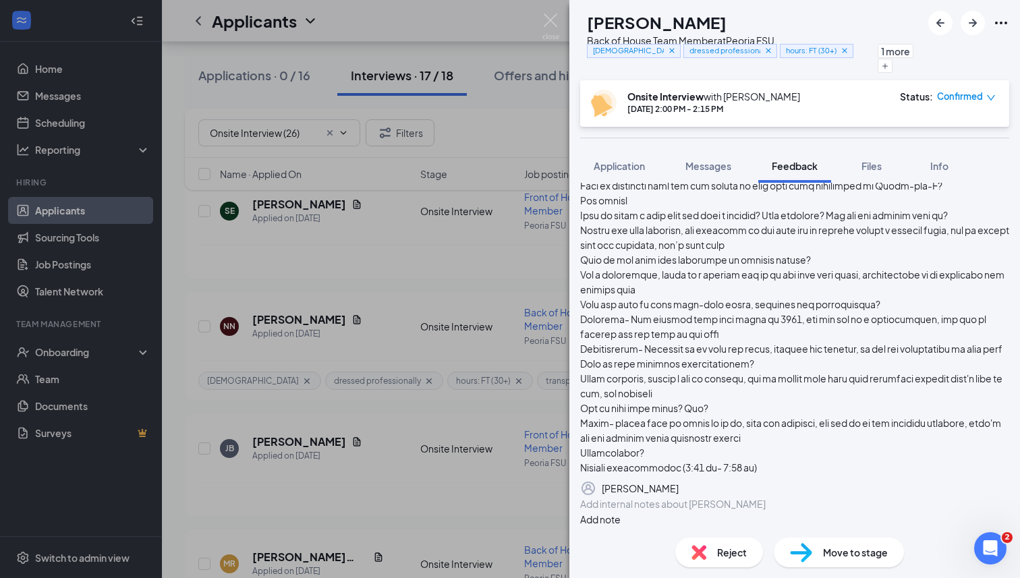
click at [678, 488] on icon "Pen" at bounding box center [678, 488] width 0 height 0
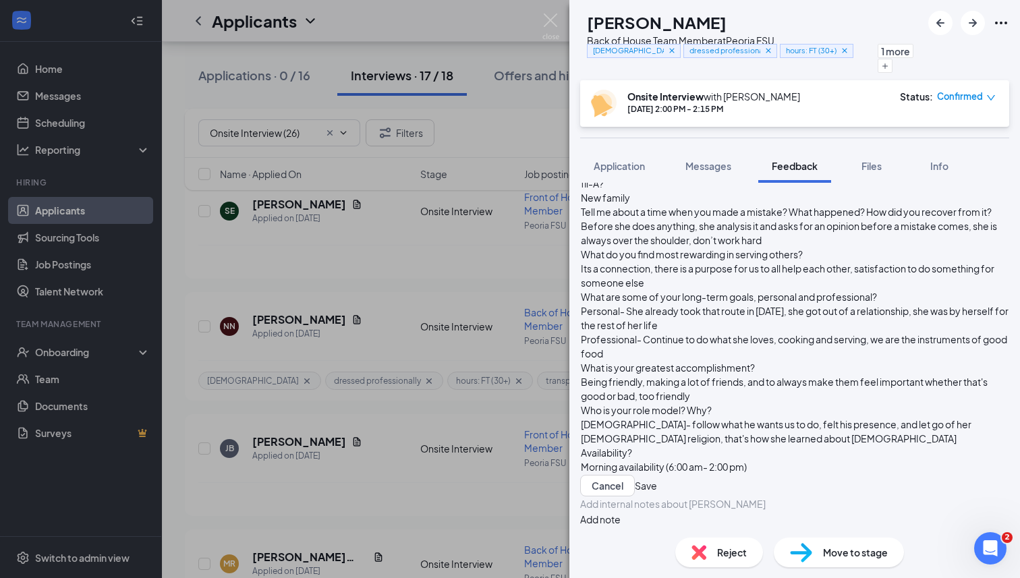
scroll to position [0, 0]
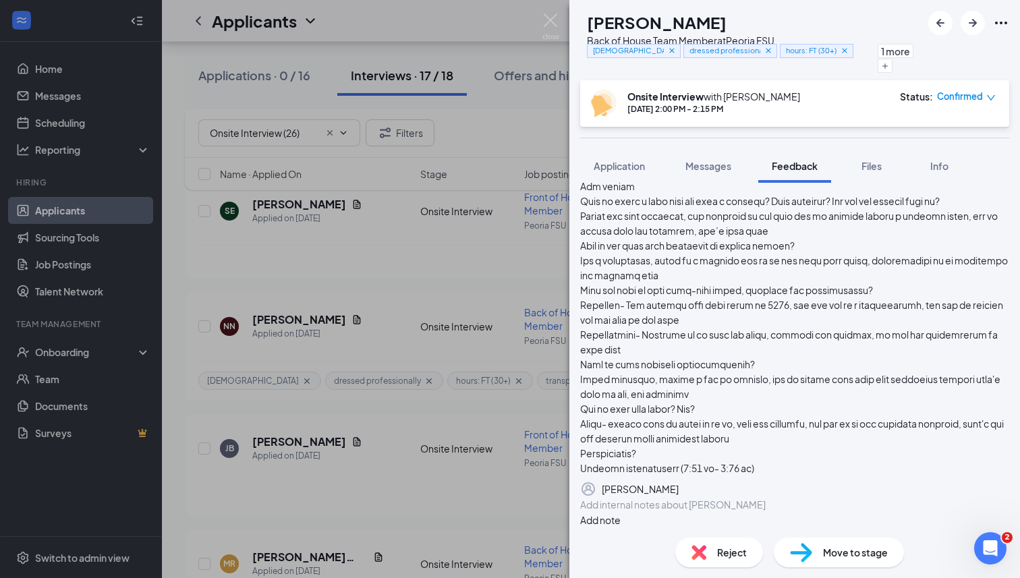
scroll to position [647, 0]
click at [719, 561] on div "Reject" at bounding box center [719, 552] width 88 height 30
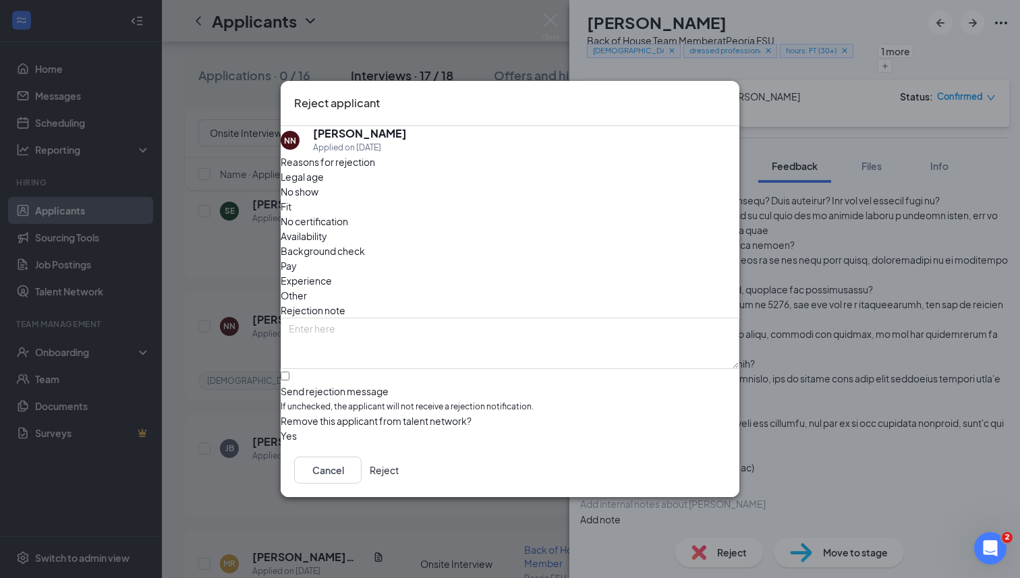
click at [399, 475] on button "Reject" at bounding box center [384, 469] width 29 height 27
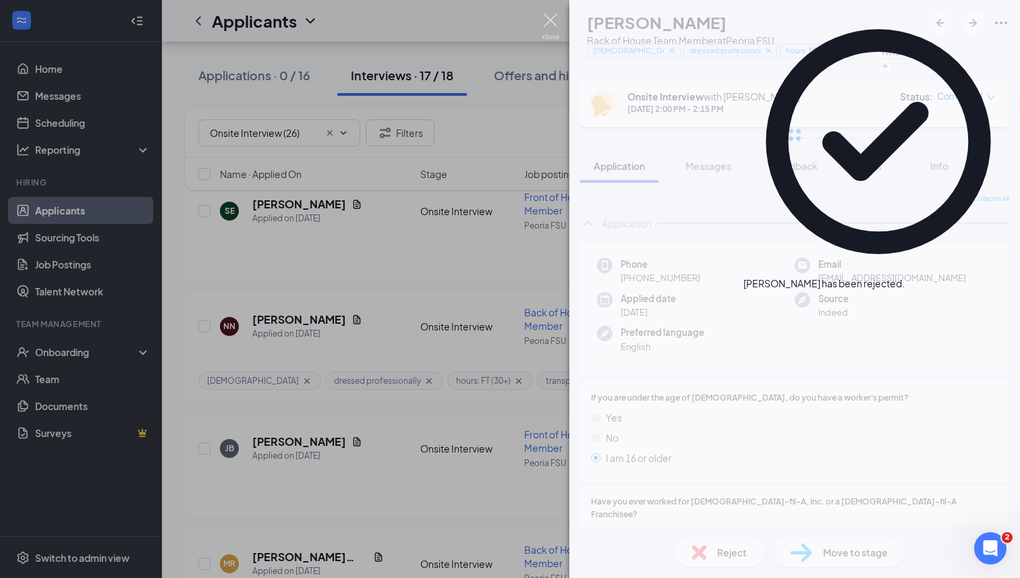
click at [553, 28] on img at bounding box center [550, 26] width 17 height 26
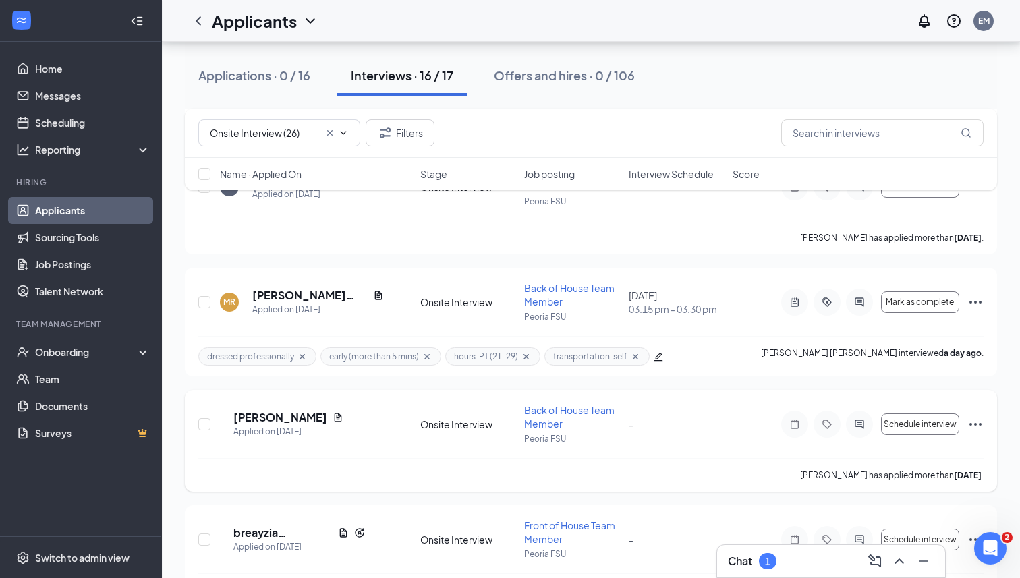
scroll to position [716, 0]
click at [309, 289] on h5 "[PERSON_NAME] [PERSON_NAME]" at bounding box center [309, 296] width 115 height 15
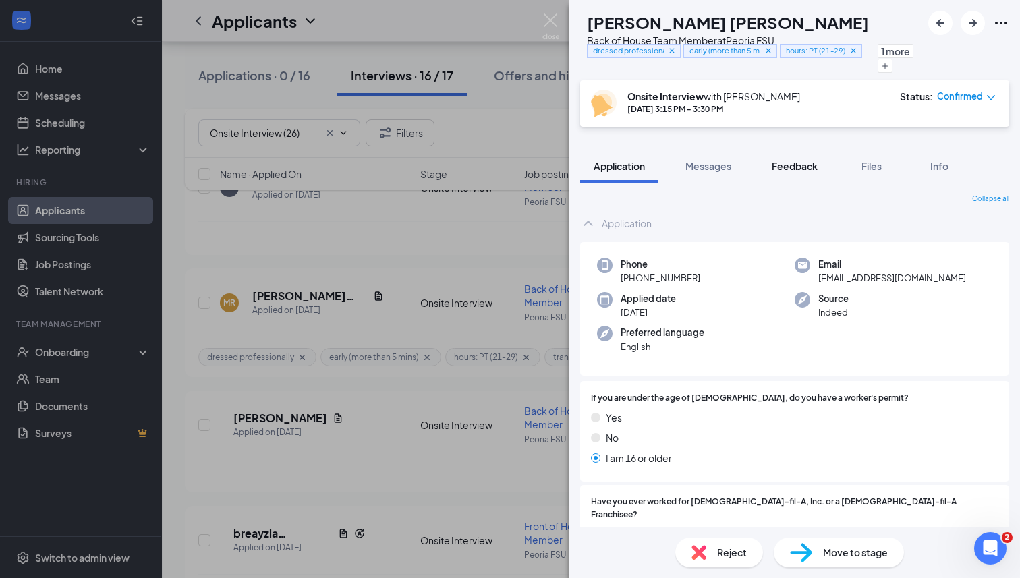
click at [806, 160] on span "Feedback" at bounding box center [794, 166] width 46 height 12
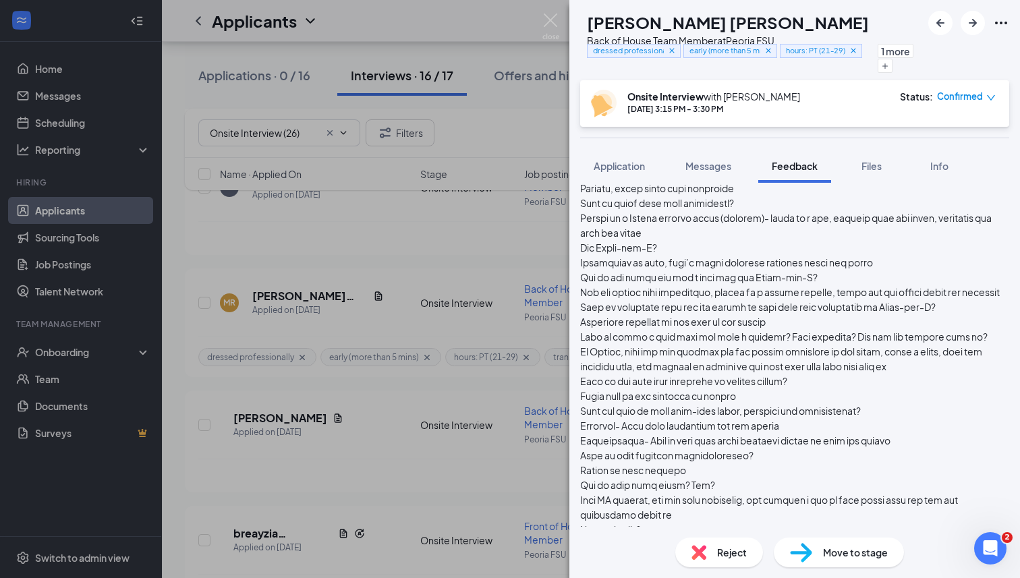
scroll to position [365, 0]
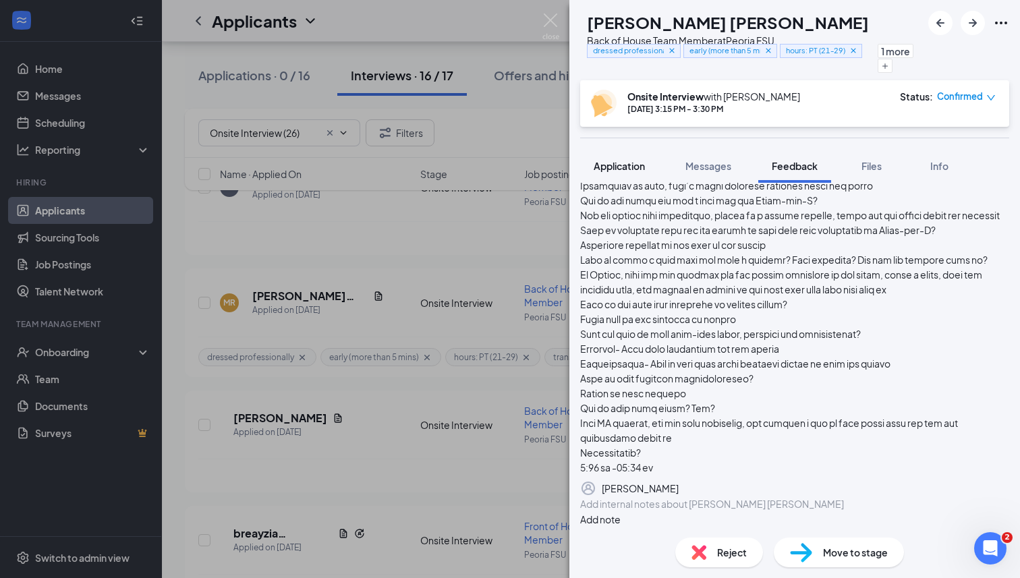
click at [630, 170] on span "Application" at bounding box center [618, 166] width 51 height 12
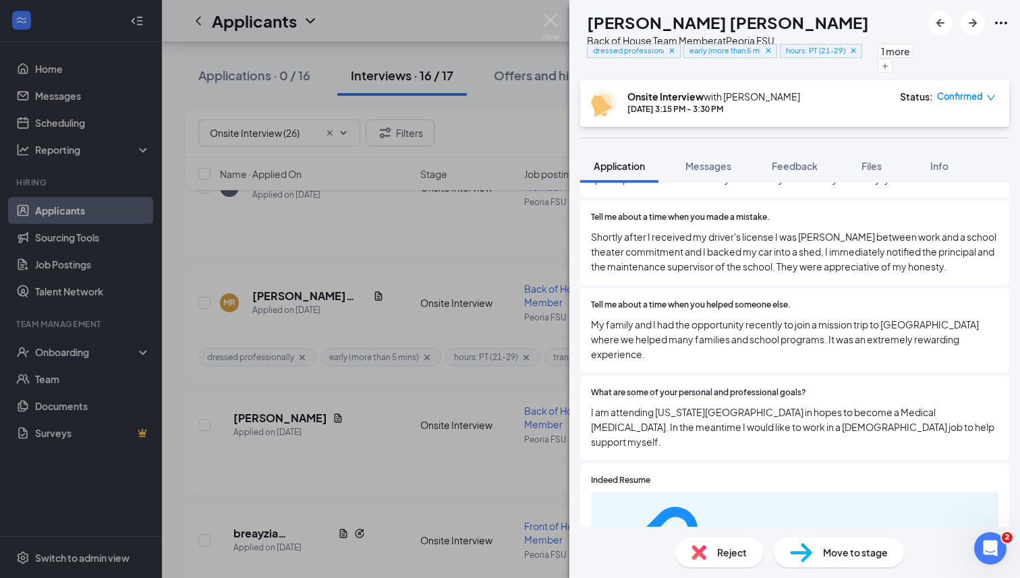
scroll to position [663, 0]
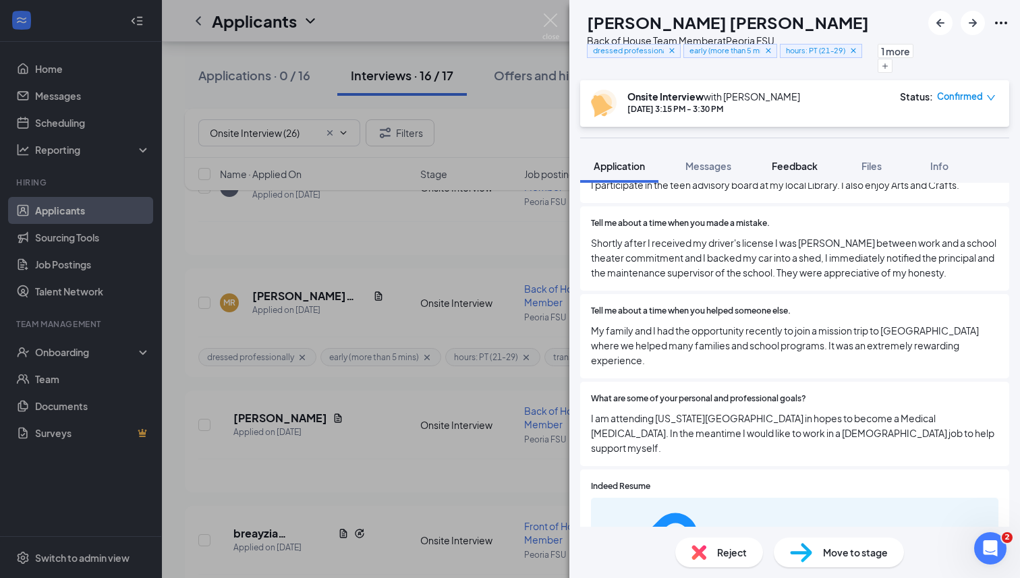
click at [781, 167] on span "Feedback" at bounding box center [794, 166] width 46 height 12
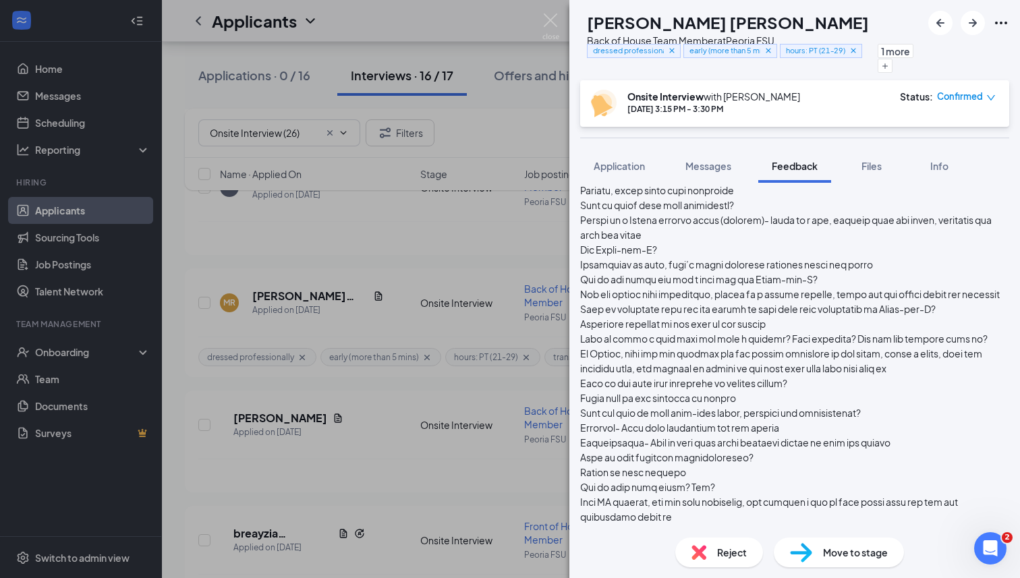
scroll to position [167, 0]
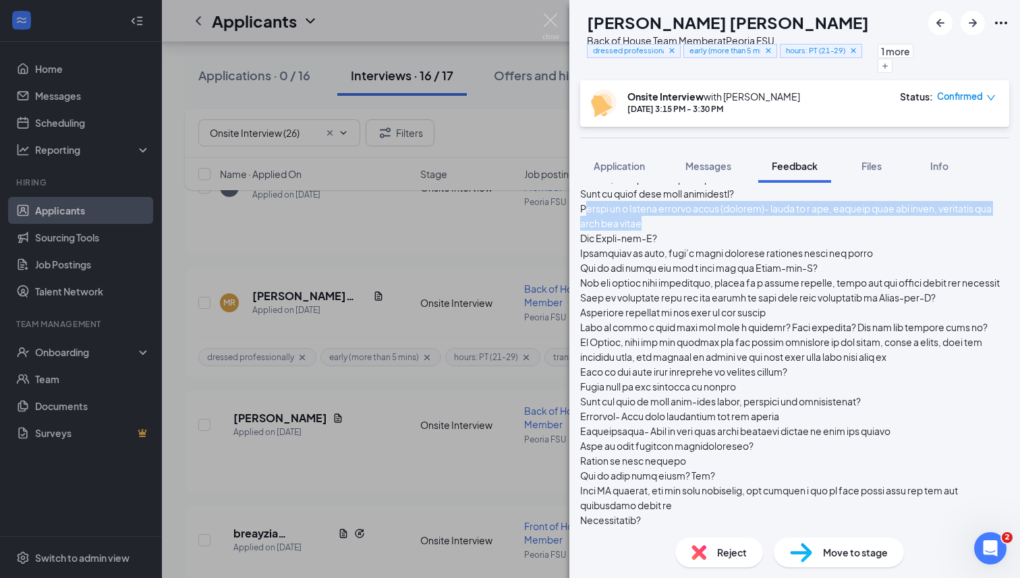
drag, startPoint x: 615, startPoint y: 249, endPoint x: 740, endPoint y: 267, distance: 126.7
click at [740, 267] on div at bounding box center [794, 327] width 429 height 430
click at [740, 266] on div at bounding box center [794, 327] width 429 height 430
drag, startPoint x: 733, startPoint y: 266, endPoint x: 596, endPoint y: 247, distance: 138.1
click at [596, 247] on div "[DATE] [PERSON_NAME]" at bounding box center [794, 330] width 429 height 467
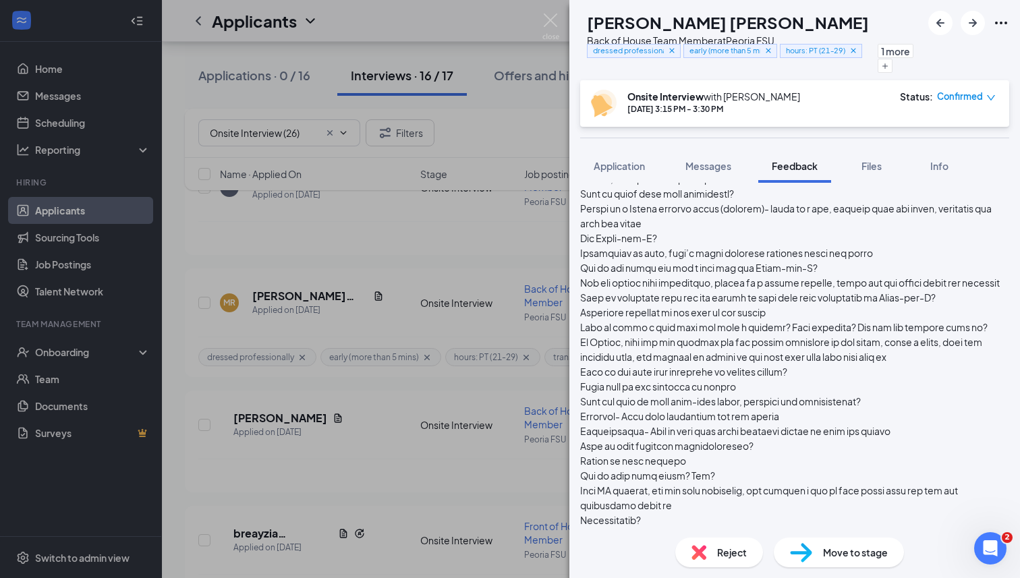
click at [728, 376] on div at bounding box center [794, 327] width 429 height 430
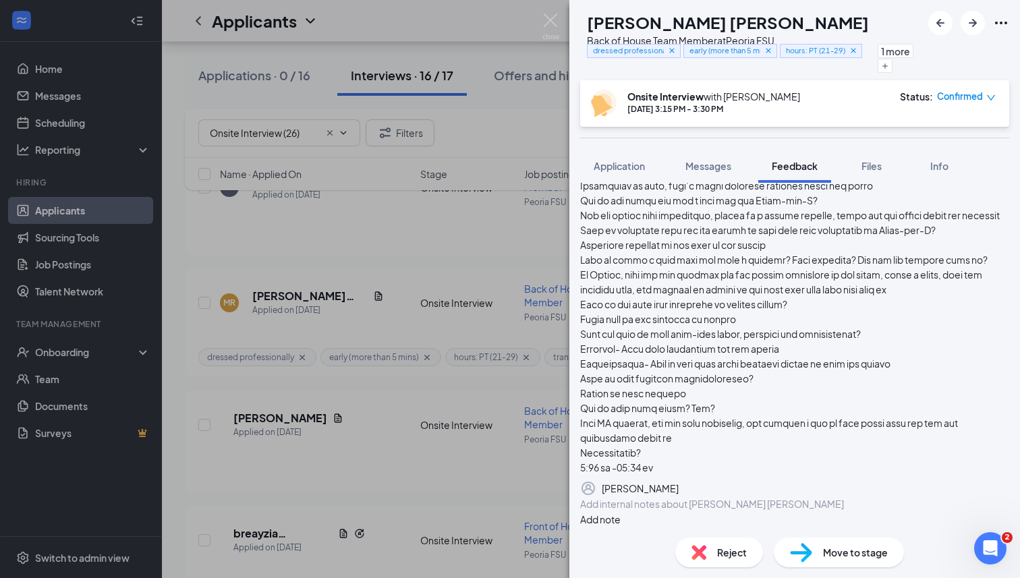
scroll to position [365, 0]
click at [697, 545] on img at bounding box center [698, 552] width 15 height 15
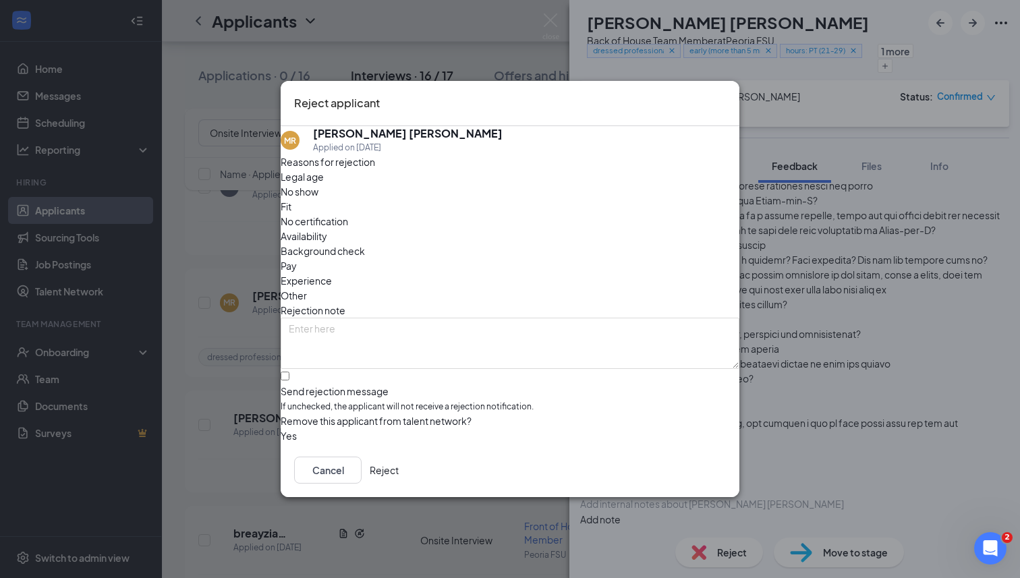
click at [399, 481] on button "Reject" at bounding box center [384, 469] width 29 height 27
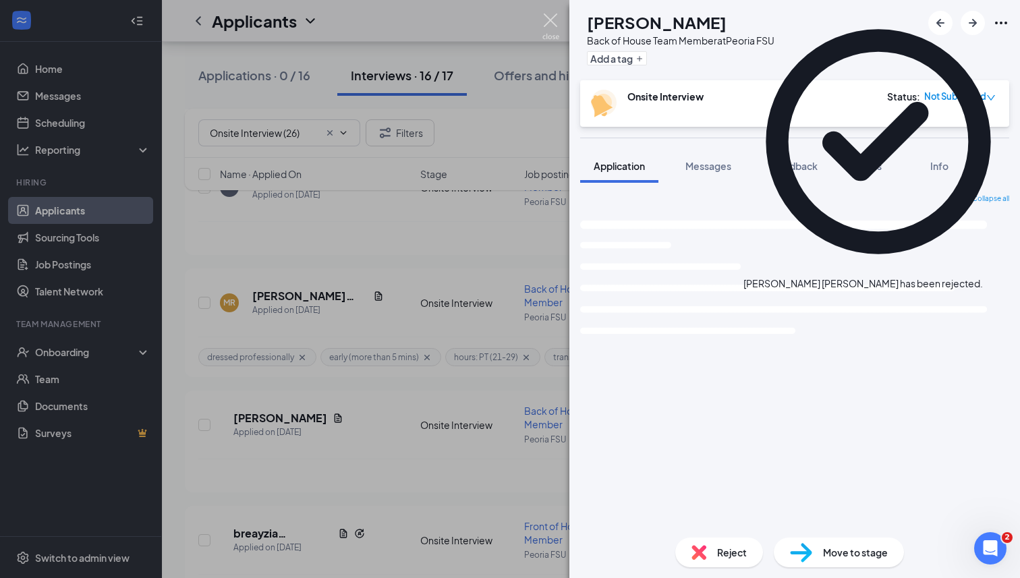
drag, startPoint x: 548, startPoint y: 23, endPoint x: 536, endPoint y: 136, distance: 113.9
click at [548, 23] on img at bounding box center [550, 26] width 17 height 26
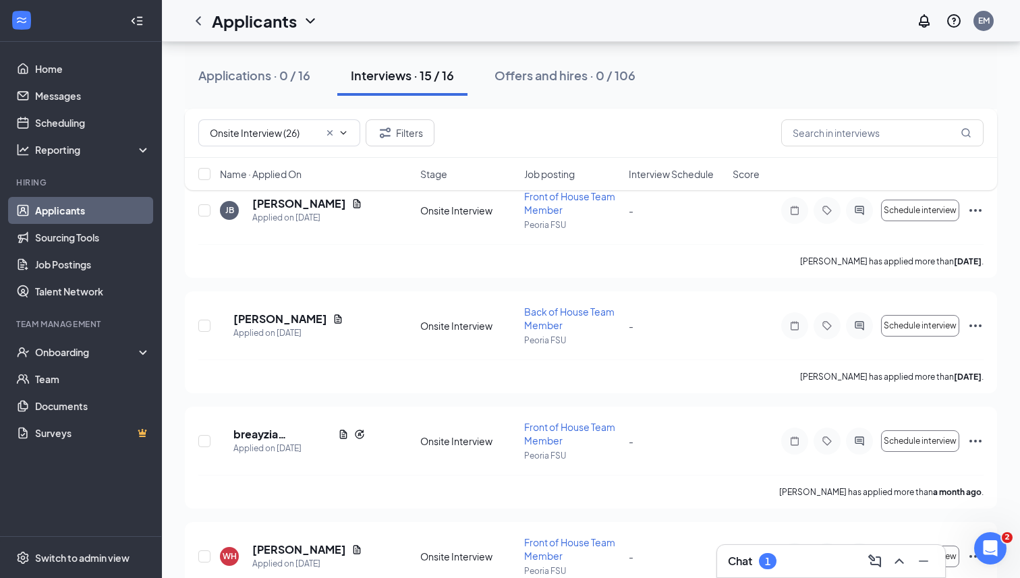
scroll to position [570, 0]
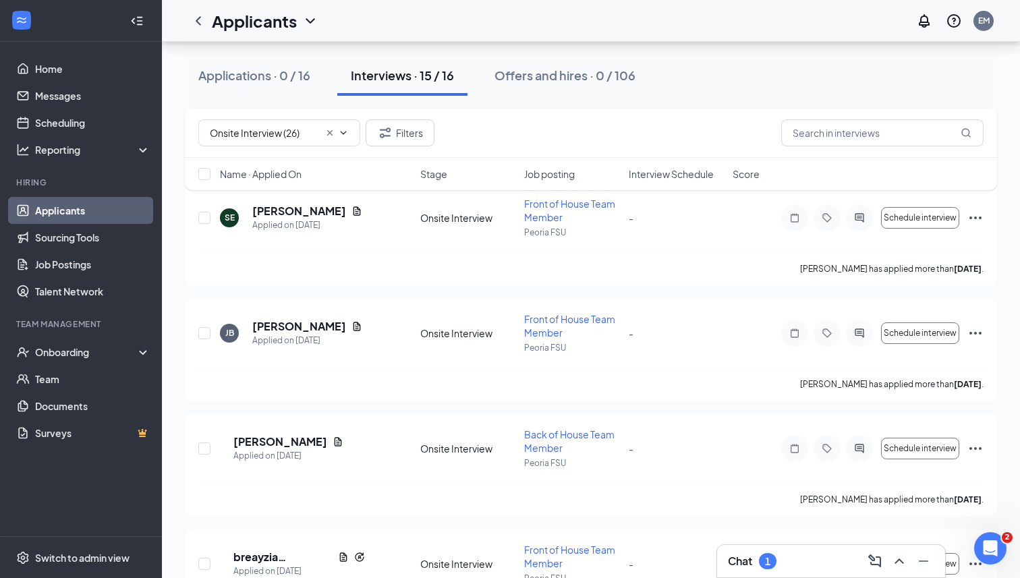
click at [695, 178] on span "Interview Schedule" at bounding box center [670, 173] width 85 height 13
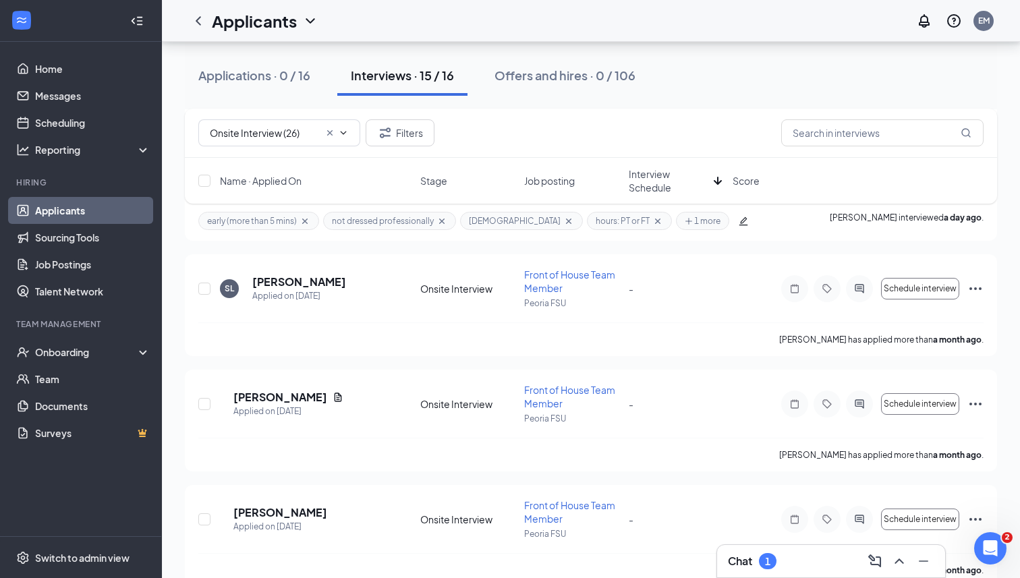
scroll to position [577, 0]
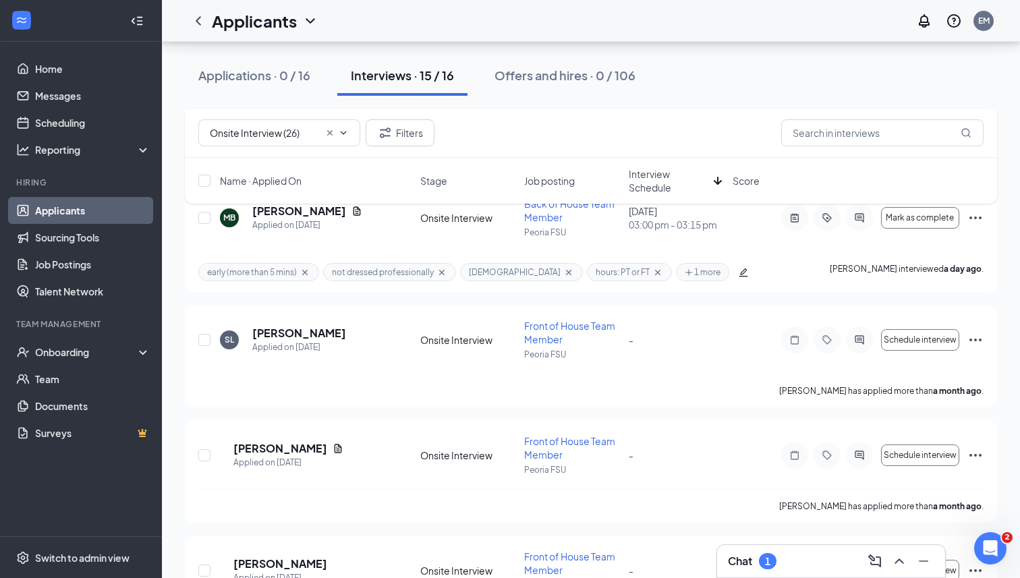
click at [90, 212] on link "Applicants" at bounding box center [92, 210] width 115 height 27
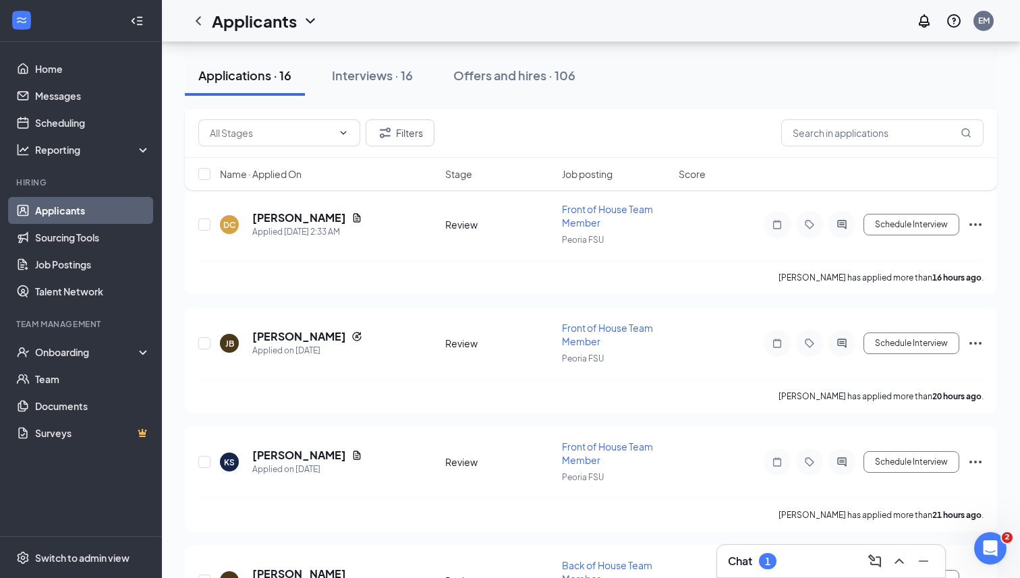
scroll to position [1020, 0]
click at [331, 330] on h5 "[PERSON_NAME]" at bounding box center [299, 337] width 94 height 15
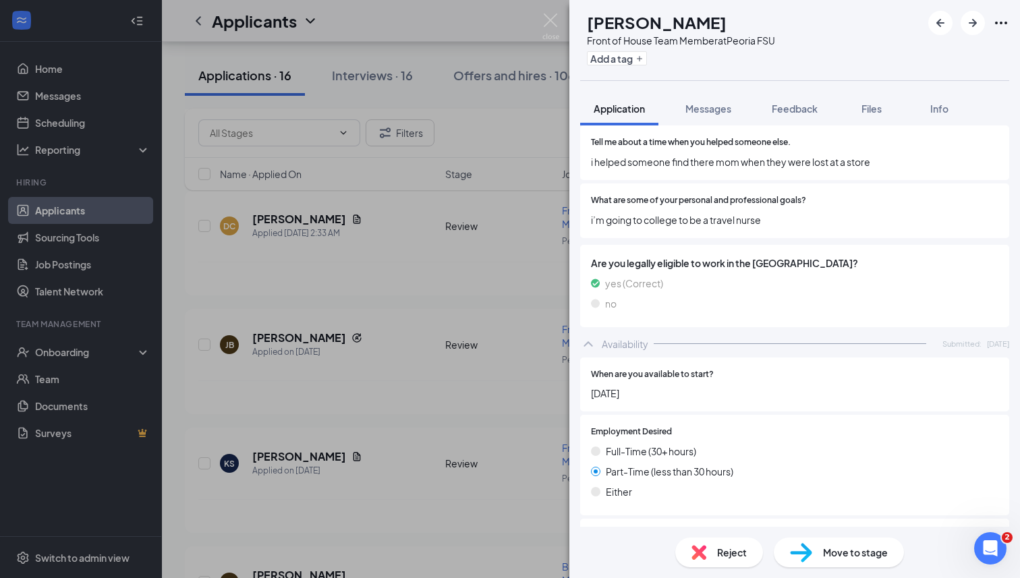
scroll to position [977, 0]
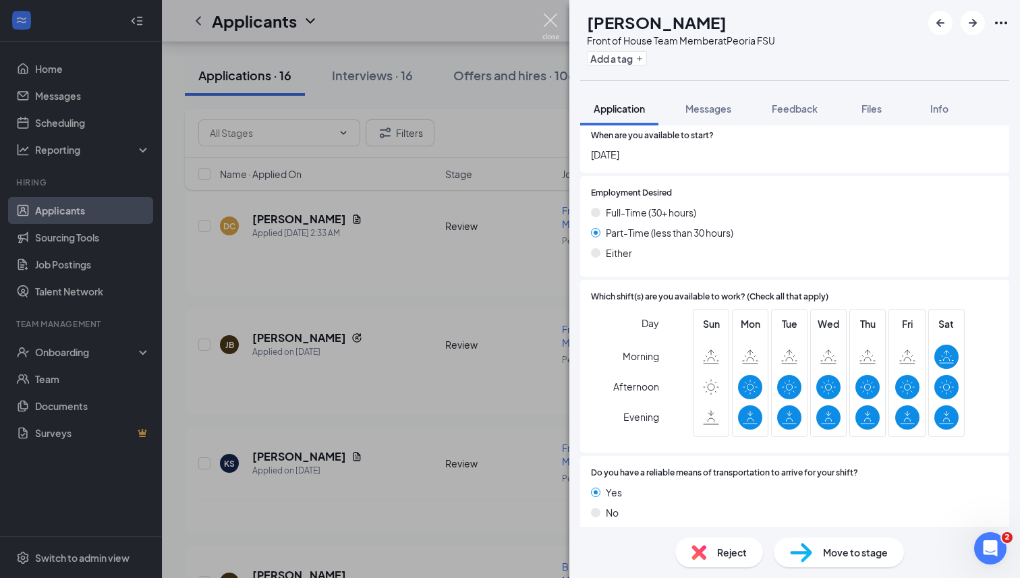
click at [546, 28] on img at bounding box center [550, 26] width 17 height 26
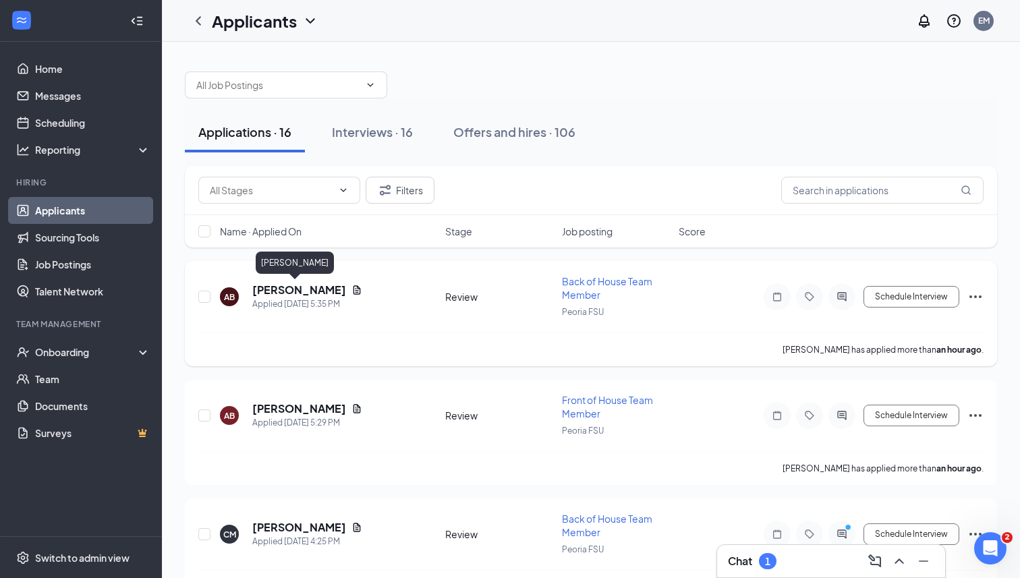
click at [281, 289] on h5 "[PERSON_NAME]" at bounding box center [299, 290] width 94 height 15
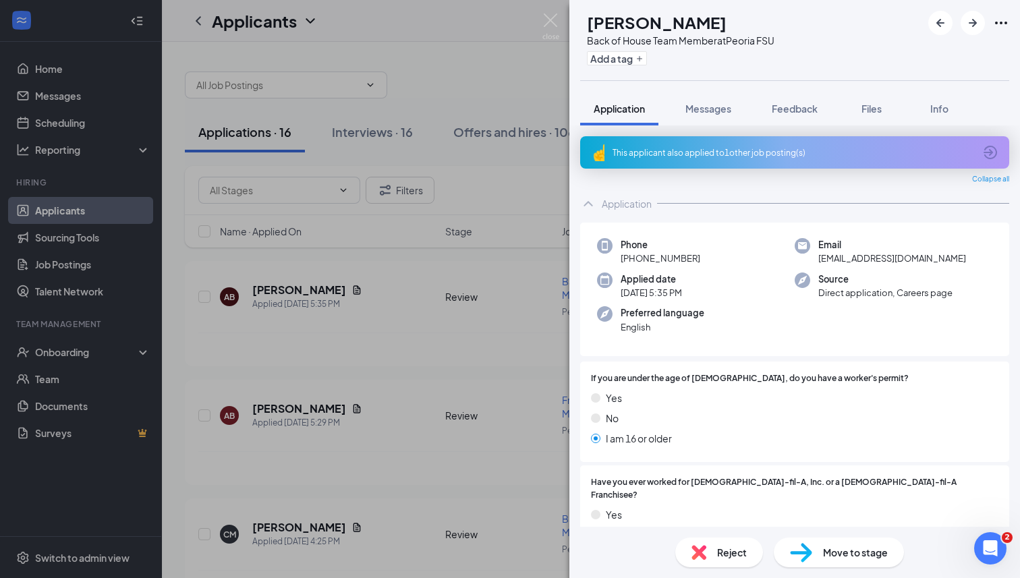
click at [803, 553] on img at bounding box center [801, 553] width 22 height 20
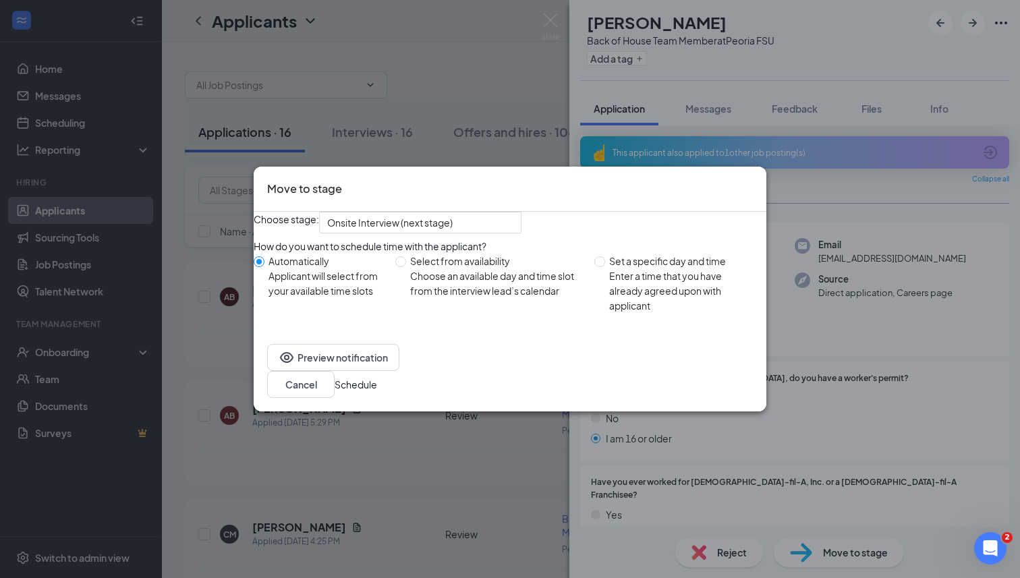
click at [377, 392] on button "Schedule" at bounding box center [355, 384] width 42 height 15
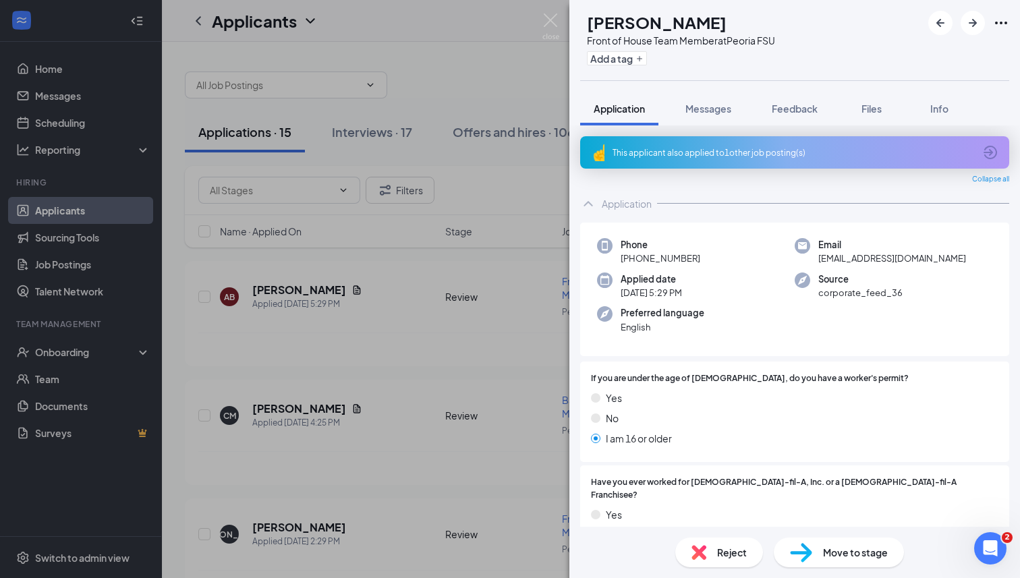
click at [560, 23] on div "AB [PERSON_NAME] Front of House Team Member at Peoria FSU Add a tag Application…" at bounding box center [510, 289] width 1020 height 578
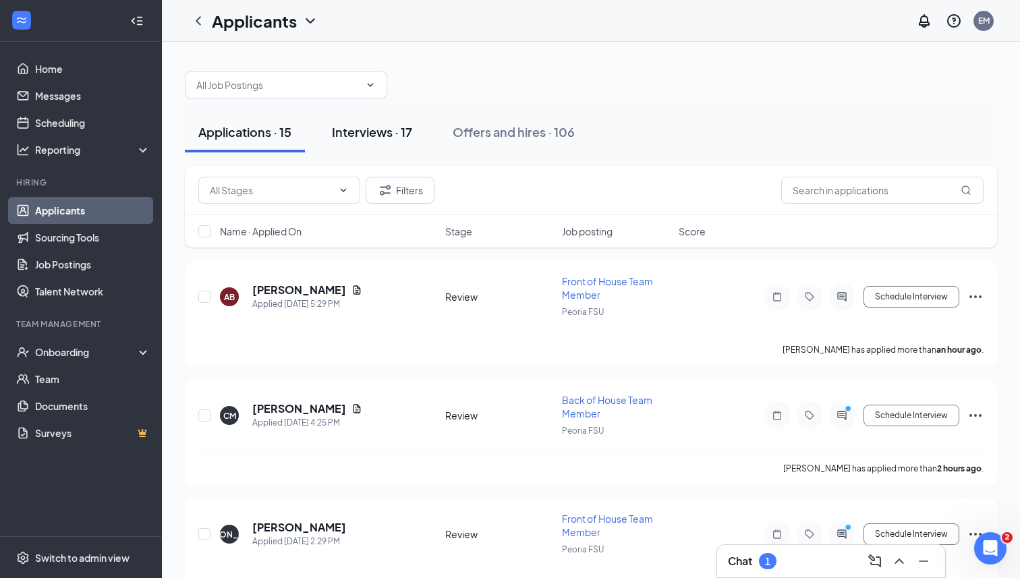
click at [408, 129] on div "Interviews · 17" at bounding box center [372, 131] width 80 height 17
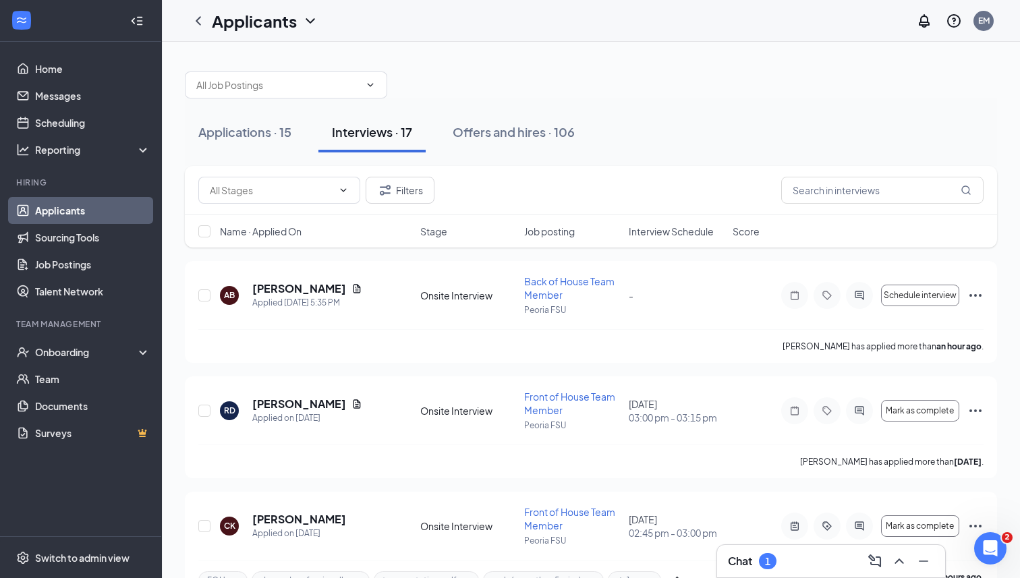
scroll to position [5, 0]
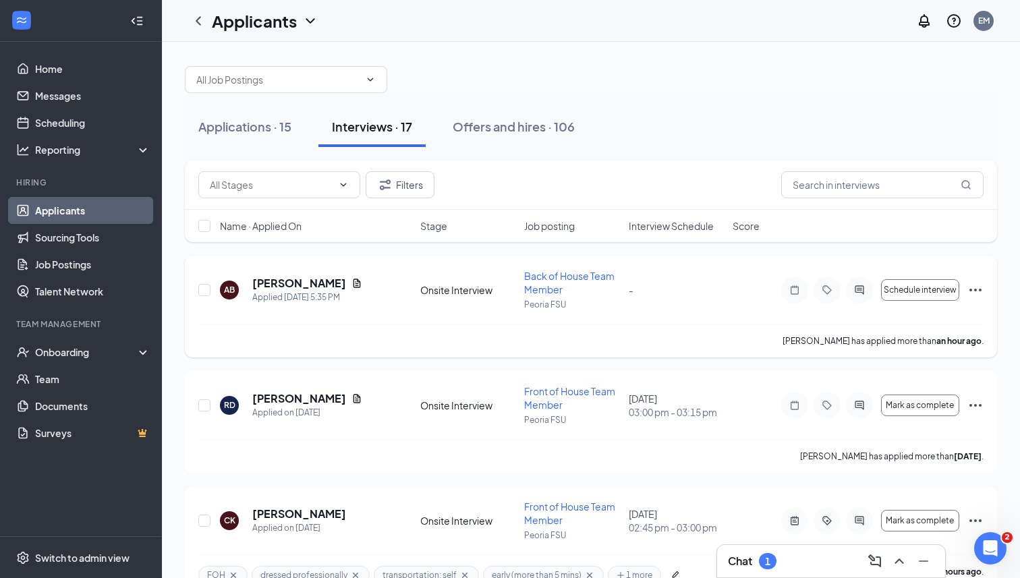
click at [972, 292] on icon "Ellipses" at bounding box center [975, 290] width 16 height 16
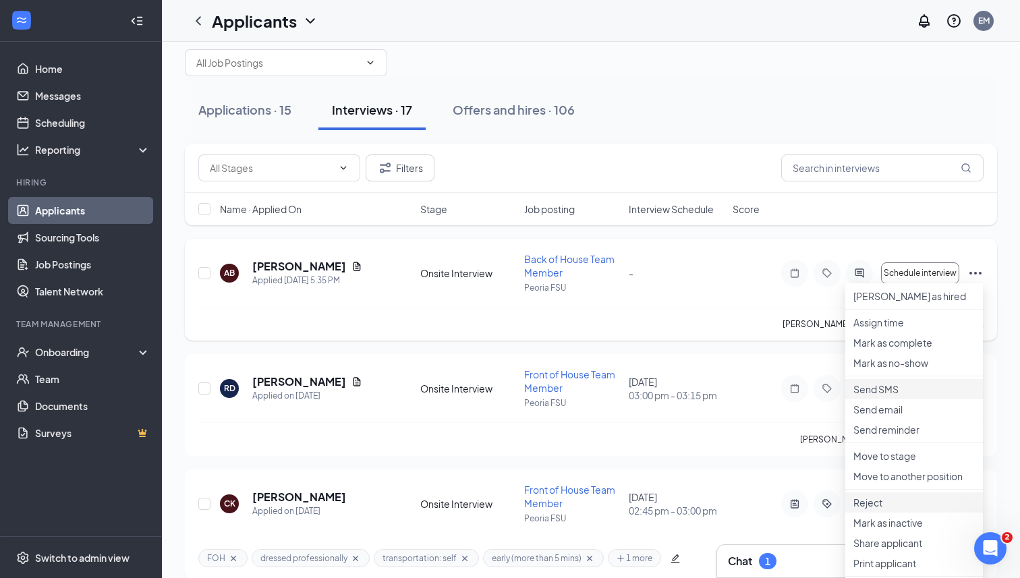
scroll to position [0, 0]
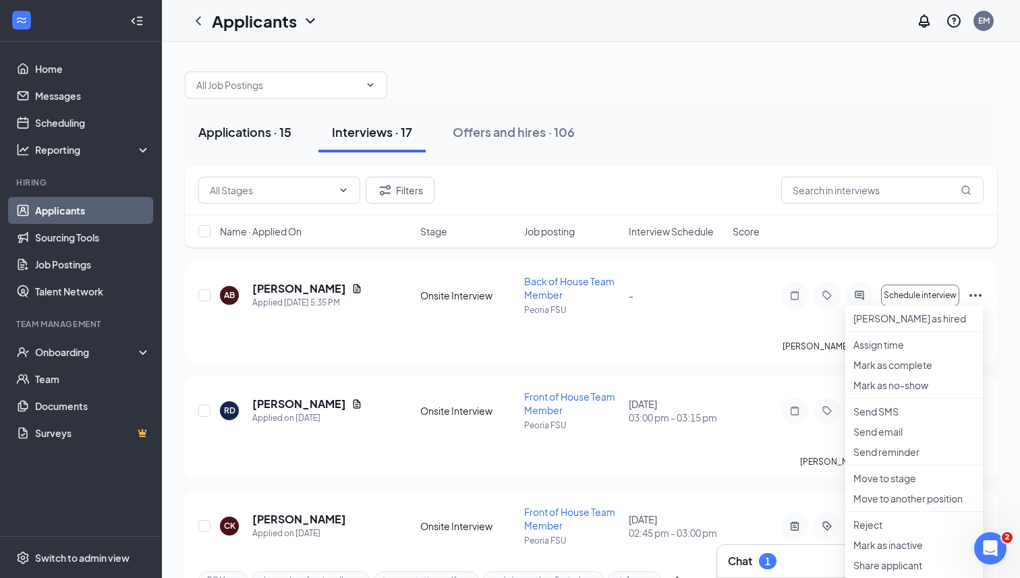
click at [283, 133] on div "Applications · 15" at bounding box center [244, 131] width 93 height 17
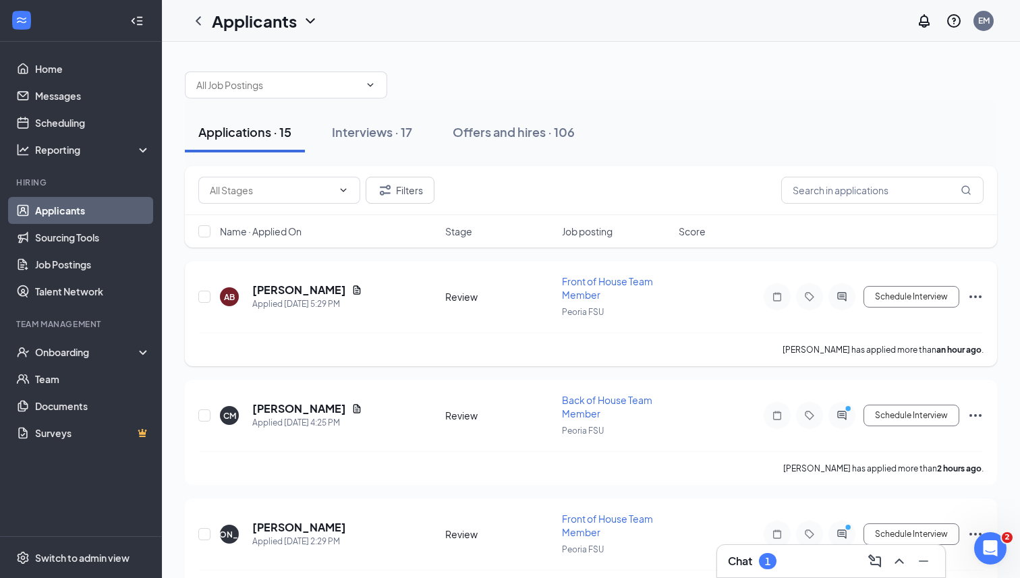
click at [585, 277] on span "Front of House Team Member" at bounding box center [607, 288] width 91 height 26
click at [294, 295] on h5 "[PERSON_NAME]" at bounding box center [299, 290] width 94 height 15
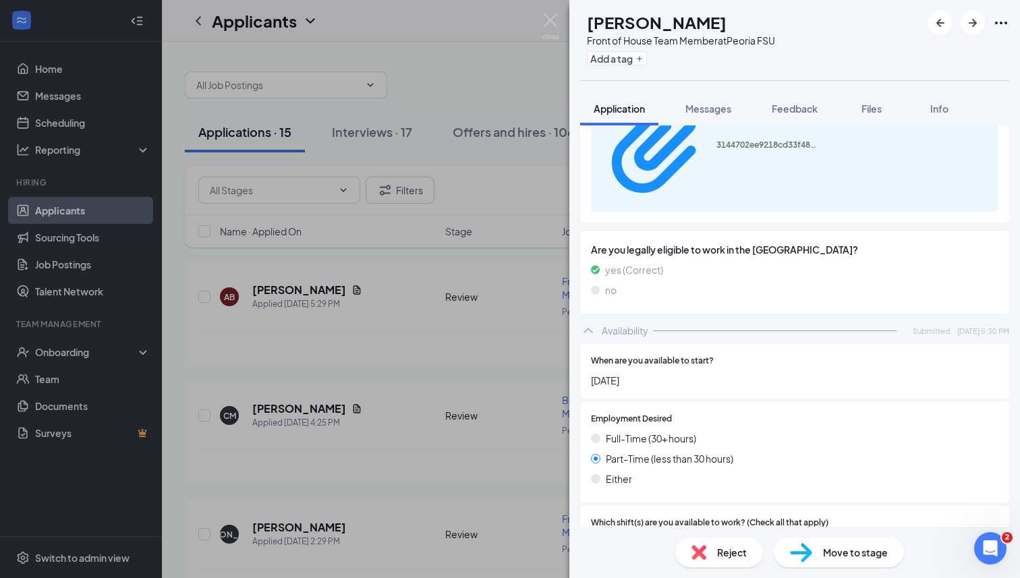
scroll to position [1160, 0]
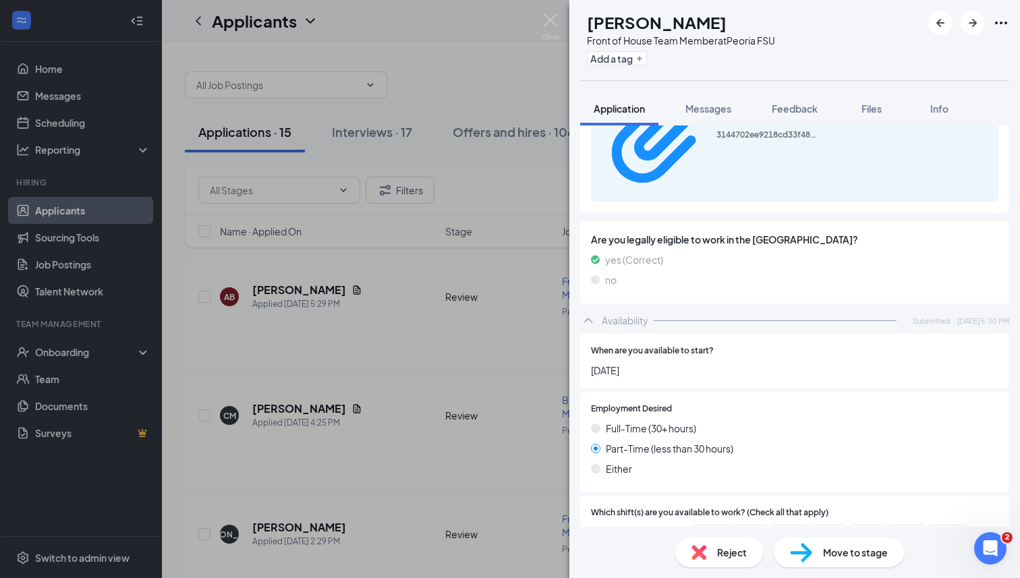
click at [706, 551] on div "Reject" at bounding box center [719, 552] width 88 height 30
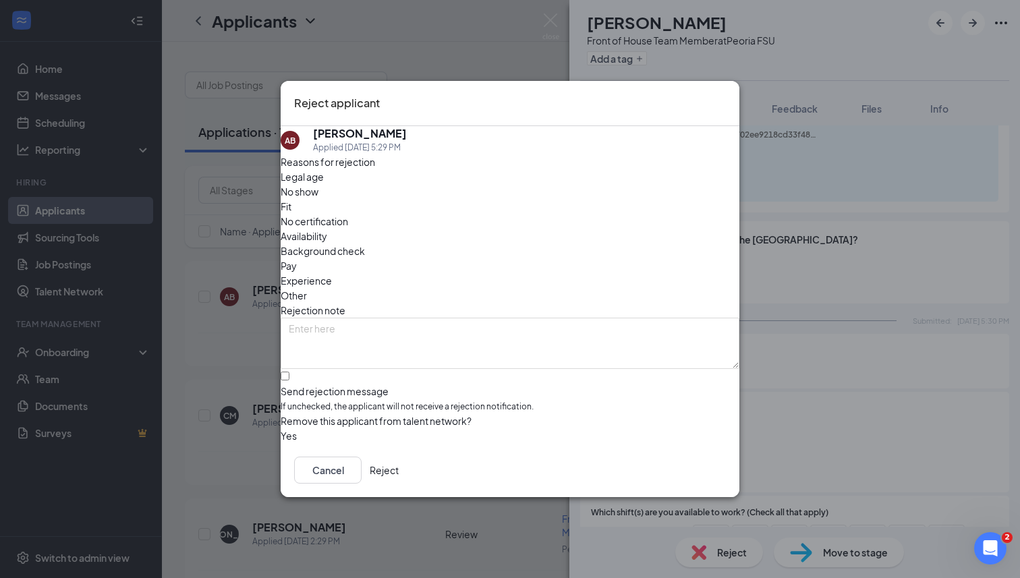
click at [399, 462] on button "Reject" at bounding box center [384, 469] width 29 height 27
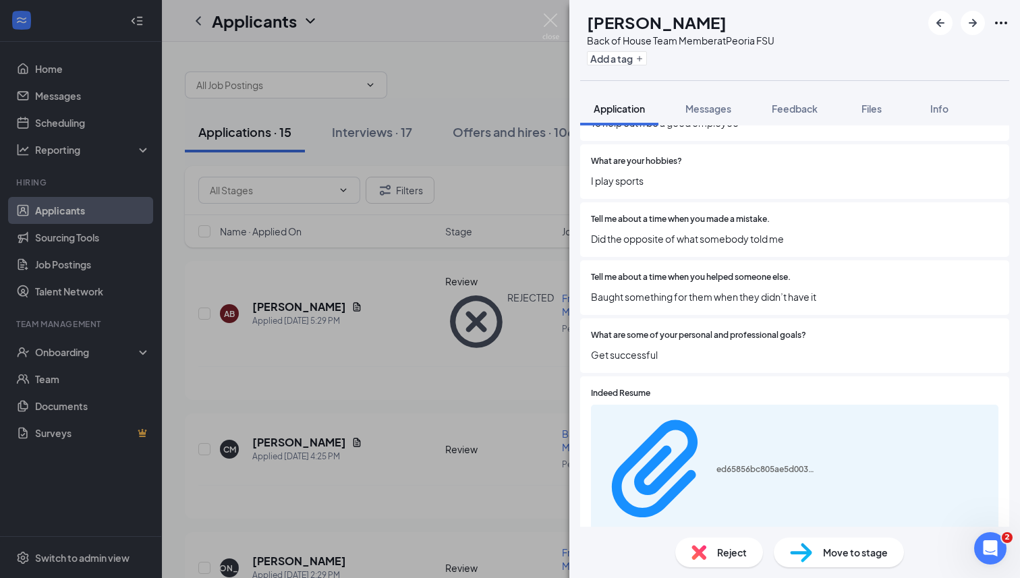
scroll to position [601, 0]
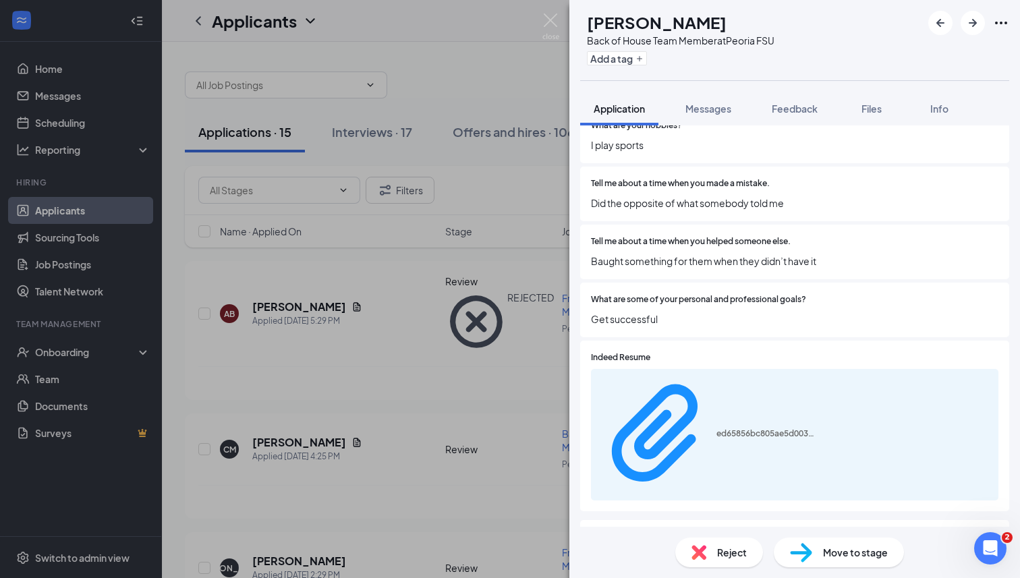
click at [715, 564] on div "Reject" at bounding box center [719, 552] width 88 height 30
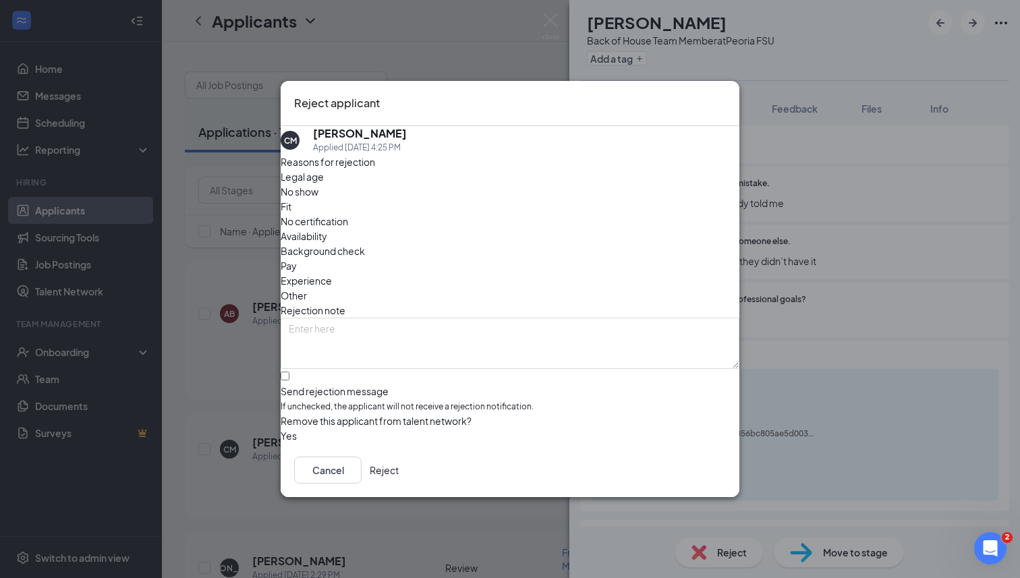
click at [399, 475] on button "Reject" at bounding box center [384, 469] width 29 height 27
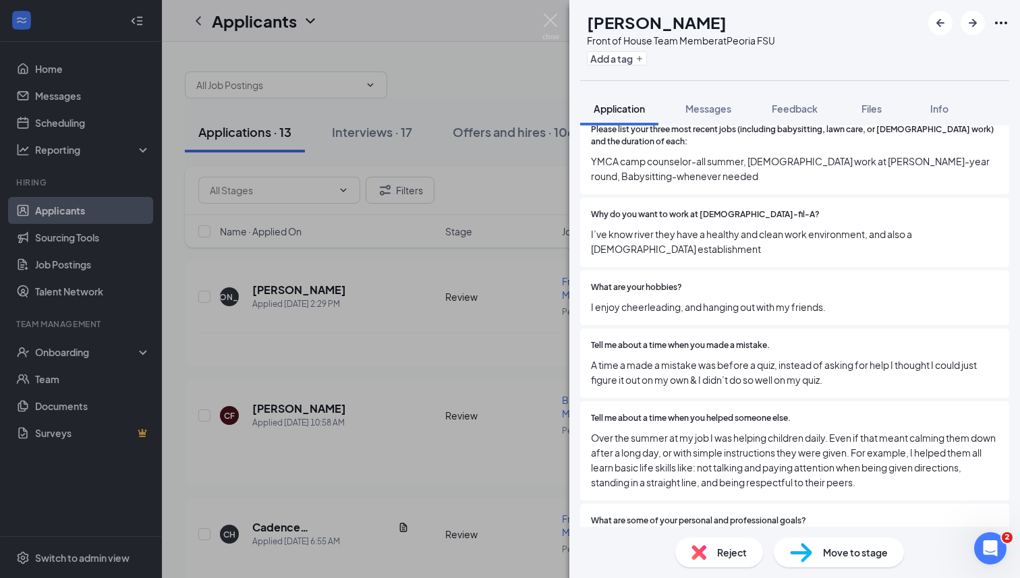
scroll to position [445, 0]
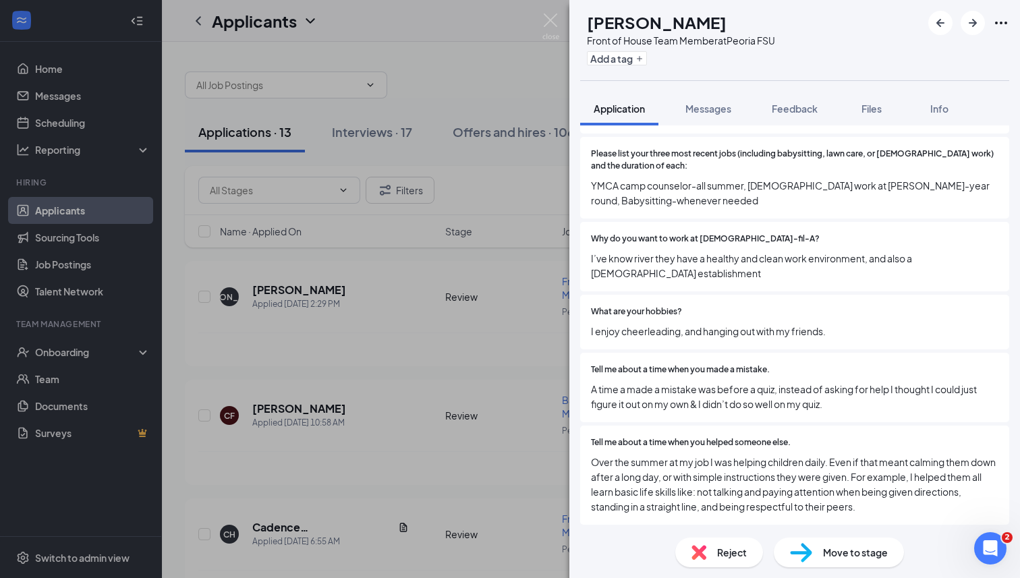
click at [815, 555] on div "Move to stage" at bounding box center [838, 552] width 130 height 30
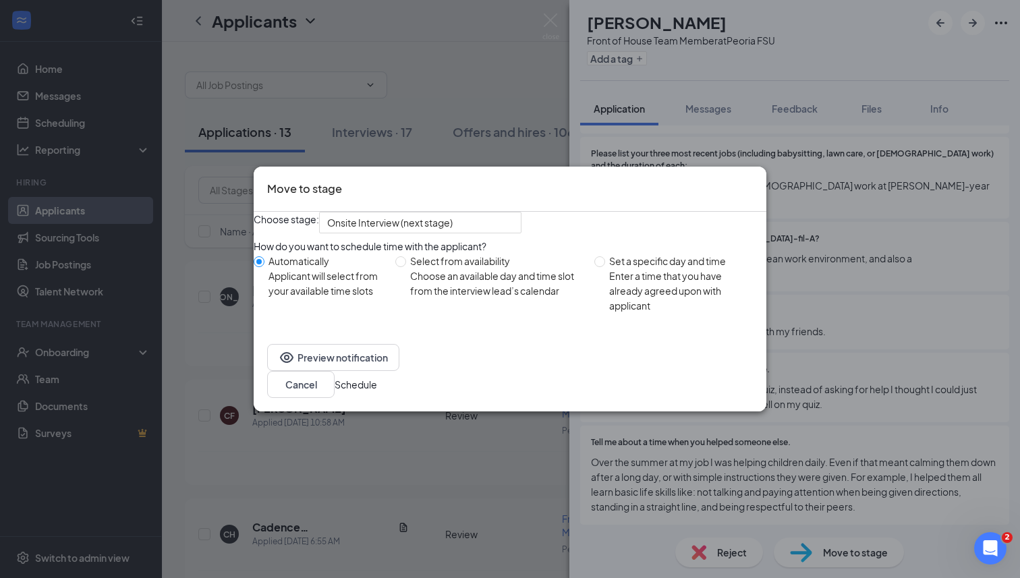
click at [377, 387] on button "Schedule" at bounding box center [355, 384] width 42 height 15
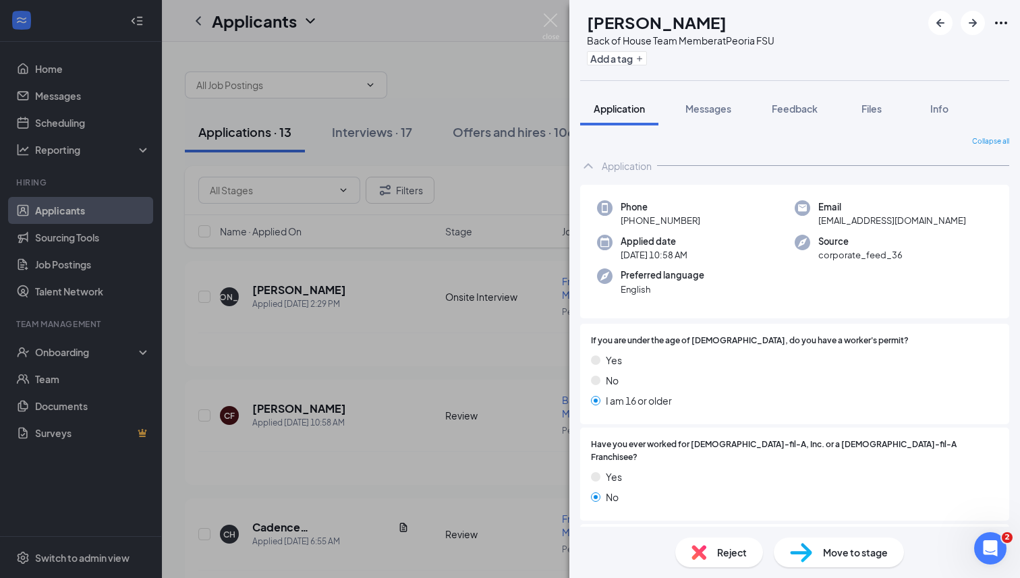
click at [700, 538] on div "Reject" at bounding box center [719, 552] width 88 height 30
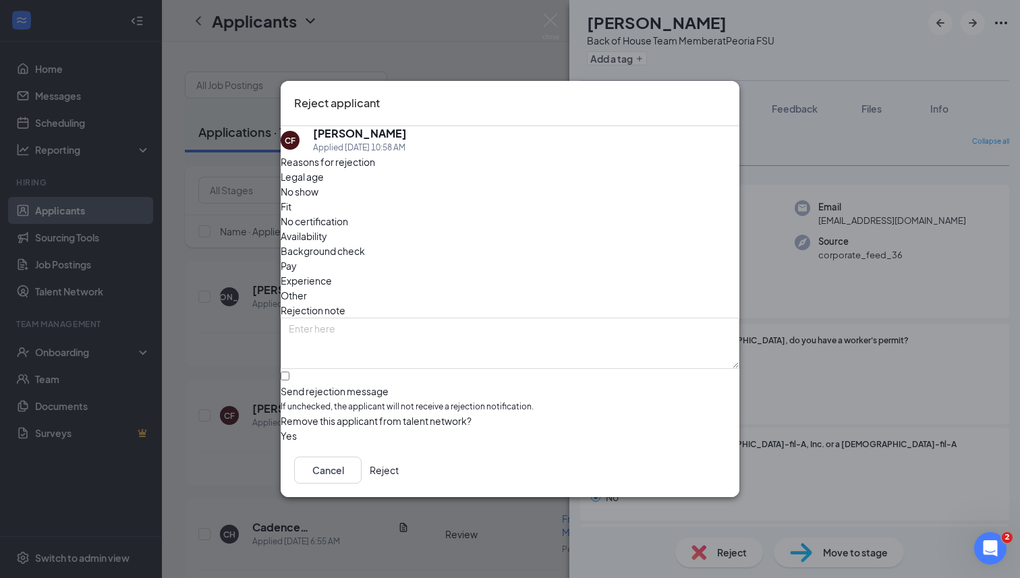
click at [399, 465] on button "Reject" at bounding box center [384, 469] width 29 height 27
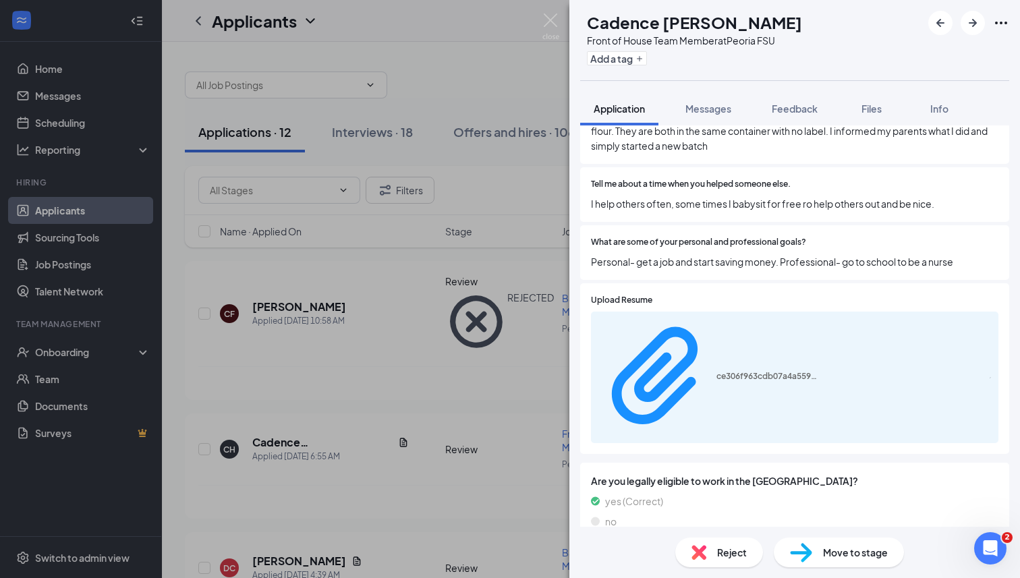
scroll to position [692, 0]
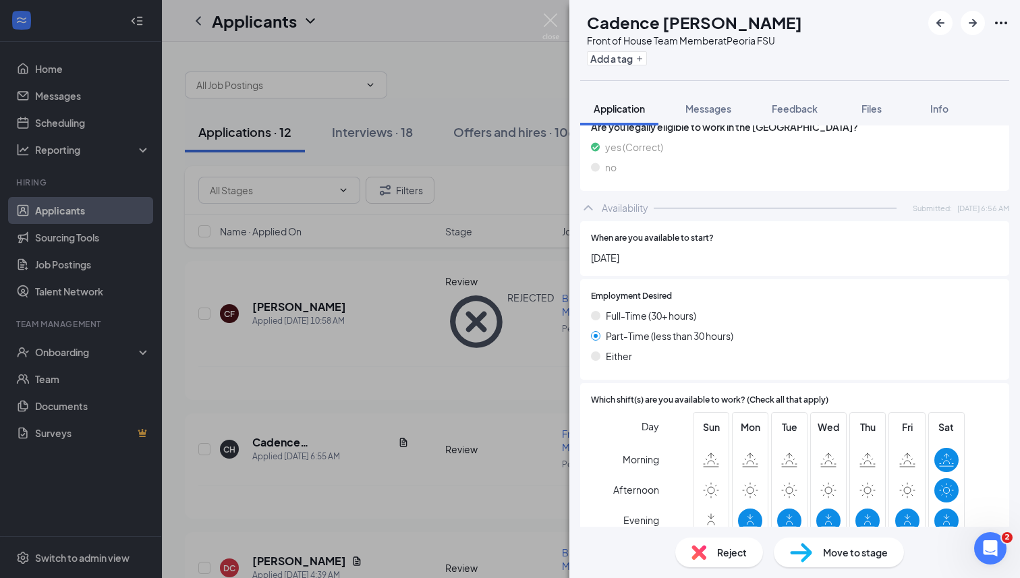
click at [688, 560] on div "Reject" at bounding box center [719, 552] width 88 height 30
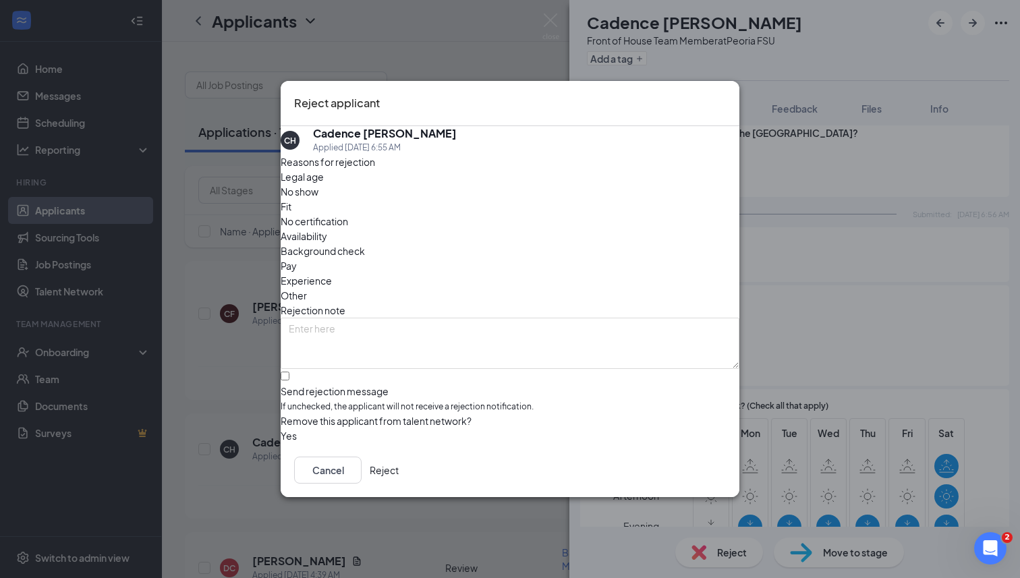
click at [399, 469] on button "Reject" at bounding box center [384, 469] width 29 height 27
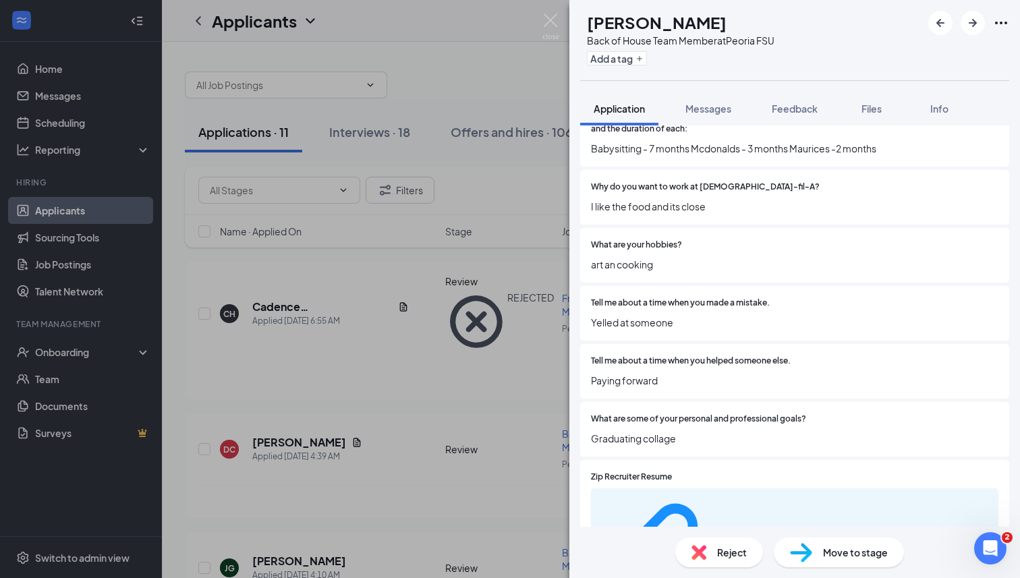
scroll to position [533, 0]
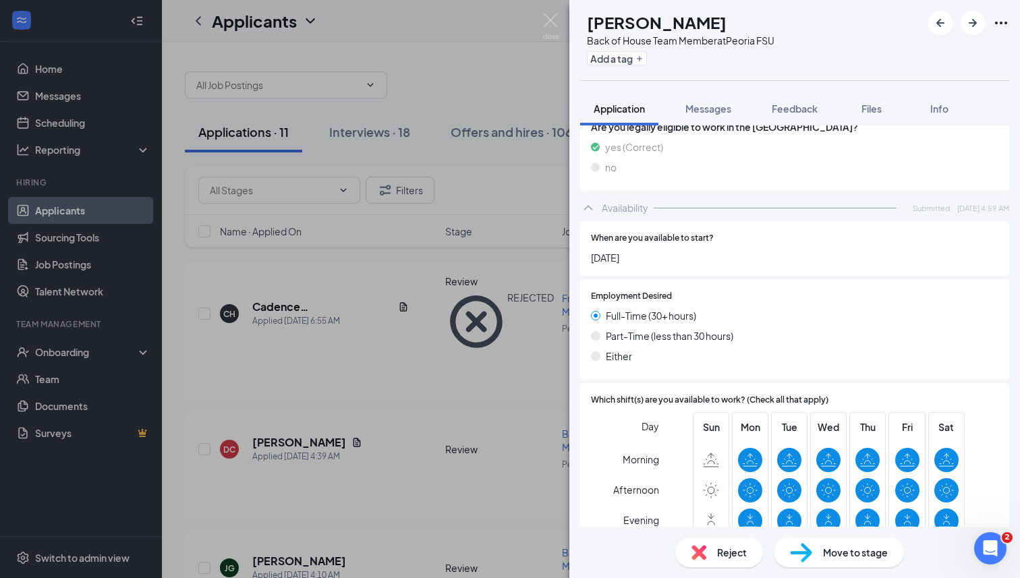
click at [699, 559] on div "Reject" at bounding box center [719, 552] width 88 height 30
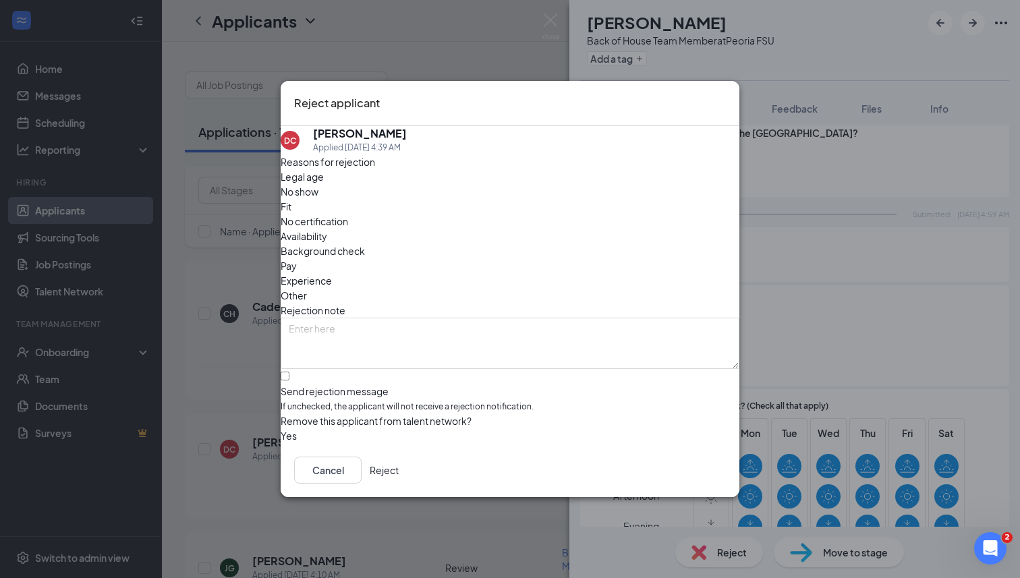
click at [399, 483] on button "Reject" at bounding box center [384, 469] width 29 height 27
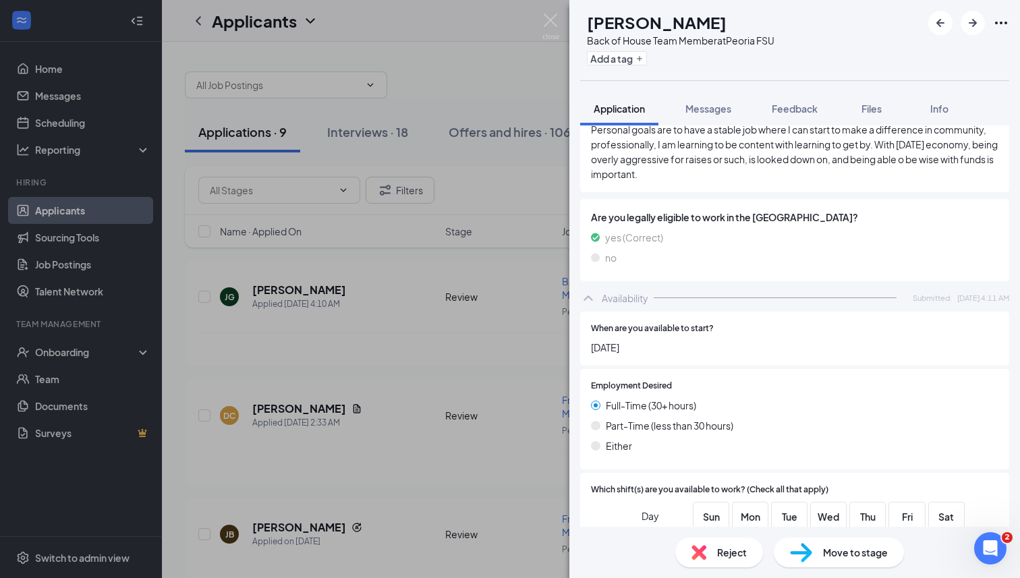
scroll to position [914, 0]
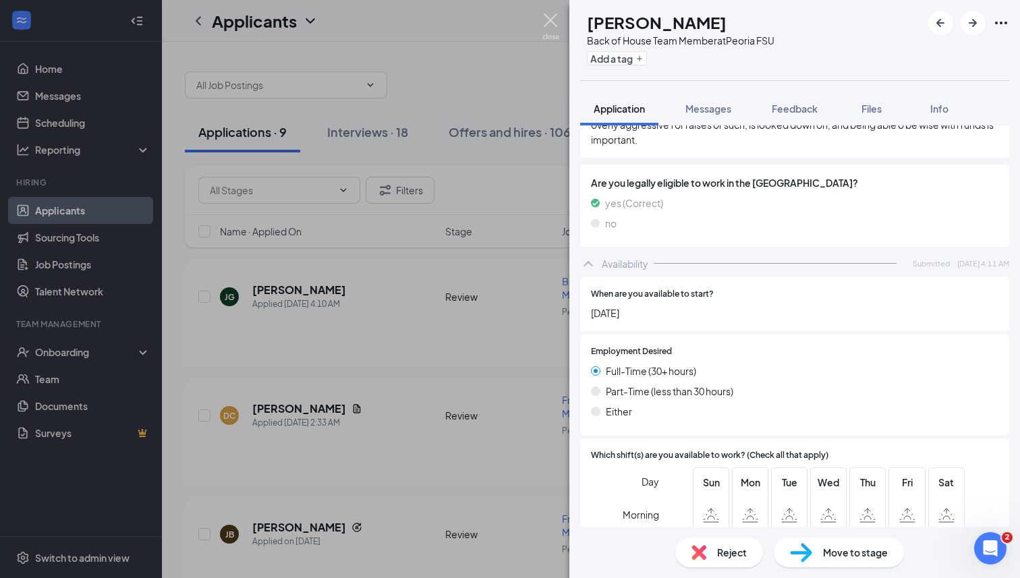
click at [546, 22] on img at bounding box center [550, 26] width 17 height 26
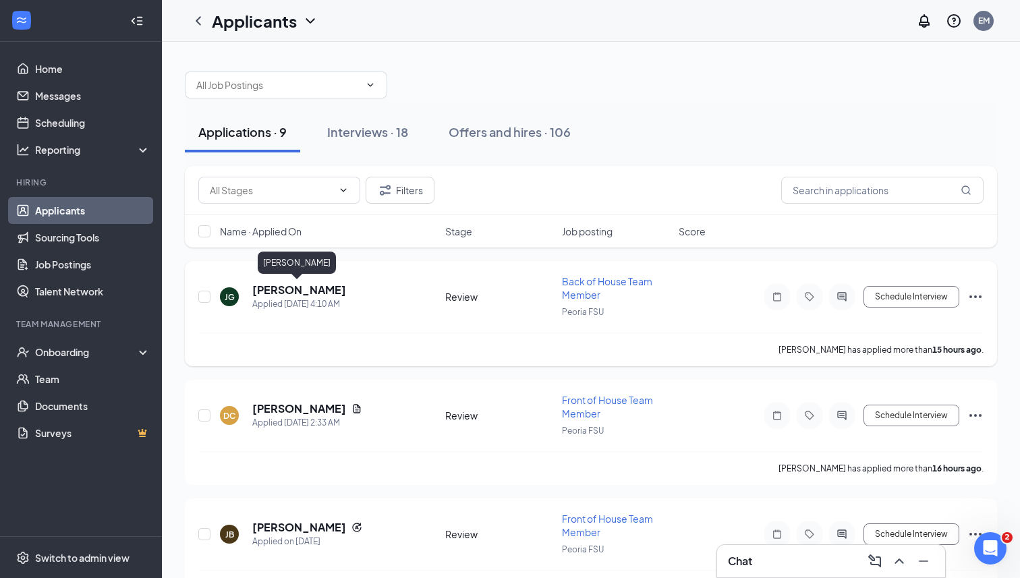
click at [303, 294] on h5 "[PERSON_NAME]" at bounding box center [299, 290] width 94 height 15
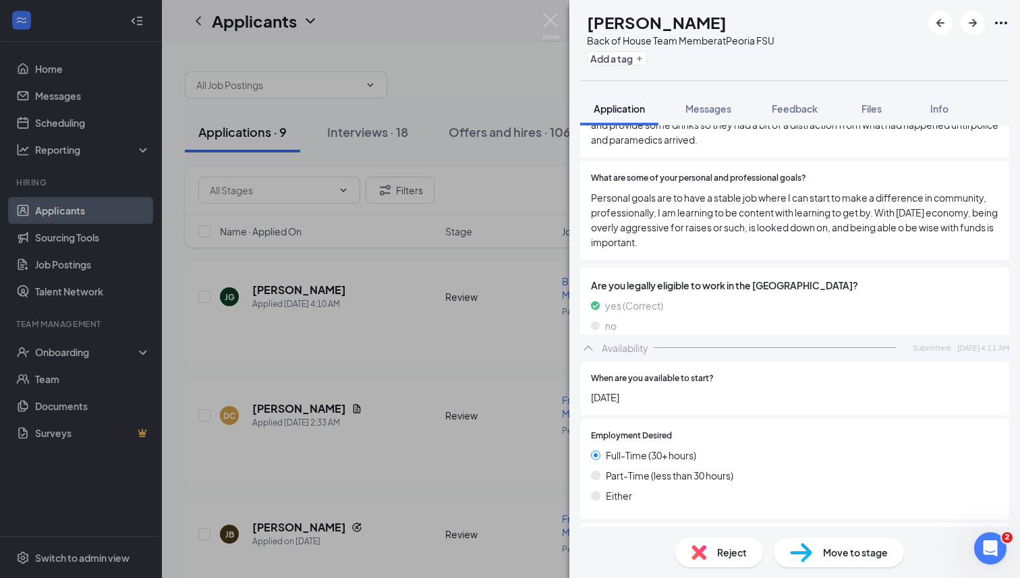
scroll to position [817, 0]
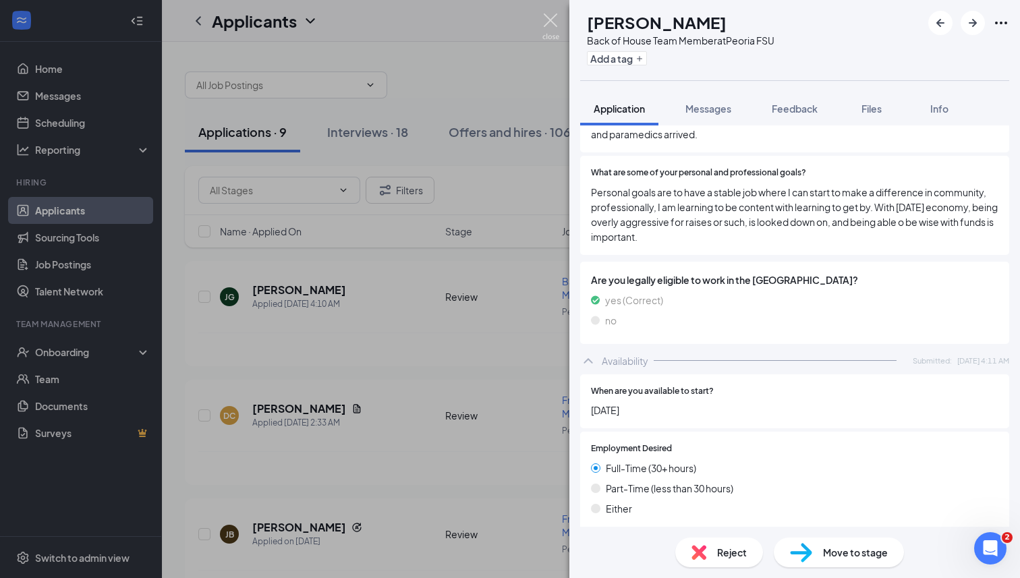
click at [553, 19] on img at bounding box center [550, 26] width 17 height 26
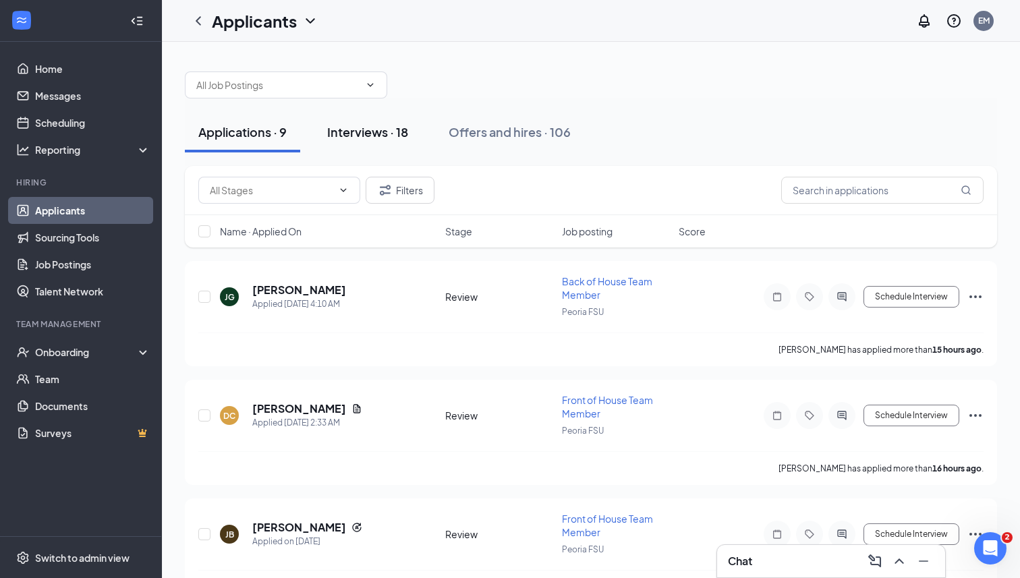
click at [384, 127] on div "Interviews · 18" at bounding box center [367, 131] width 81 height 17
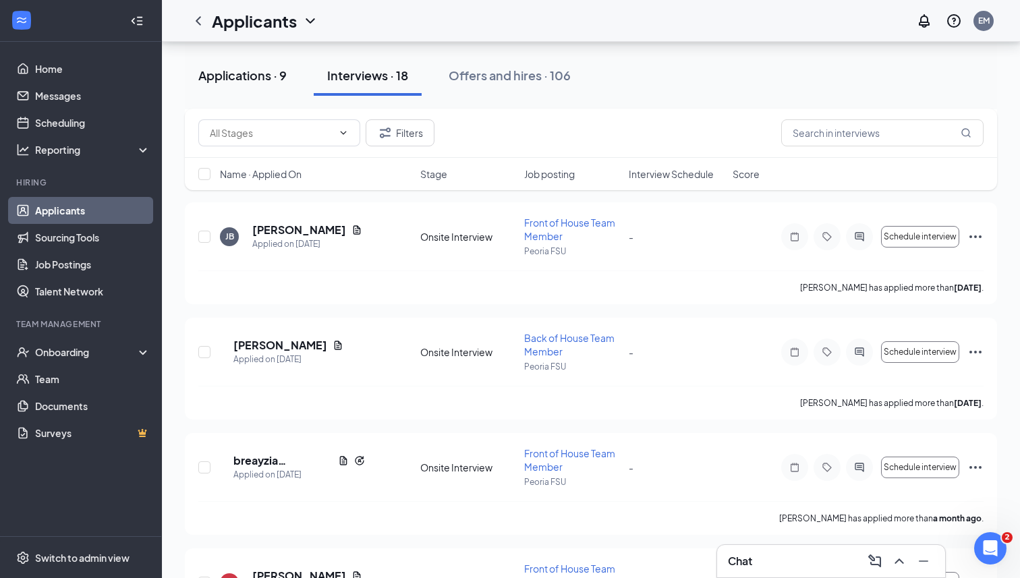
scroll to position [897, 0]
click at [254, 76] on div "Applications · 9" at bounding box center [242, 75] width 88 height 17
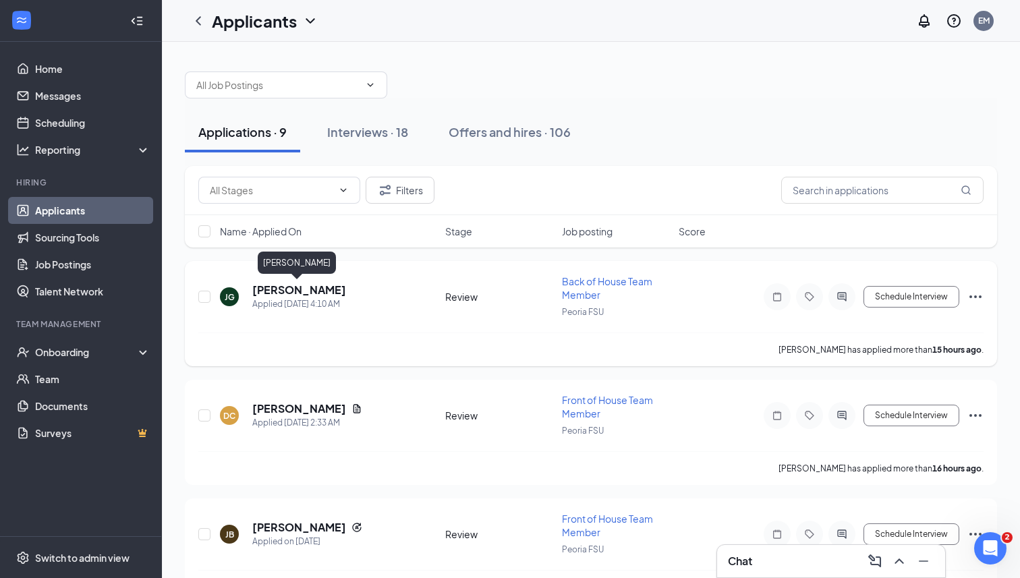
click at [294, 292] on h5 "[PERSON_NAME]" at bounding box center [299, 290] width 94 height 15
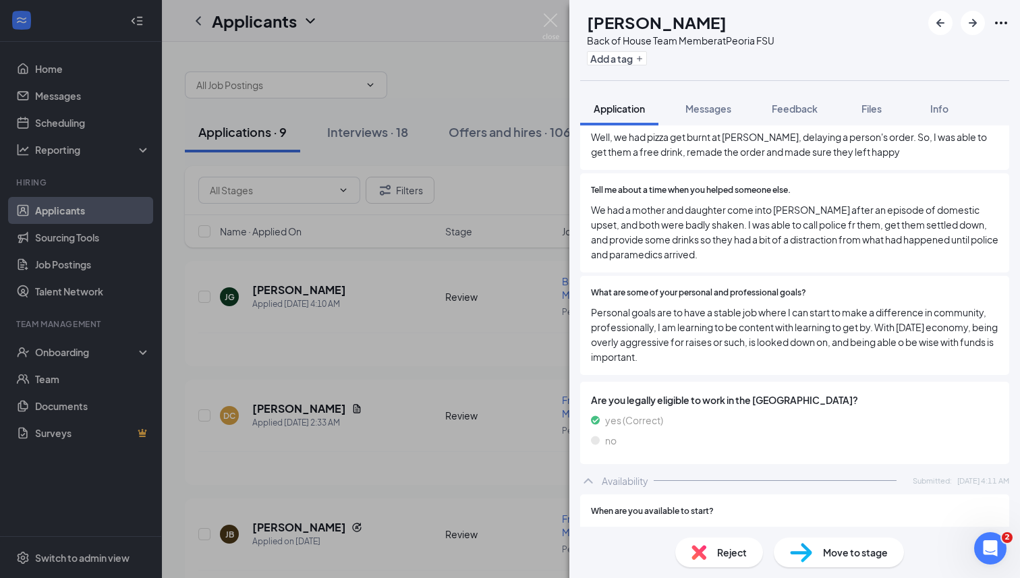
scroll to position [698, 0]
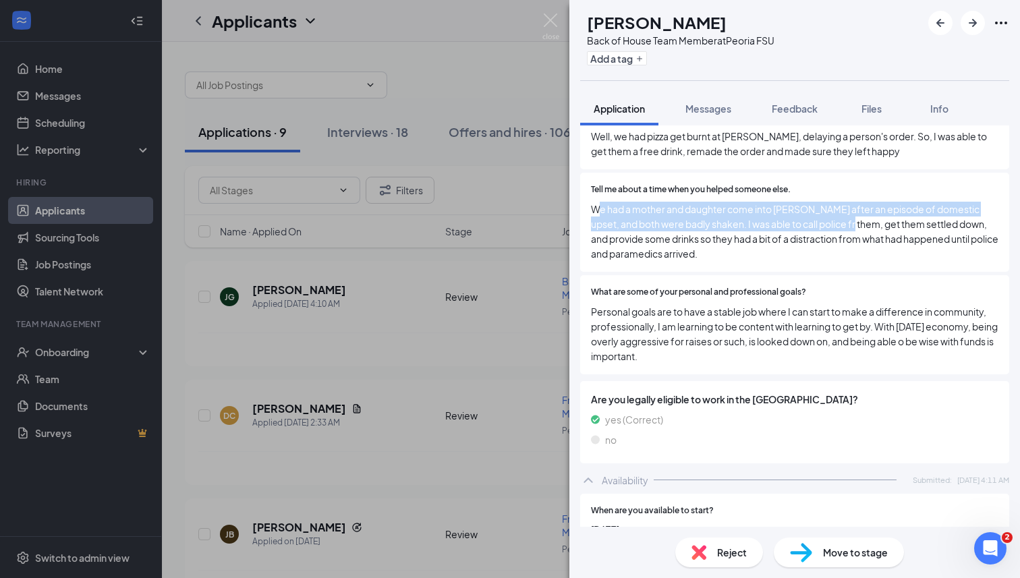
drag, startPoint x: 598, startPoint y: 195, endPoint x: 830, endPoint y: 203, distance: 232.1
click at [835, 204] on span "We had a mother and daughter come into [PERSON_NAME] after an episode of domest…" at bounding box center [794, 231] width 407 height 59
click at [813, 202] on span "We had a mother and daughter come into [PERSON_NAME] after an episode of domest…" at bounding box center [794, 231] width 407 height 59
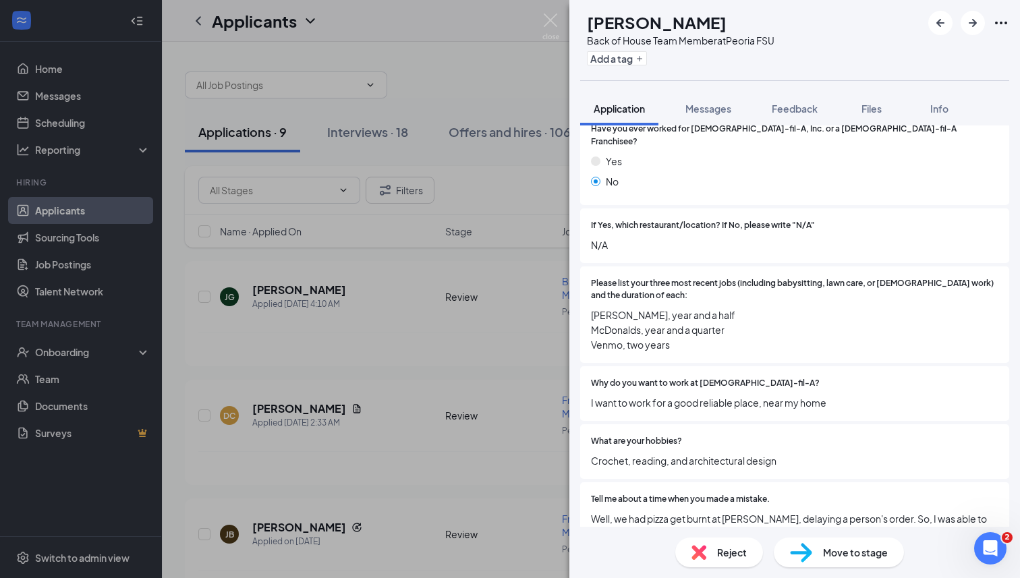
scroll to position [315, 0]
drag, startPoint x: 595, startPoint y: 308, endPoint x: 699, endPoint y: 338, distance: 108.0
click at [699, 338] on span "[PERSON_NAME], year and a half McDonalds, year and a quarter Venmo, two years" at bounding box center [794, 330] width 407 height 45
click at [676, 334] on span "[PERSON_NAME], year and a half McDonalds, year and a quarter Venmo, two years" at bounding box center [794, 330] width 407 height 45
drag, startPoint x: 591, startPoint y: 300, endPoint x: 688, endPoint y: 345, distance: 107.4
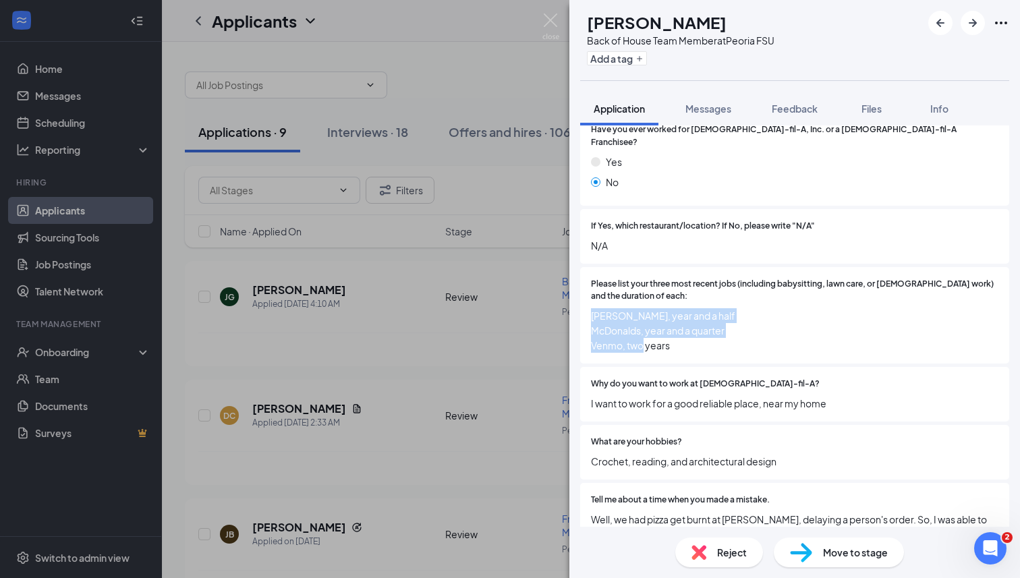
click at [689, 345] on div "Please list your three most recent jobs (including babysitting, lawn care, or […" at bounding box center [794, 315] width 429 height 97
click at [688, 345] on div "Please list your three most recent jobs (including babysitting, lawn care, or […" at bounding box center [794, 315] width 429 height 97
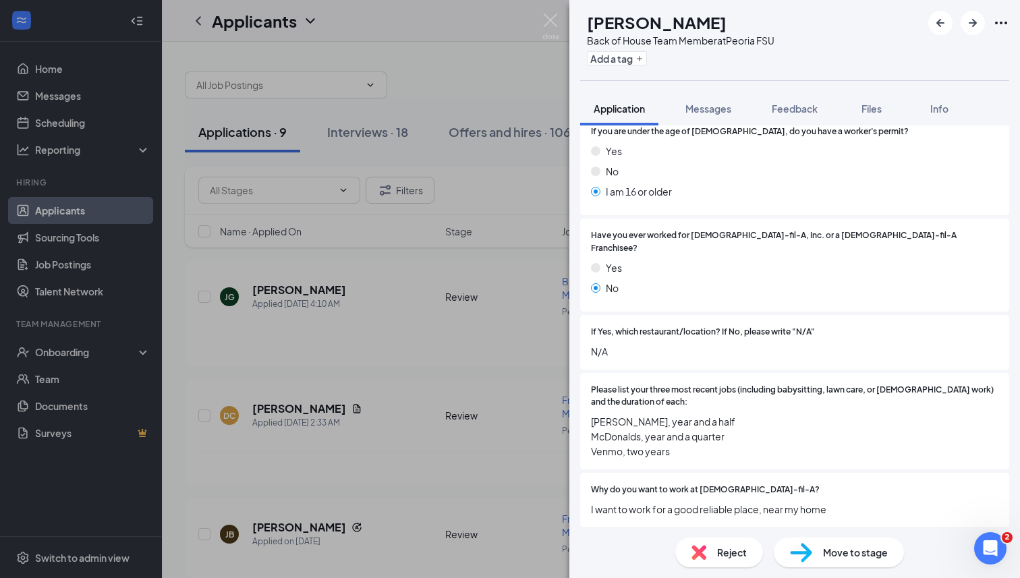
scroll to position [0, 0]
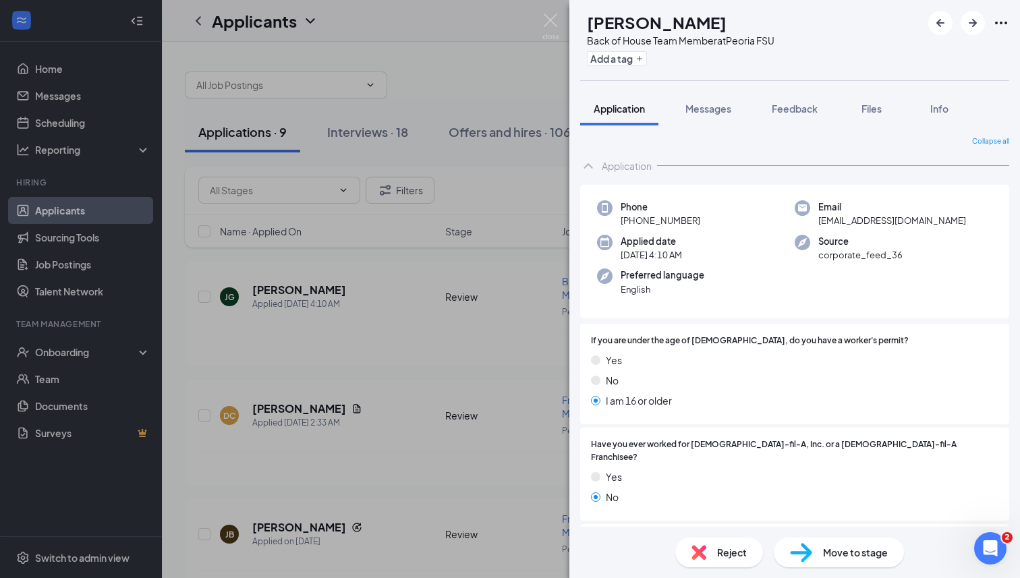
click at [696, 548] on img at bounding box center [698, 552] width 15 height 15
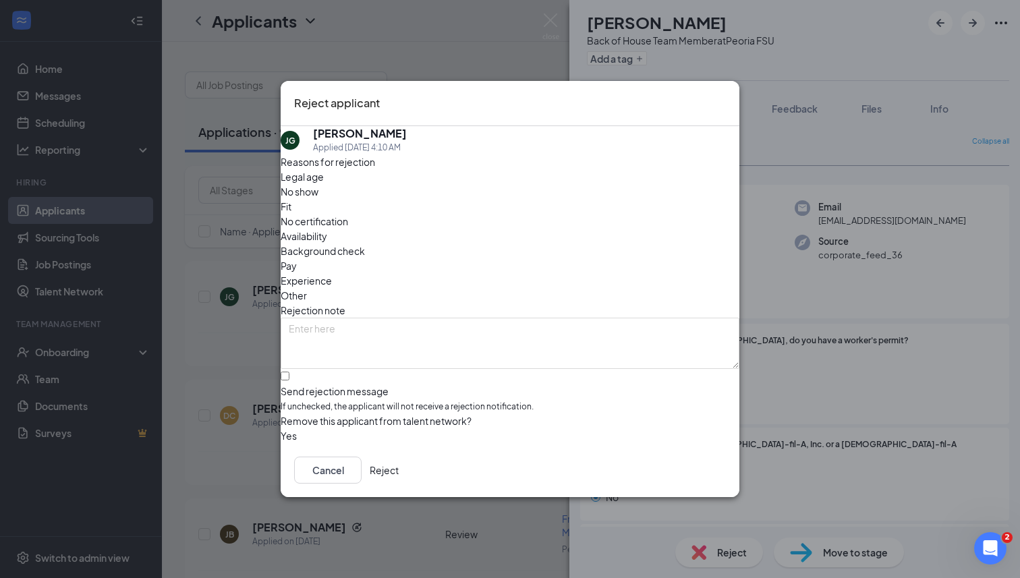
click at [399, 473] on button "Reject" at bounding box center [384, 469] width 29 height 27
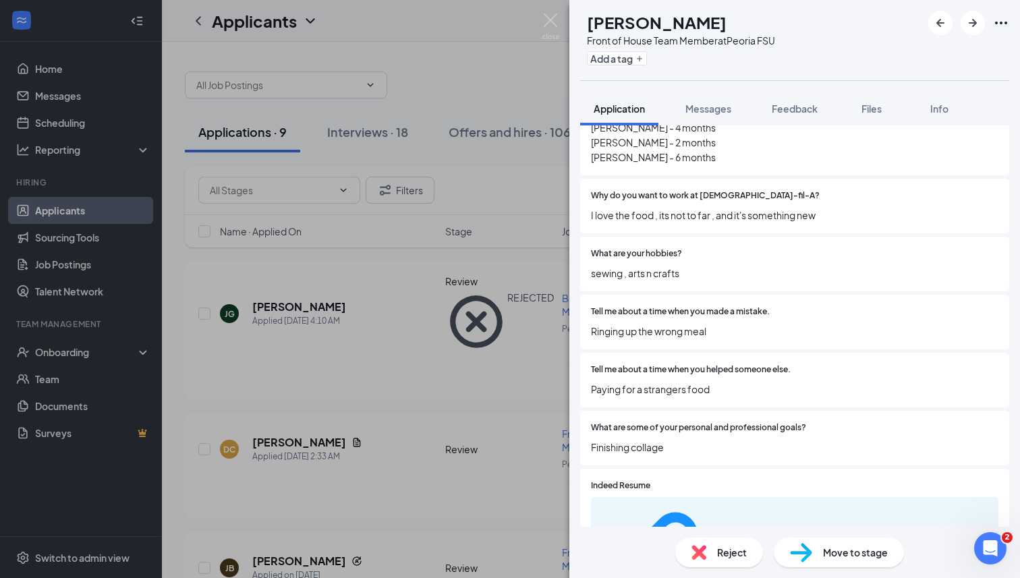
scroll to position [527, 0]
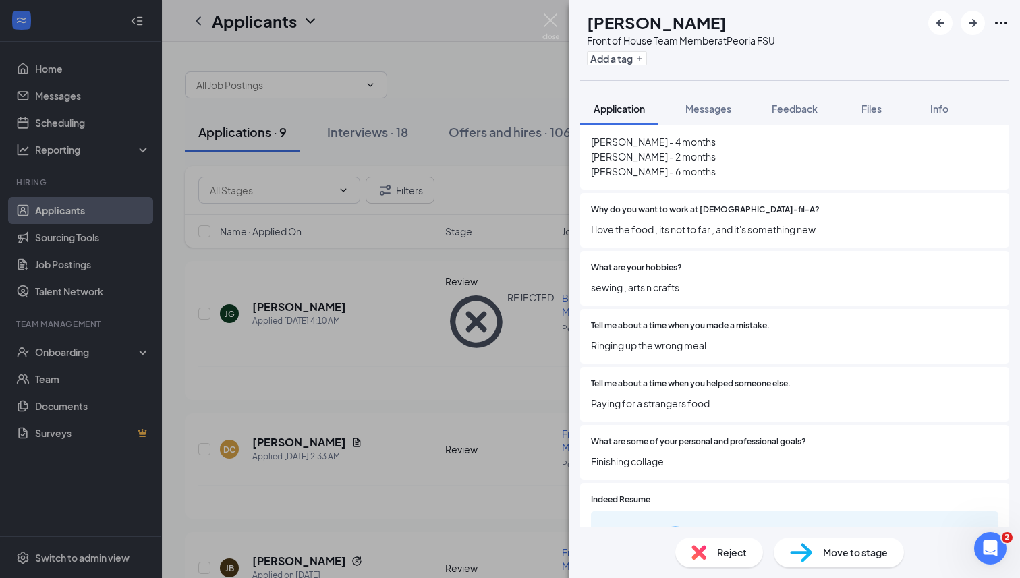
click at [695, 550] on img at bounding box center [698, 552] width 15 height 15
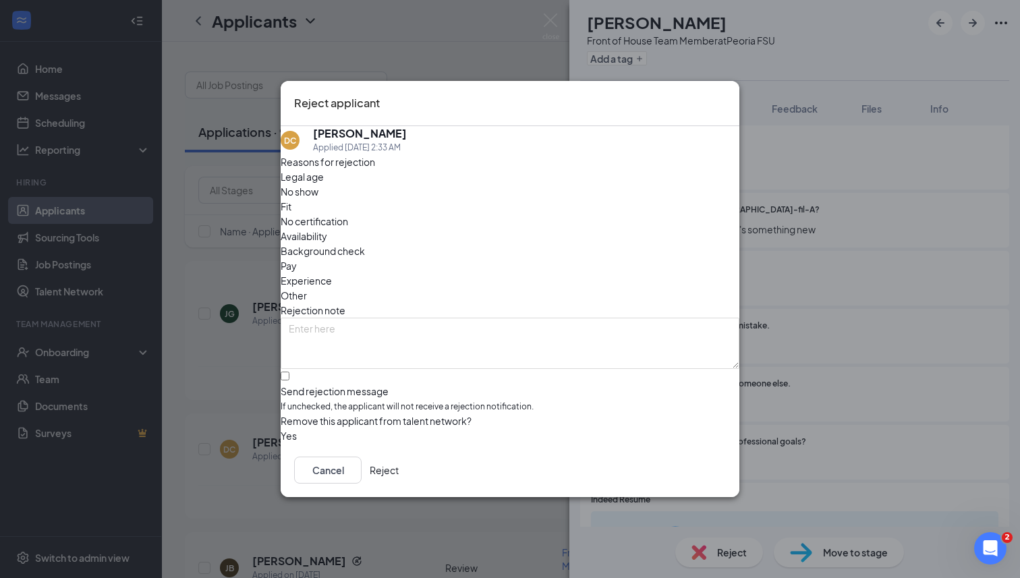
click at [399, 475] on button "Reject" at bounding box center [384, 469] width 29 height 27
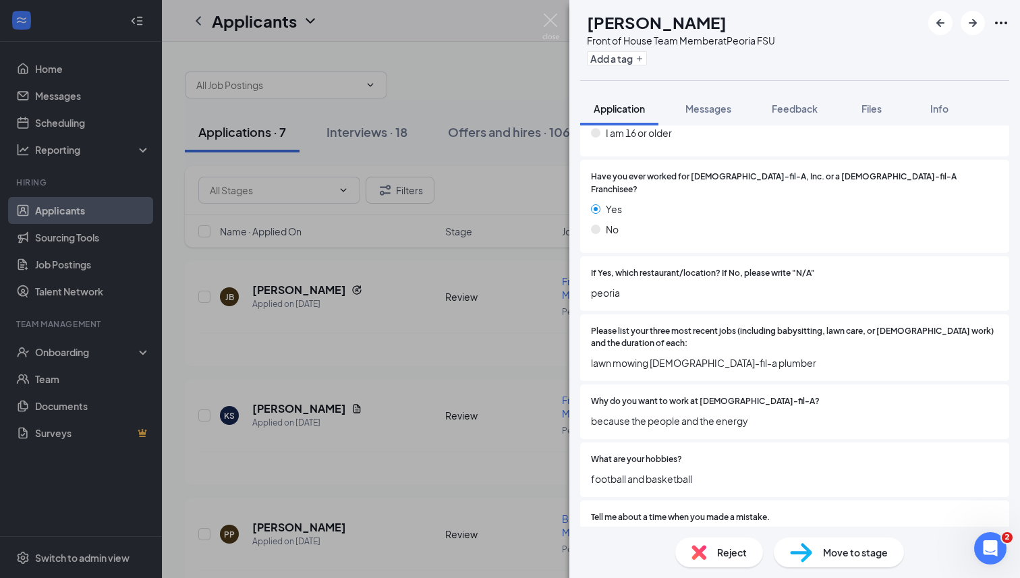
scroll to position [300, 0]
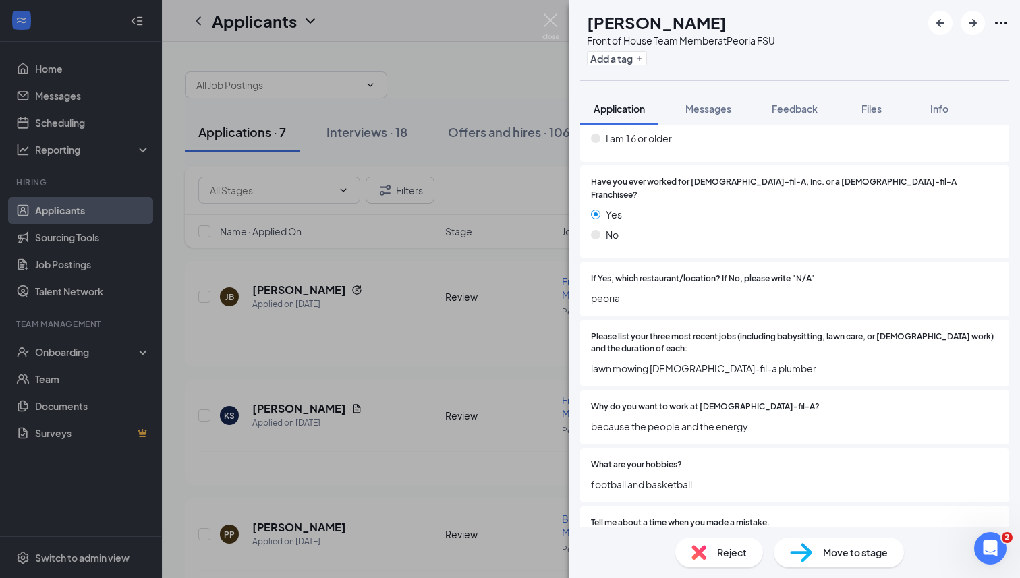
click at [697, 554] on img at bounding box center [698, 552] width 15 height 15
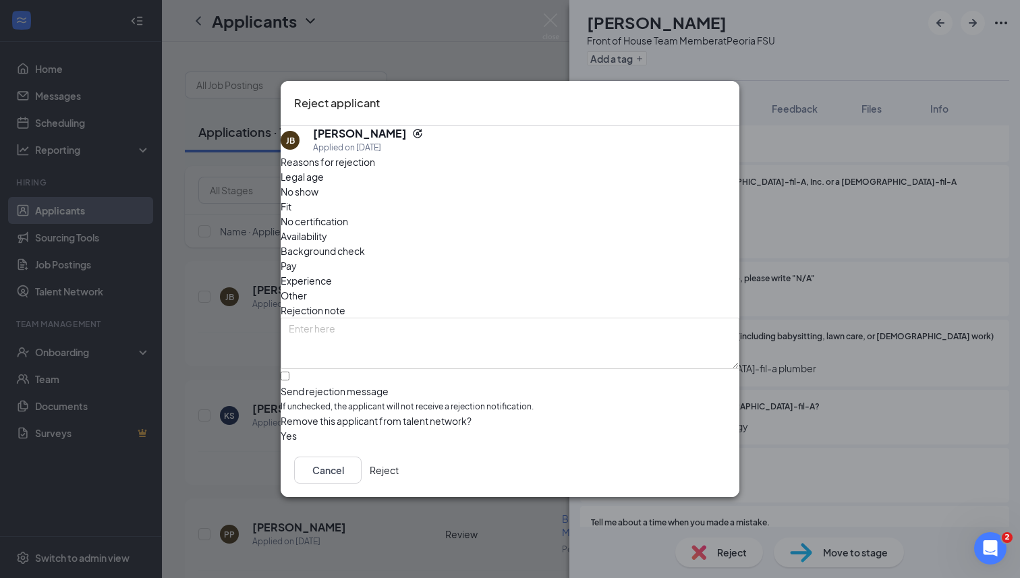
click at [399, 465] on button "Reject" at bounding box center [384, 469] width 29 height 27
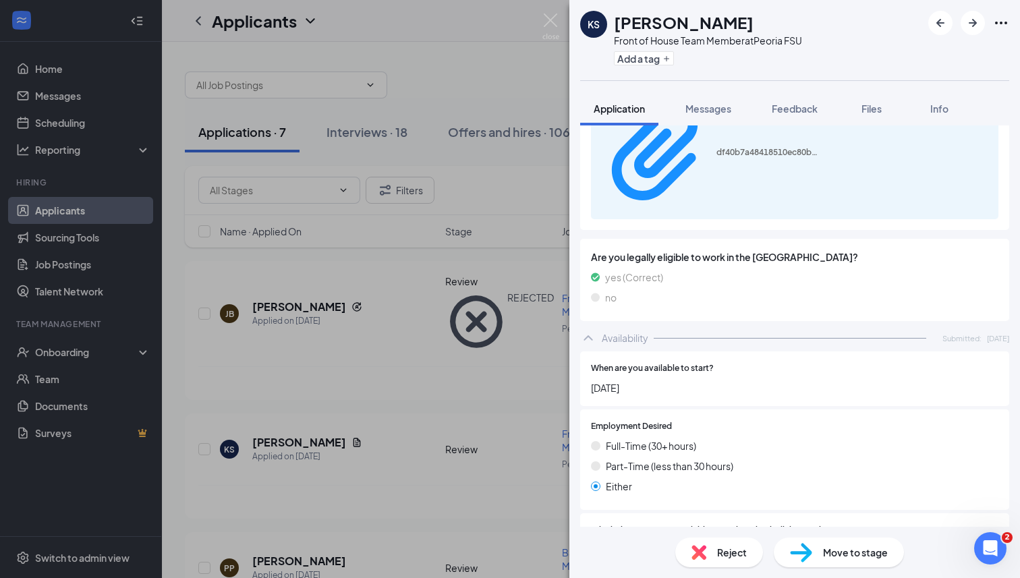
scroll to position [804, 0]
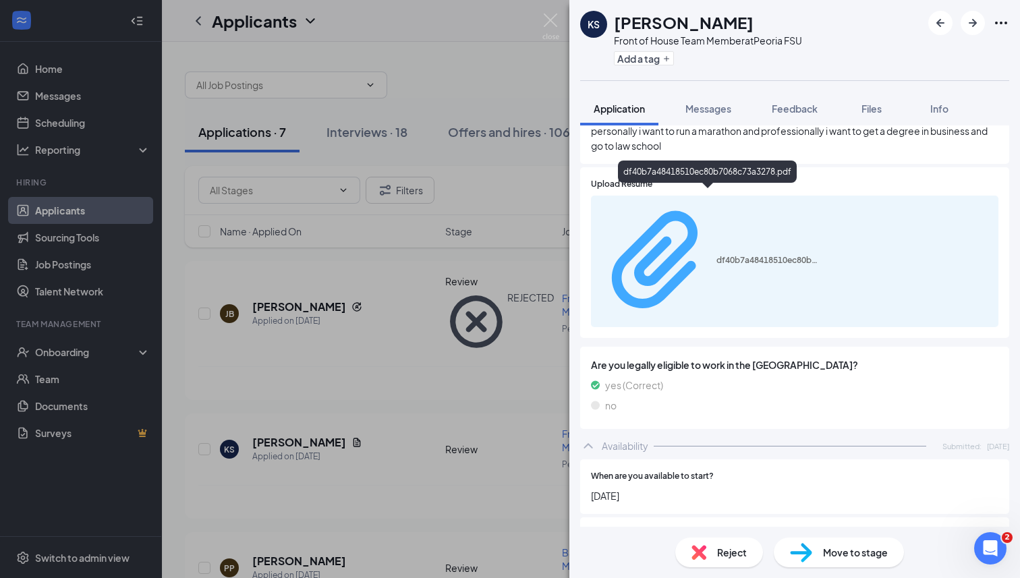
click at [716, 255] on div "df40b7a48418510ec80b7068c73a3278.pdf" at bounding box center [766, 260] width 101 height 11
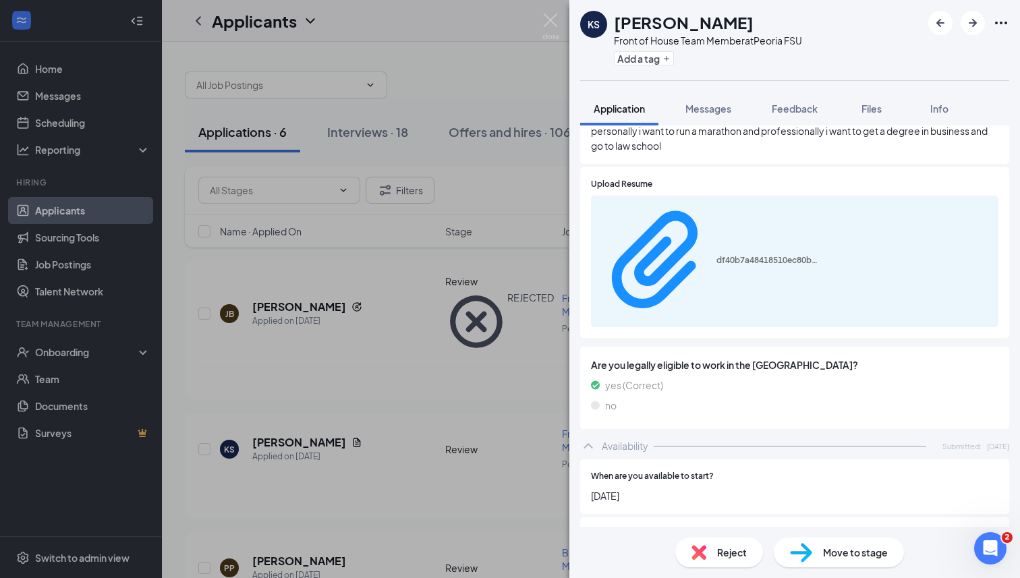
click at [800, 556] on img at bounding box center [801, 553] width 22 height 20
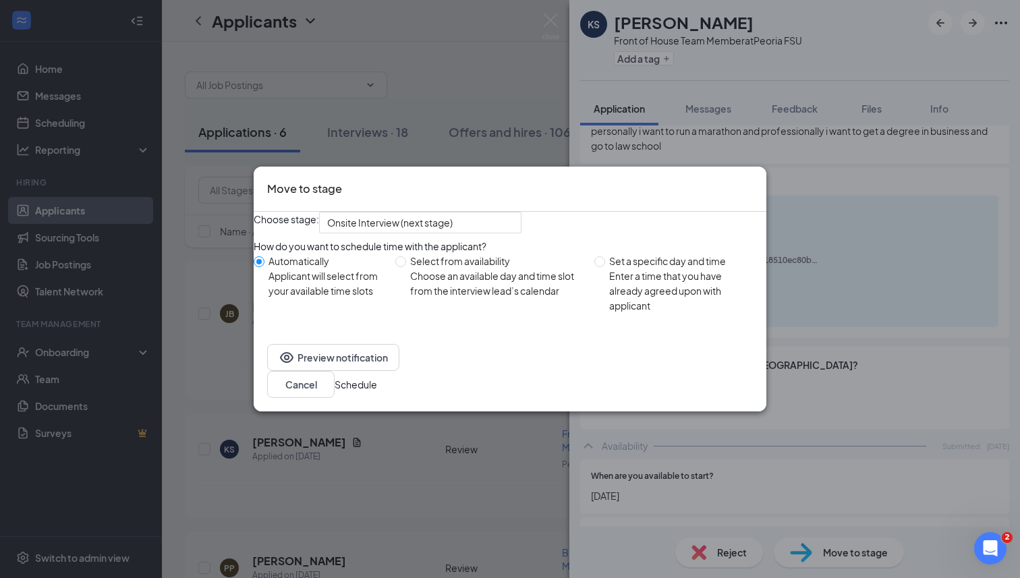
click at [377, 383] on button "Schedule" at bounding box center [355, 384] width 42 height 15
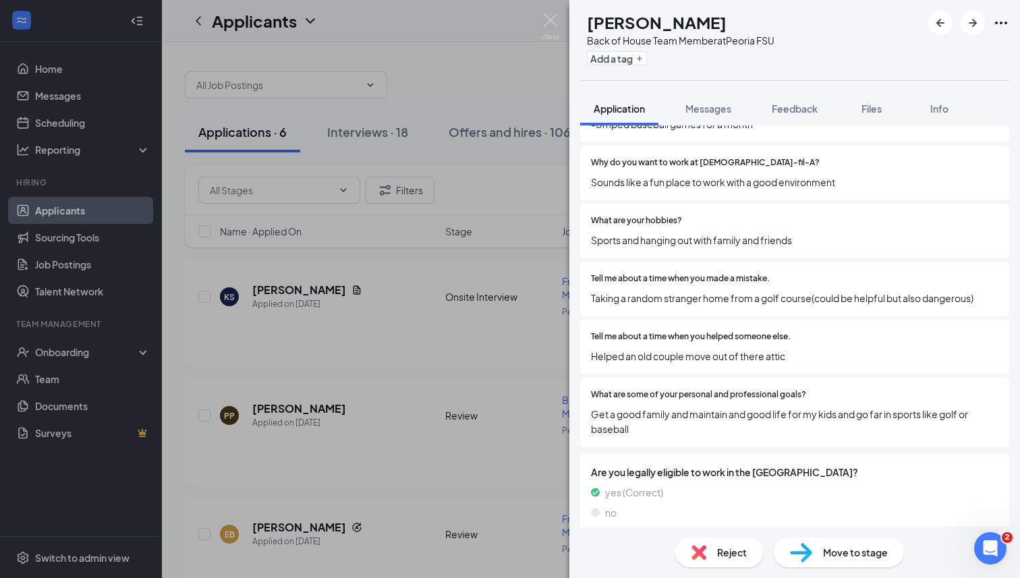
scroll to position [523, 0]
click at [693, 543] on div "Reject" at bounding box center [719, 552] width 88 height 30
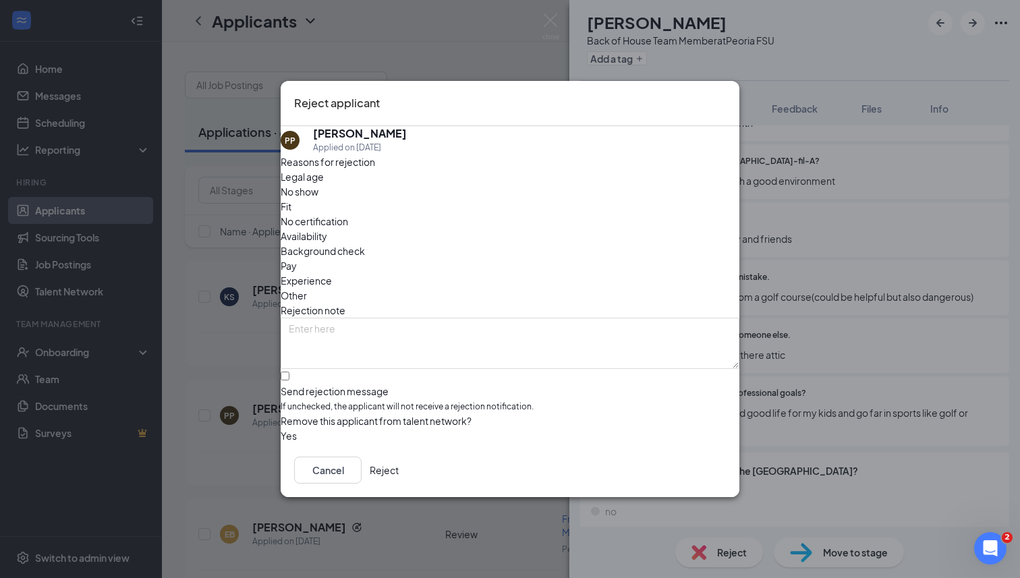
click at [399, 480] on button "Reject" at bounding box center [384, 469] width 29 height 27
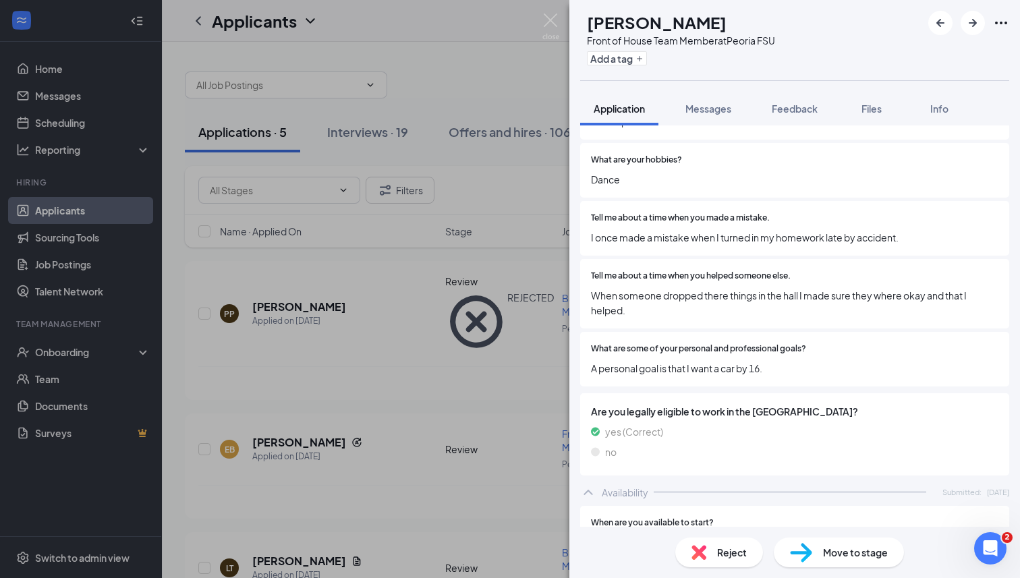
scroll to position [617, 0]
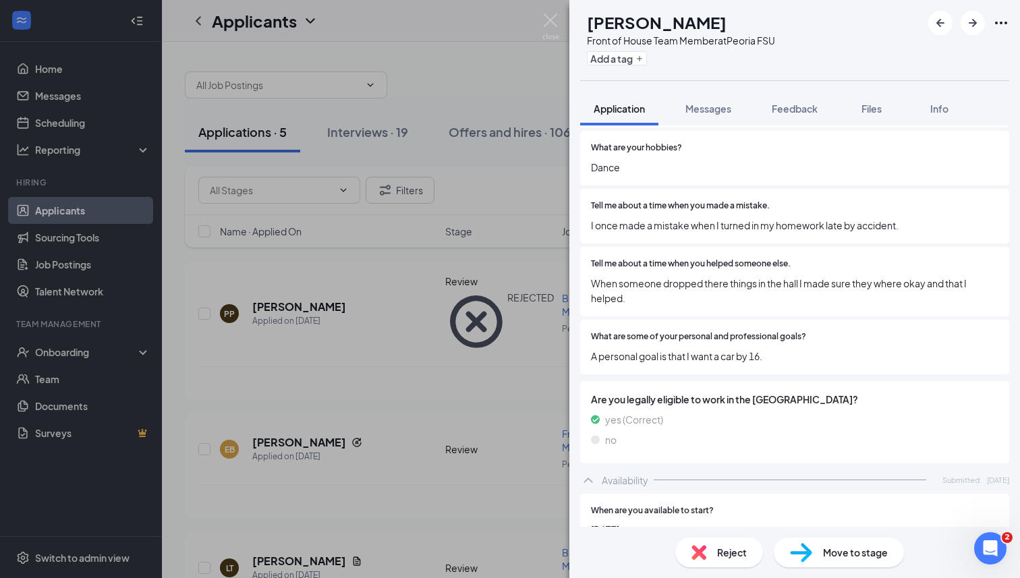
click at [702, 556] on img at bounding box center [698, 552] width 15 height 15
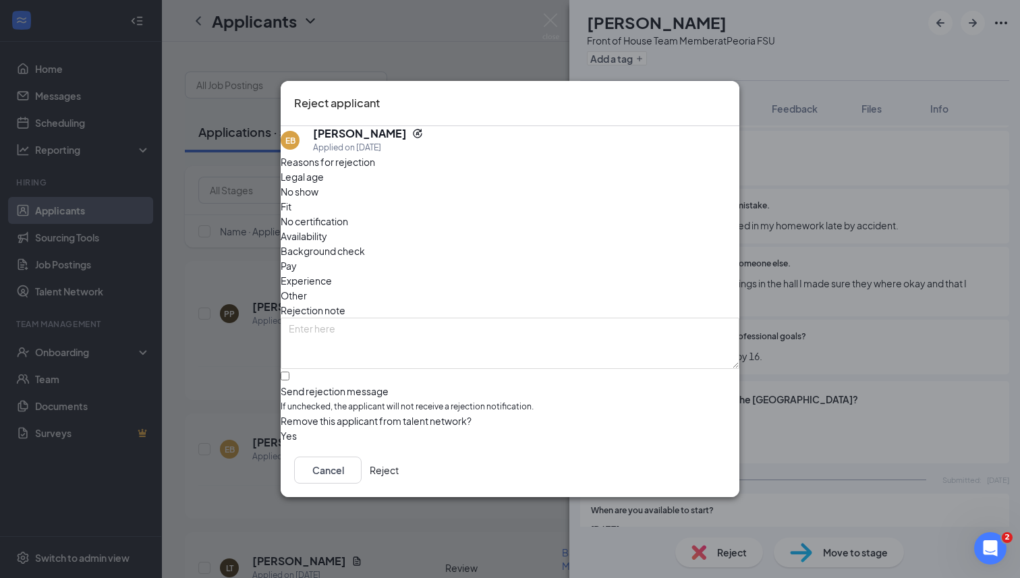
click at [399, 462] on button "Reject" at bounding box center [384, 469] width 29 height 27
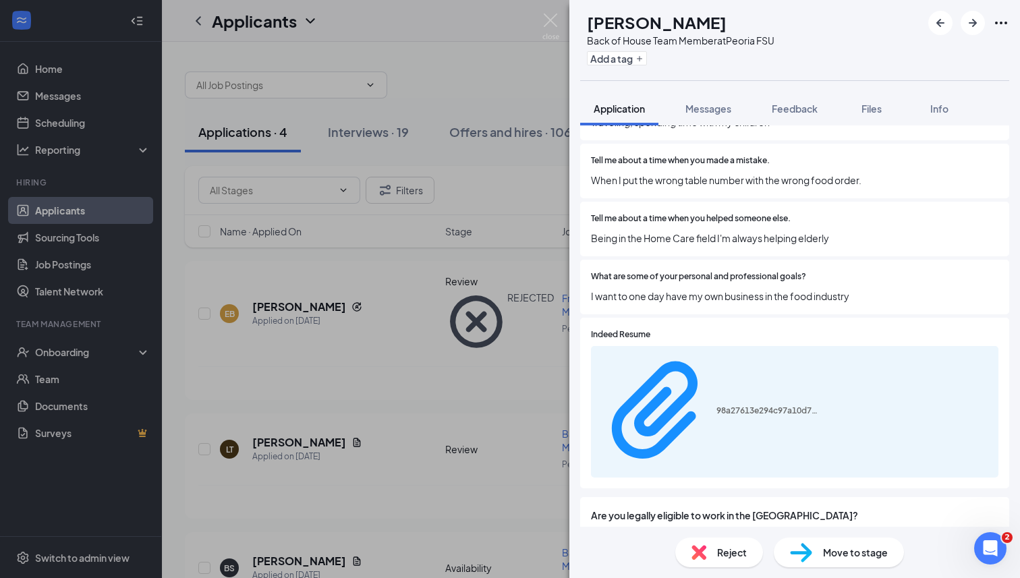
scroll to position [623, 0]
click at [708, 550] on div "Reject" at bounding box center [719, 552] width 88 height 30
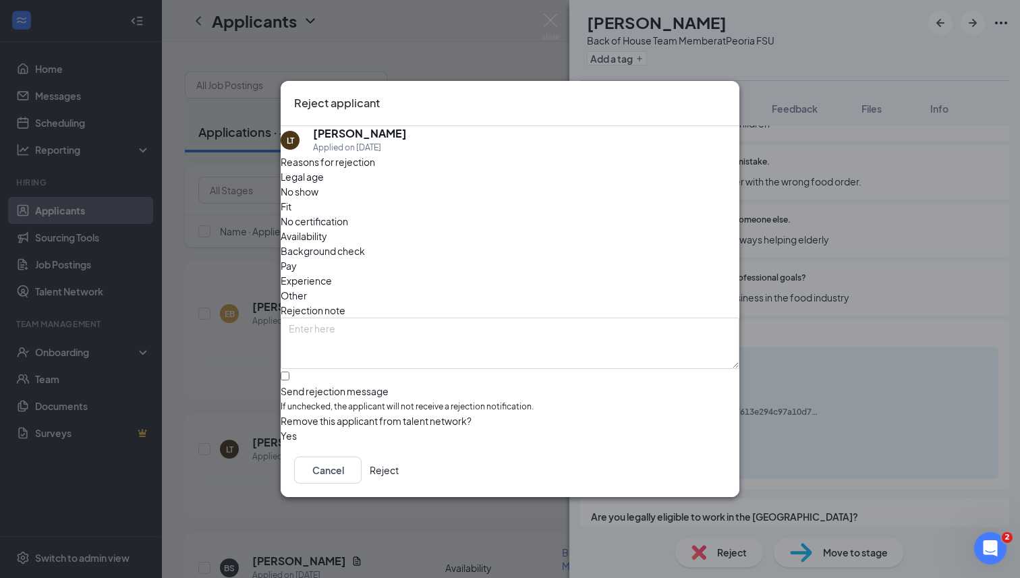
click at [399, 471] on button "Reject" at bounding box center [384, 469] width 29 height 27
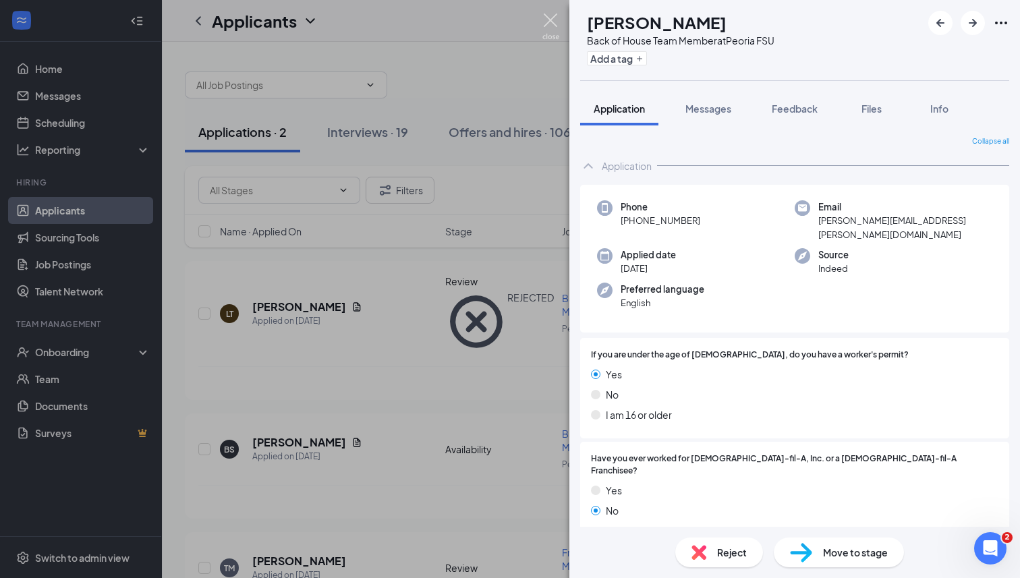
click at [555, 24] on img at bounding box center [550, 26] width 17 height 26
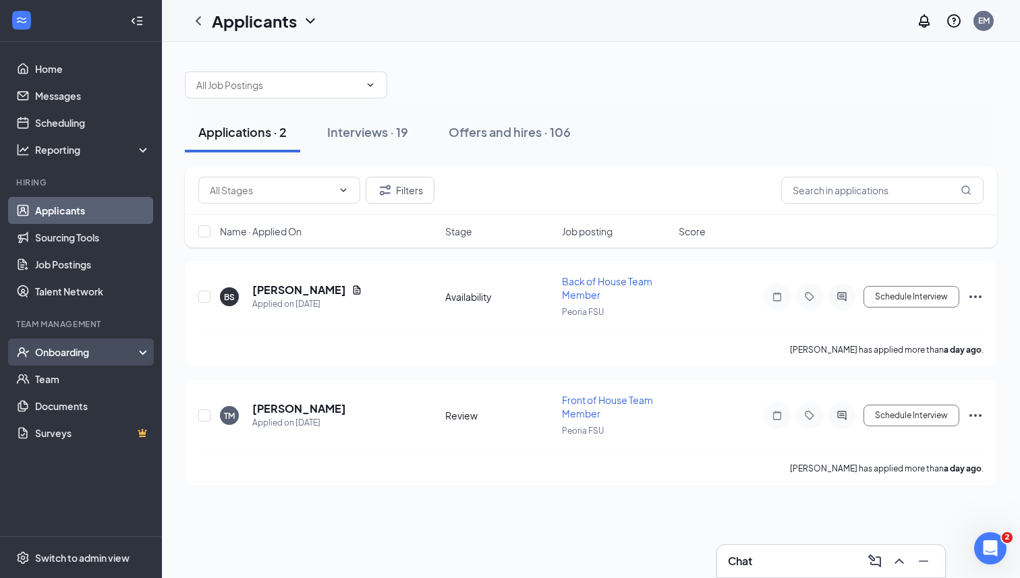
click at [80, 355] on div "Onboarding" at bounding box center [87, 351] width 104 height 13
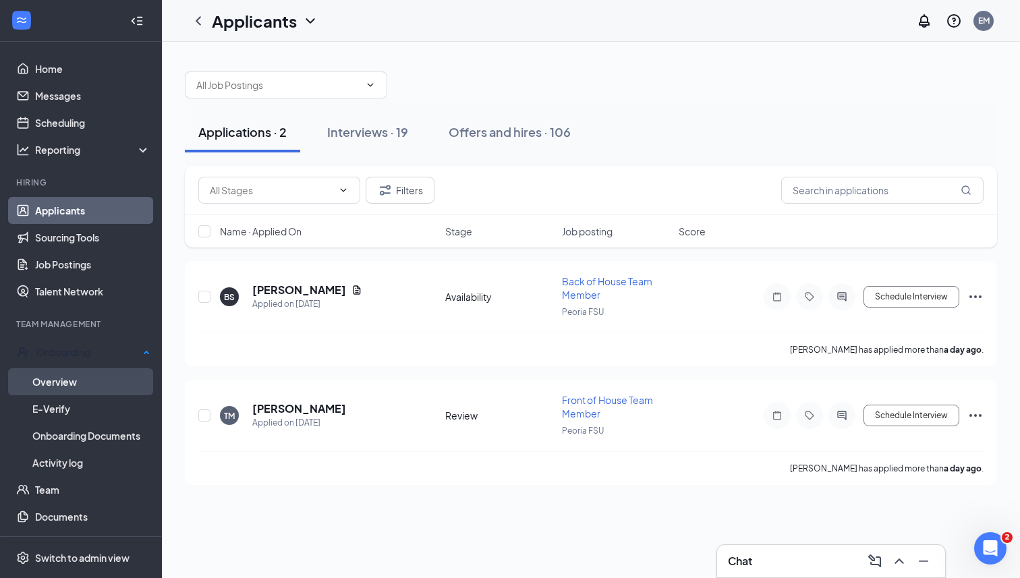
click at [76, 384] on link "Overview" at bounding box center [91, 381] width 118 height 27
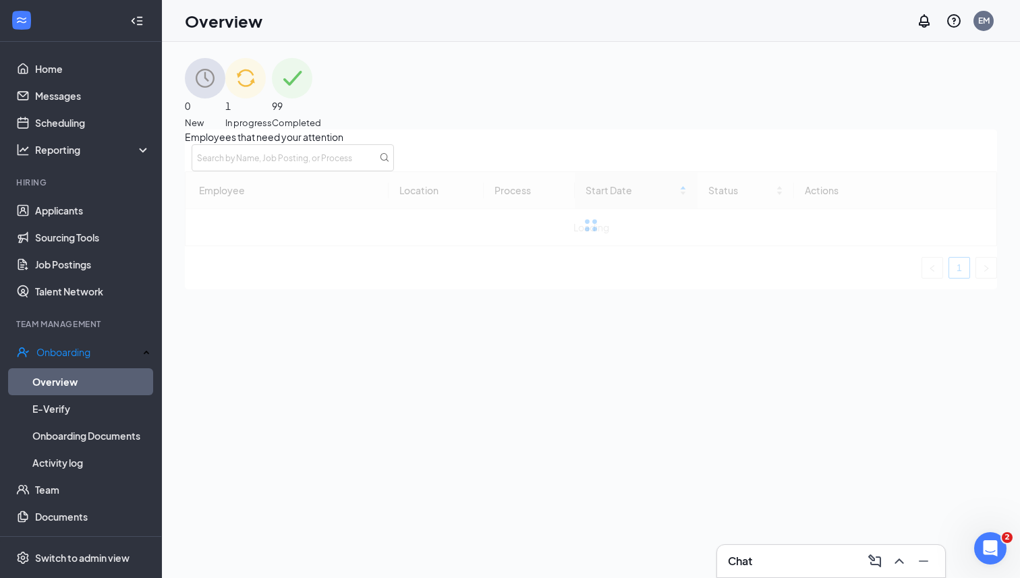
click at [321, 102] on div "99 Completed" at bounding box center [296, 93] width 49 height 71
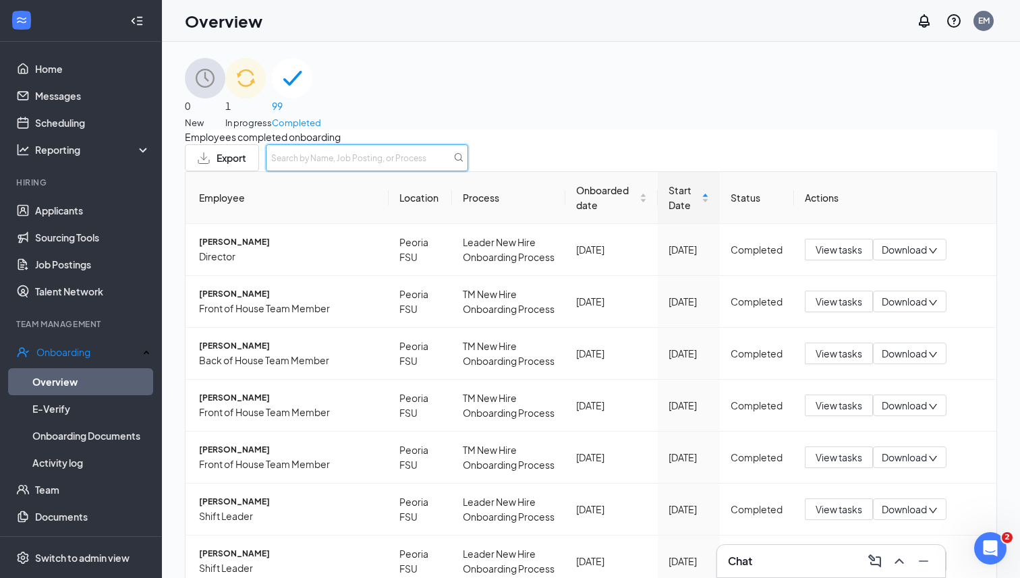
click at [468, 171] on input "text" at bounding box center [367, 157] width 202 height 27
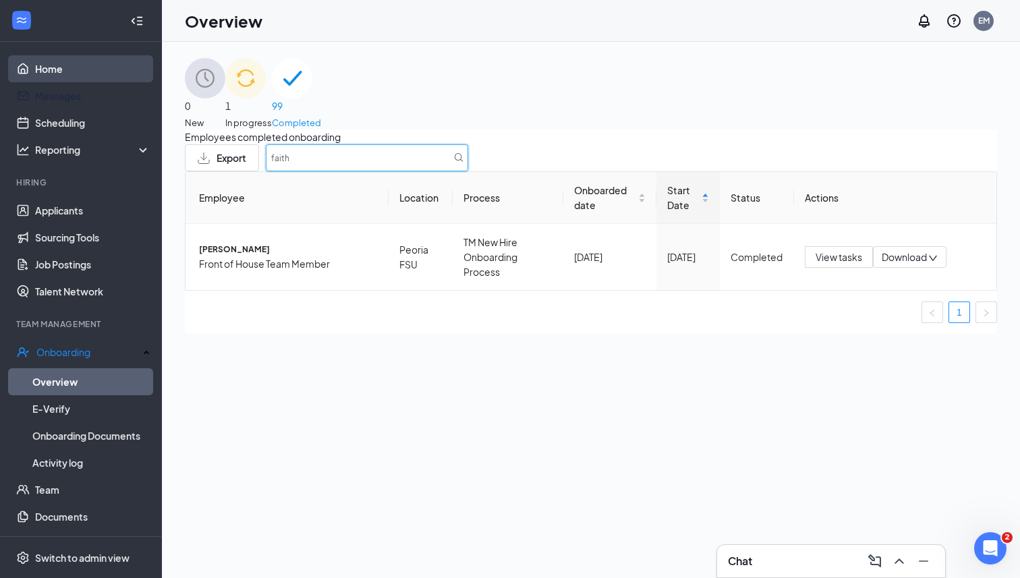
type input "faith"
click at [68, 58] on link "Home" at bounding box center [92, 68] width 115 height 27
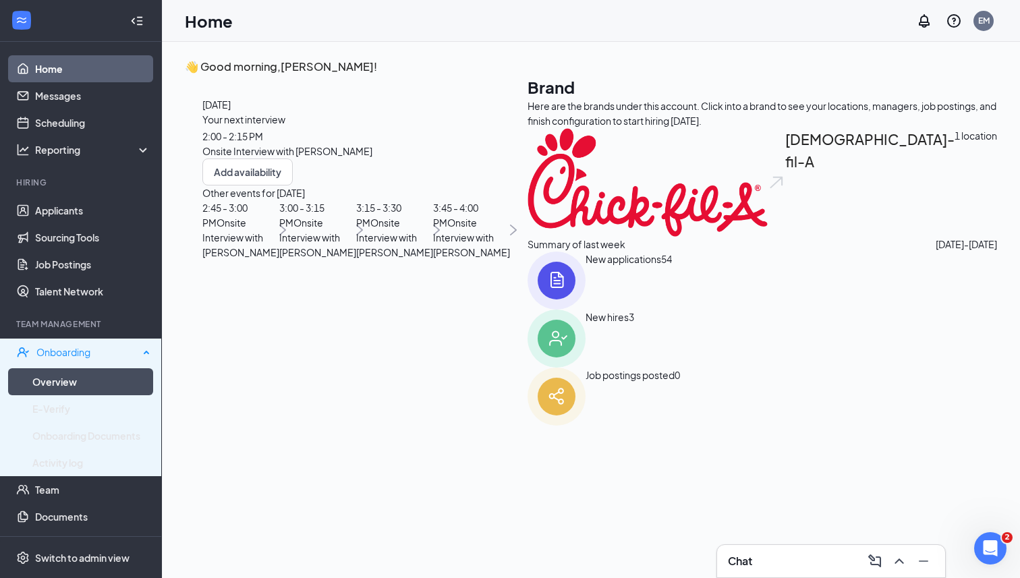
click at [62, 370] on link "Overview" at bounding box center [91, 381] width 118 height 27
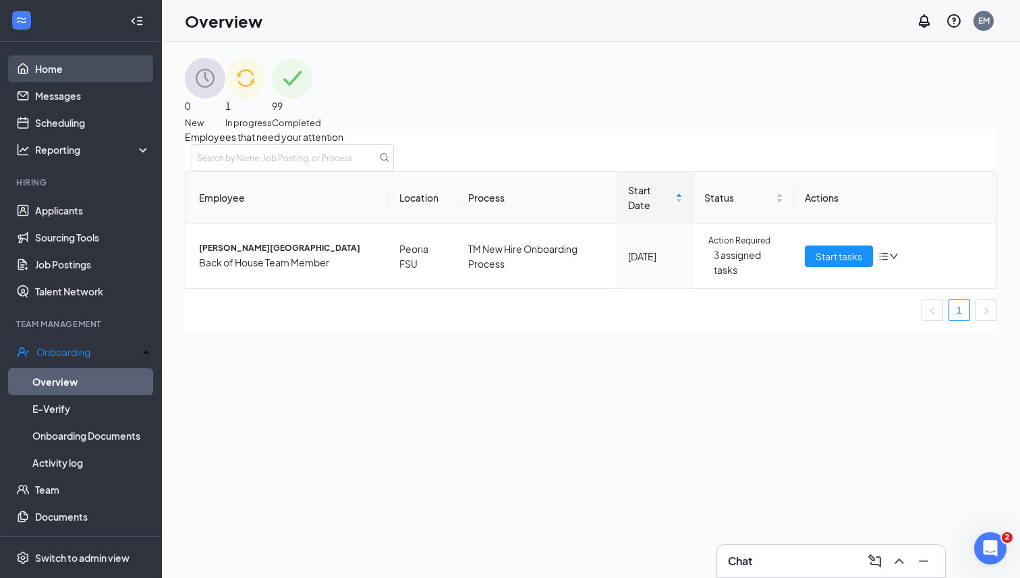
click at [84, 73] on link "Home" at bounding box center [92, 68] width 115 height 27
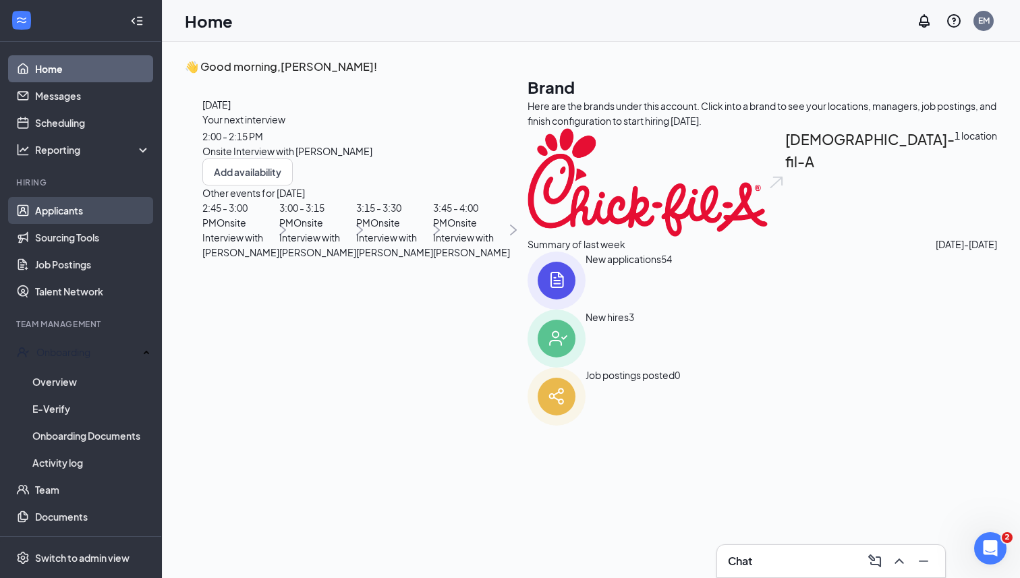
click at [109, 211] on link "Applicants" at bounding box center [92, 210] width 115 height 27
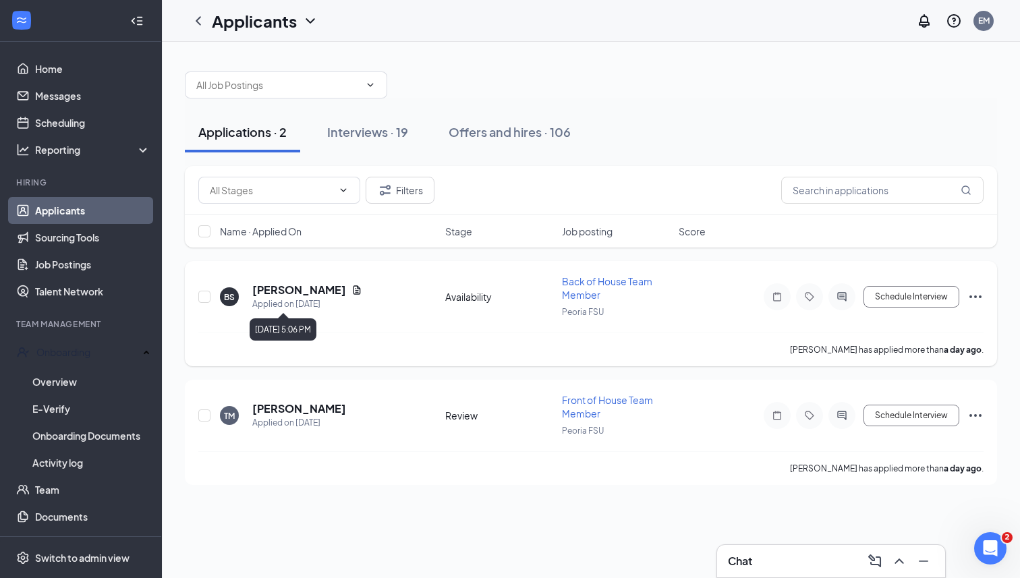
click at [285, 297] on div "Applied on [DATE]" at bounding box center [307, 303] width 110 height 13
click at [282, 292] on h5 "[PERSON_NAME]" at bounding box center [299, 290] width 94 height 15
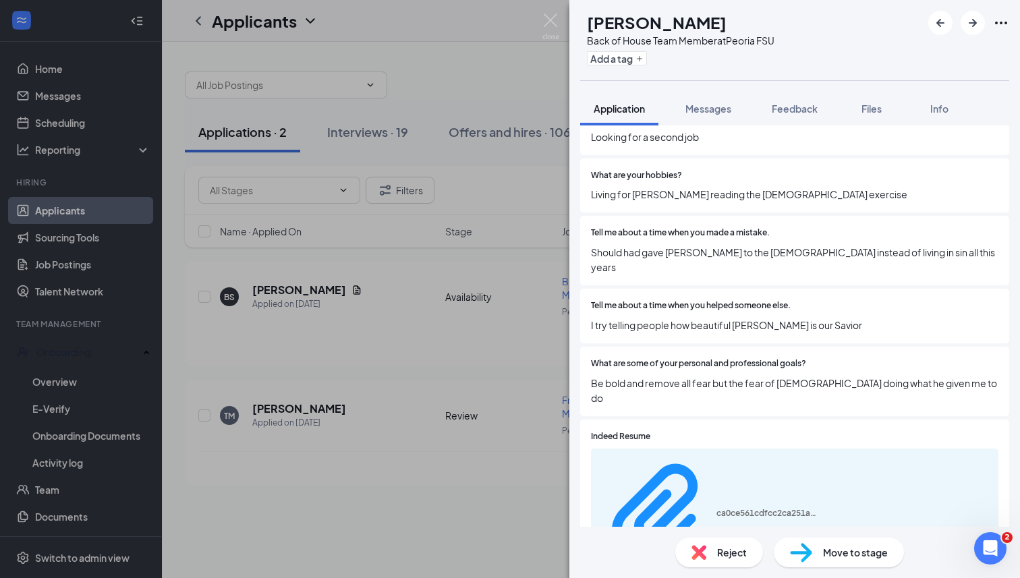
scroll to position [591, 0]
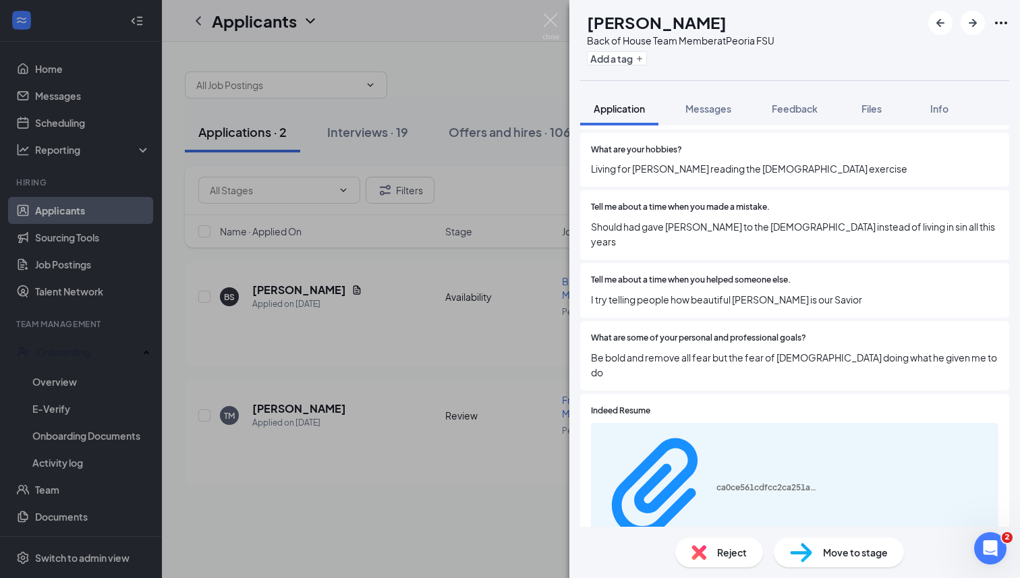
click at [710, 549] on div "Reject" at bounding box center [719, 552] width 88 height 30
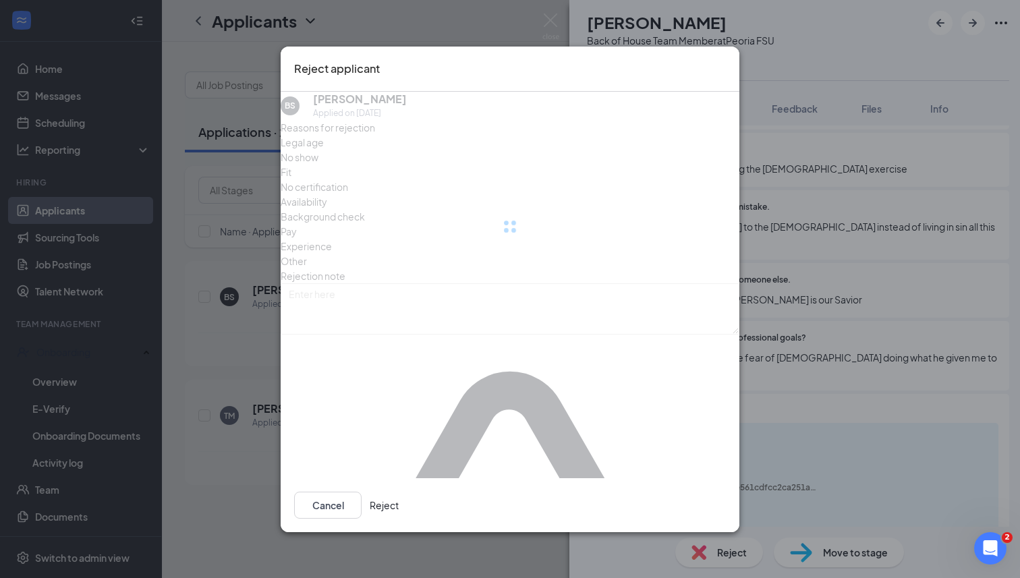
scroll to position [586, 0]
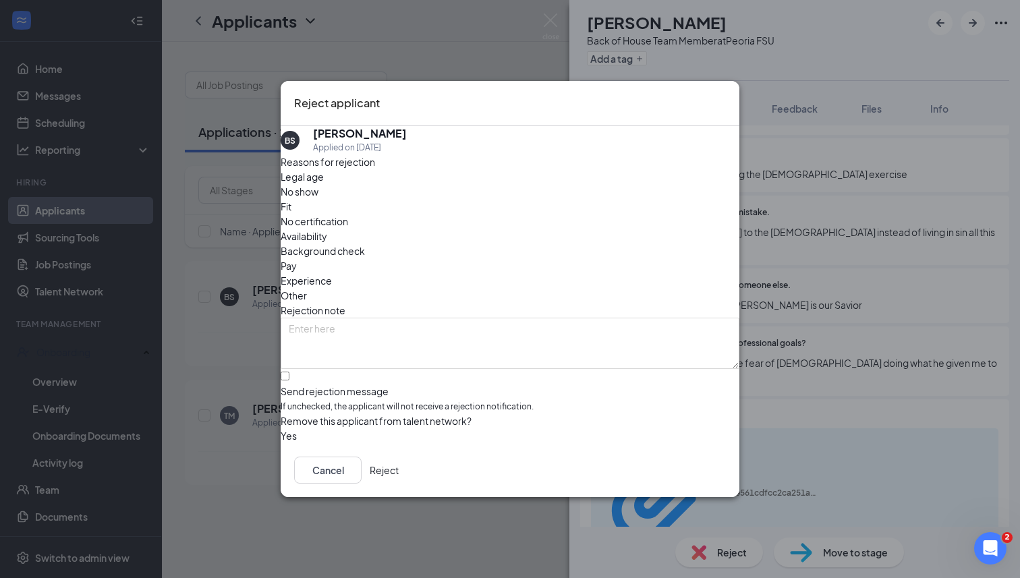
click at [399, 463] on button "Reject" at bounding box center [384, 469] width 29 height 27
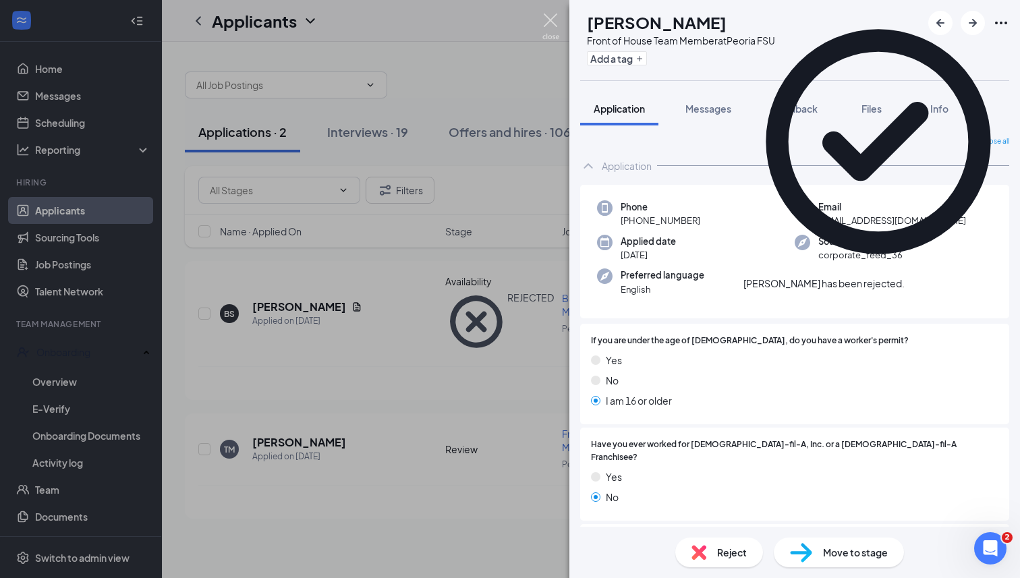
click at [546, 21] on img at bounding box center [550, 26] width 17 height 26
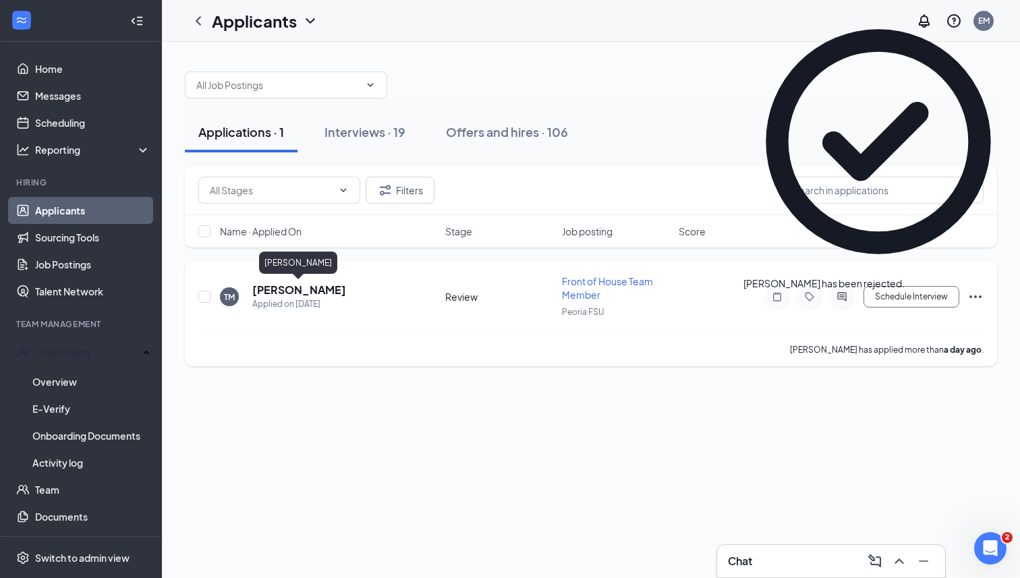
click at [316, 289] on h5 "[PERSON_NAME]" at bounding box center [299, 290] width 94 height 15
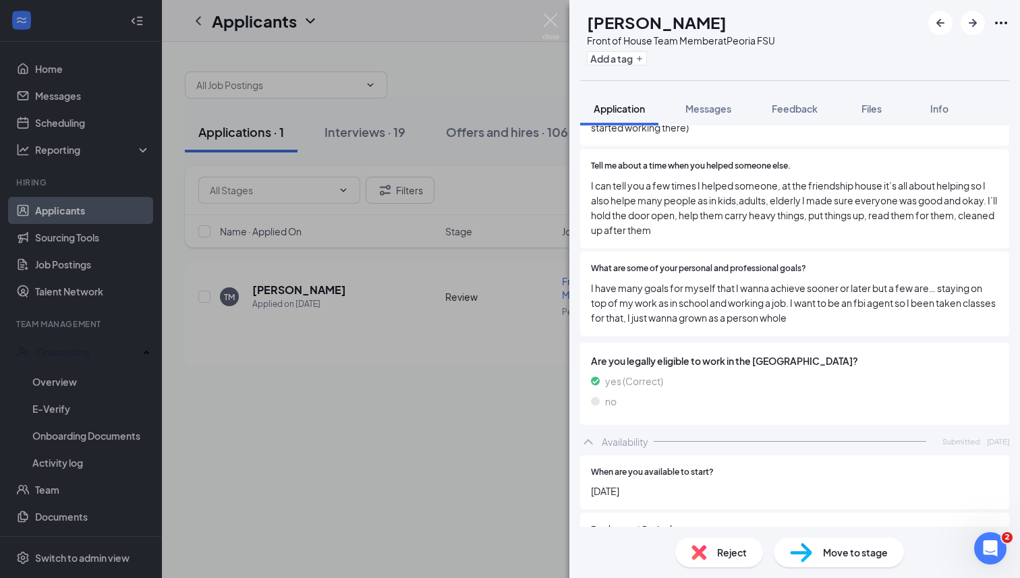
scroll to position [1102, 0]
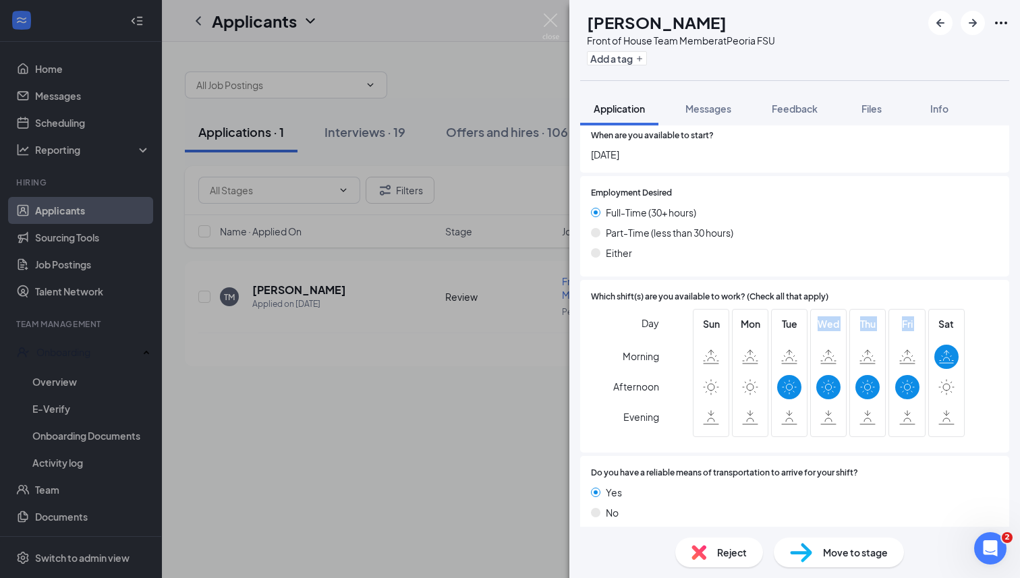
drag, startPoint x: 780, startPoint y: 378, endPoint x: 900, endPoint y: 379, distance: 120.0
click at [900, 379] on div "Sun Mon Tue Wed Thu Fri Sat" at bounding box center [828, 373] width 272 height 128
click at [900, 379] on icon at bounding box center [906, 387] width 15 height 16
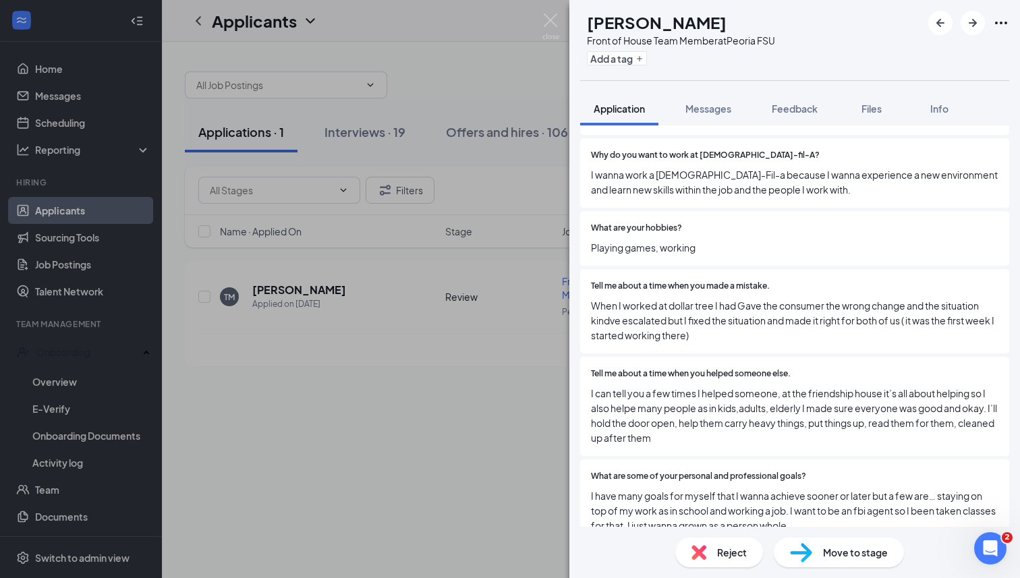
scroll to position [548, 0]
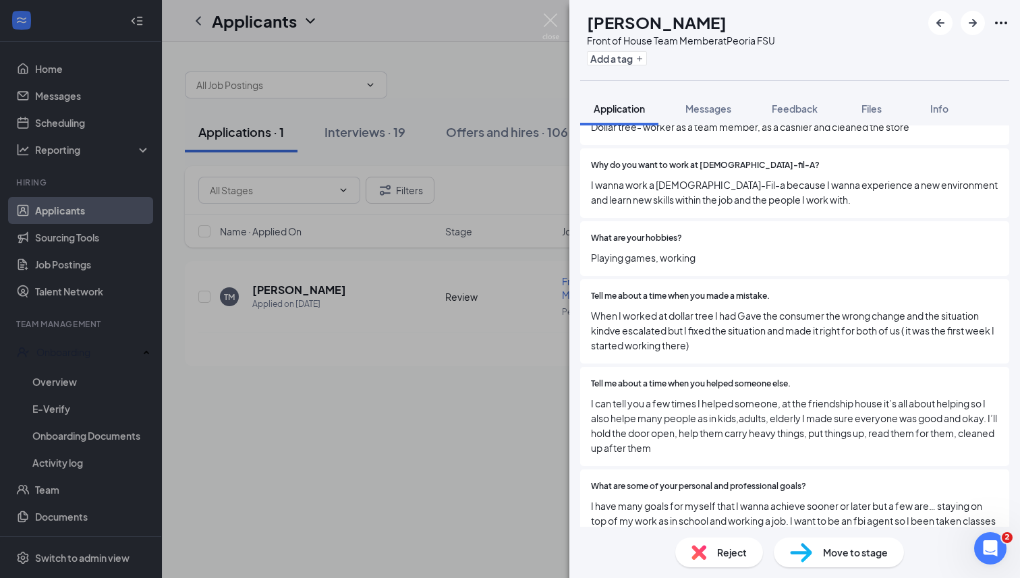
click at [703, 554] on img at bounding box center [698, 552] width 15 height 15
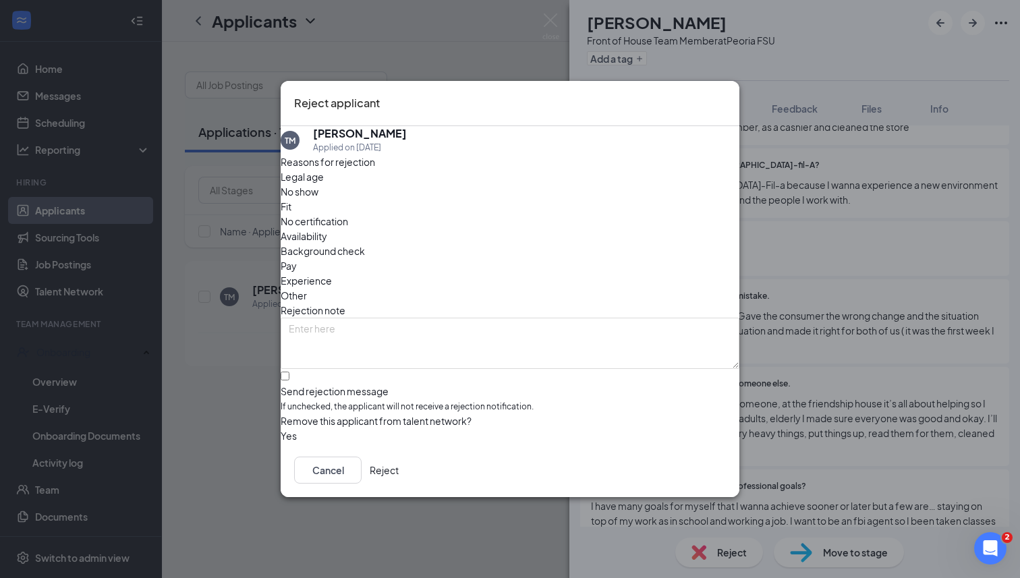
click at [399, 475] on button "Reject" at bounding box center [384, 469] width 29 height 27
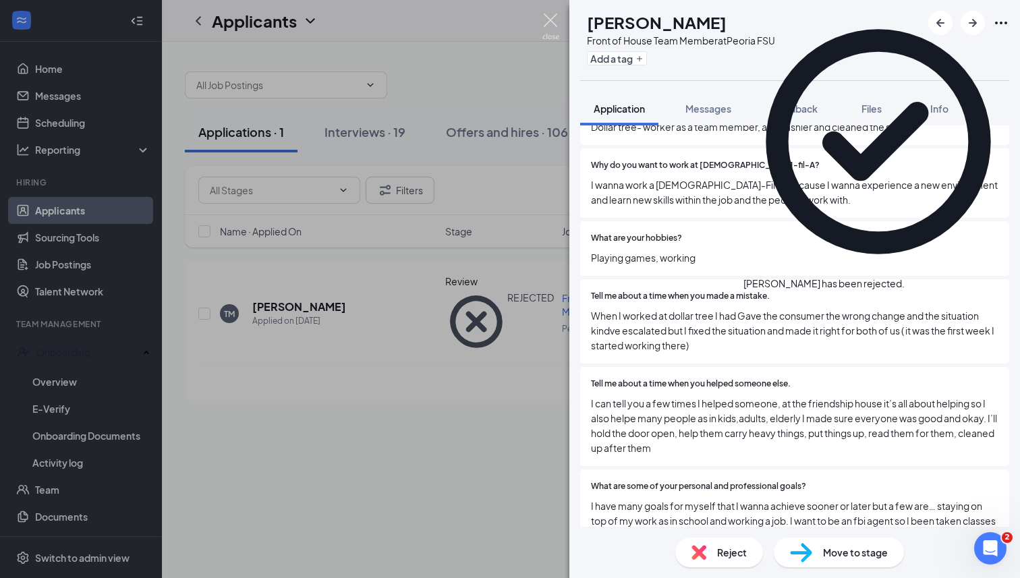
click at [550, 24] on img at bounding box center [550, 26] width 17 height 26
